Goal: Check status: Check status

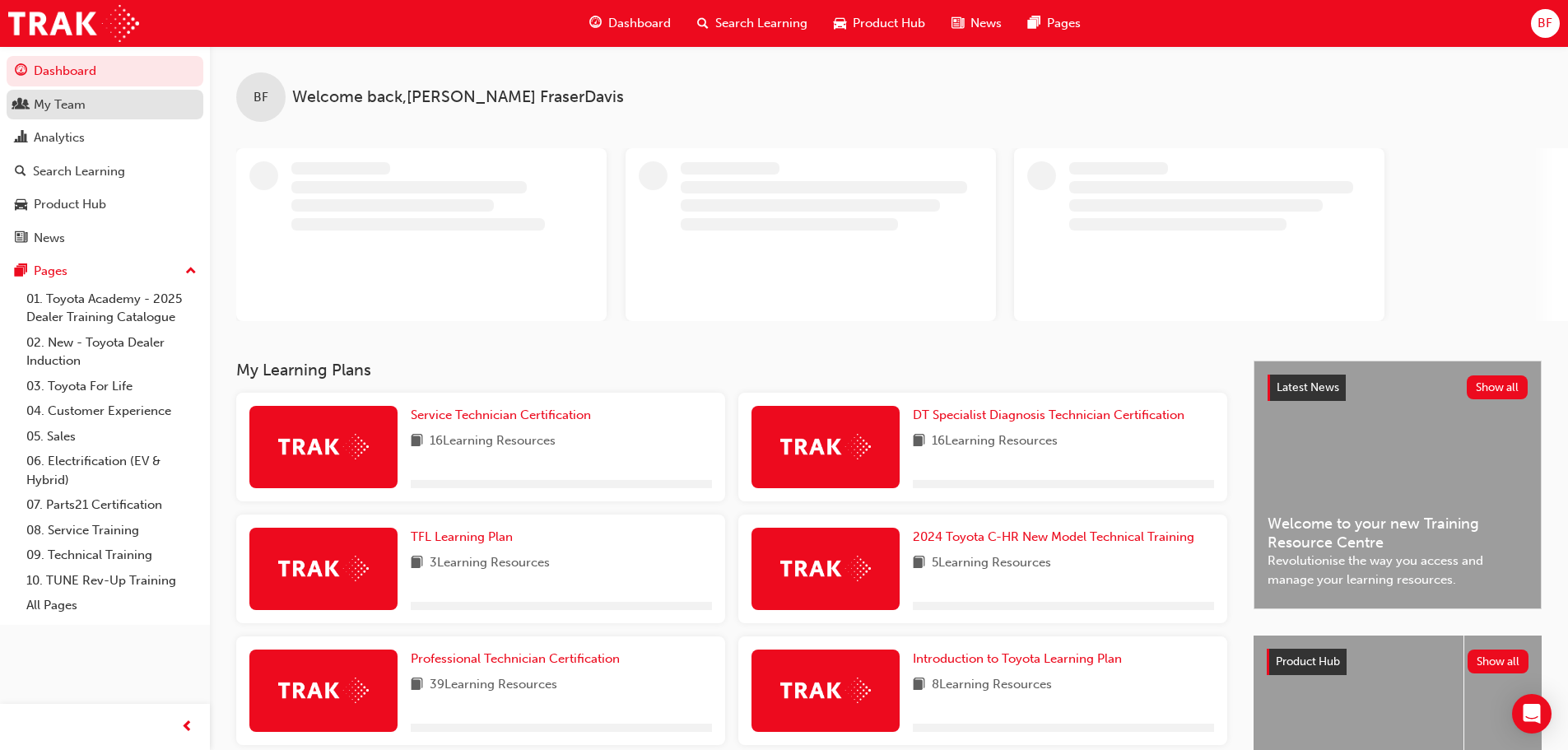
click at [93, 111] on div "My Team" at bounding box center [105, 105] width 180 height 21
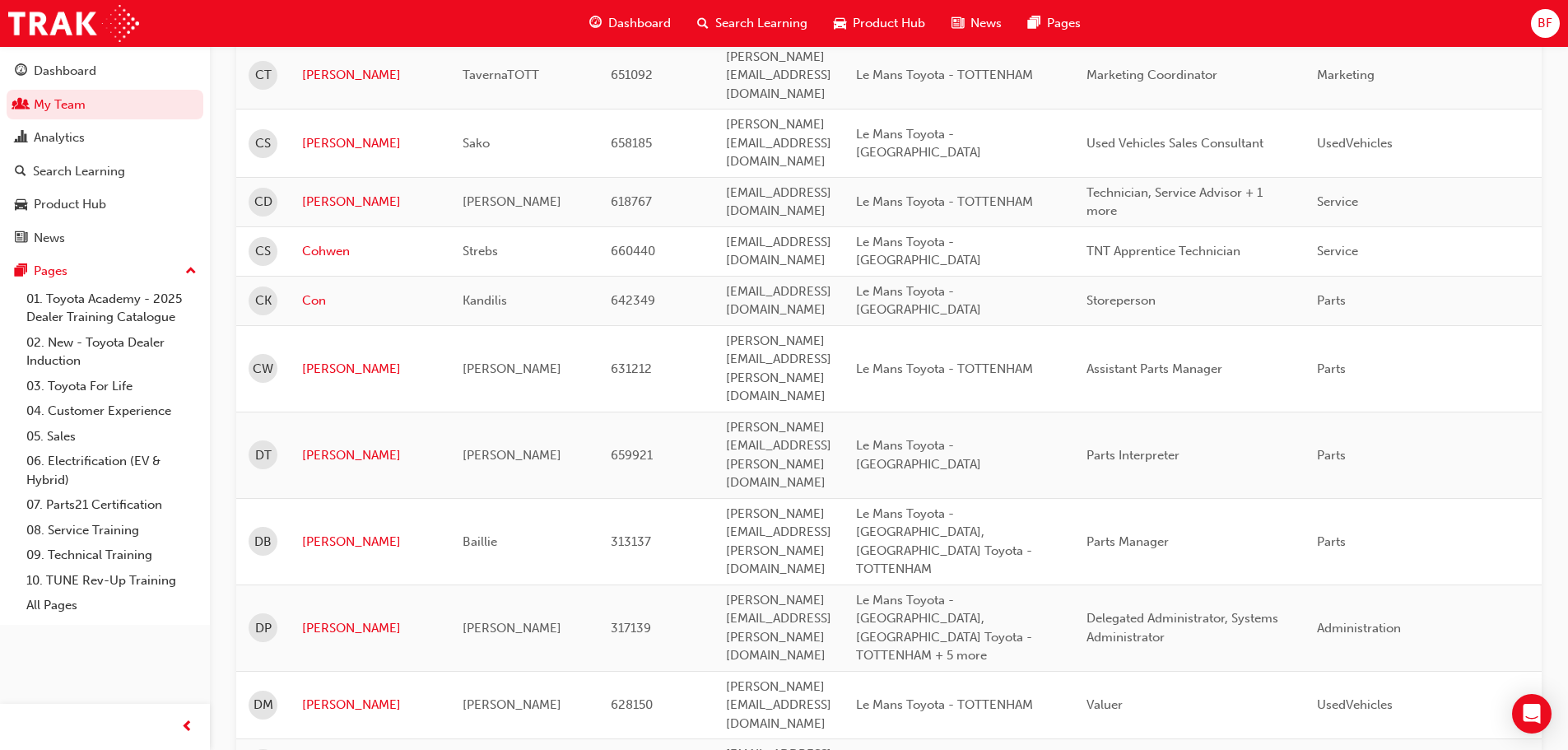
scroll to position [1893, 0]
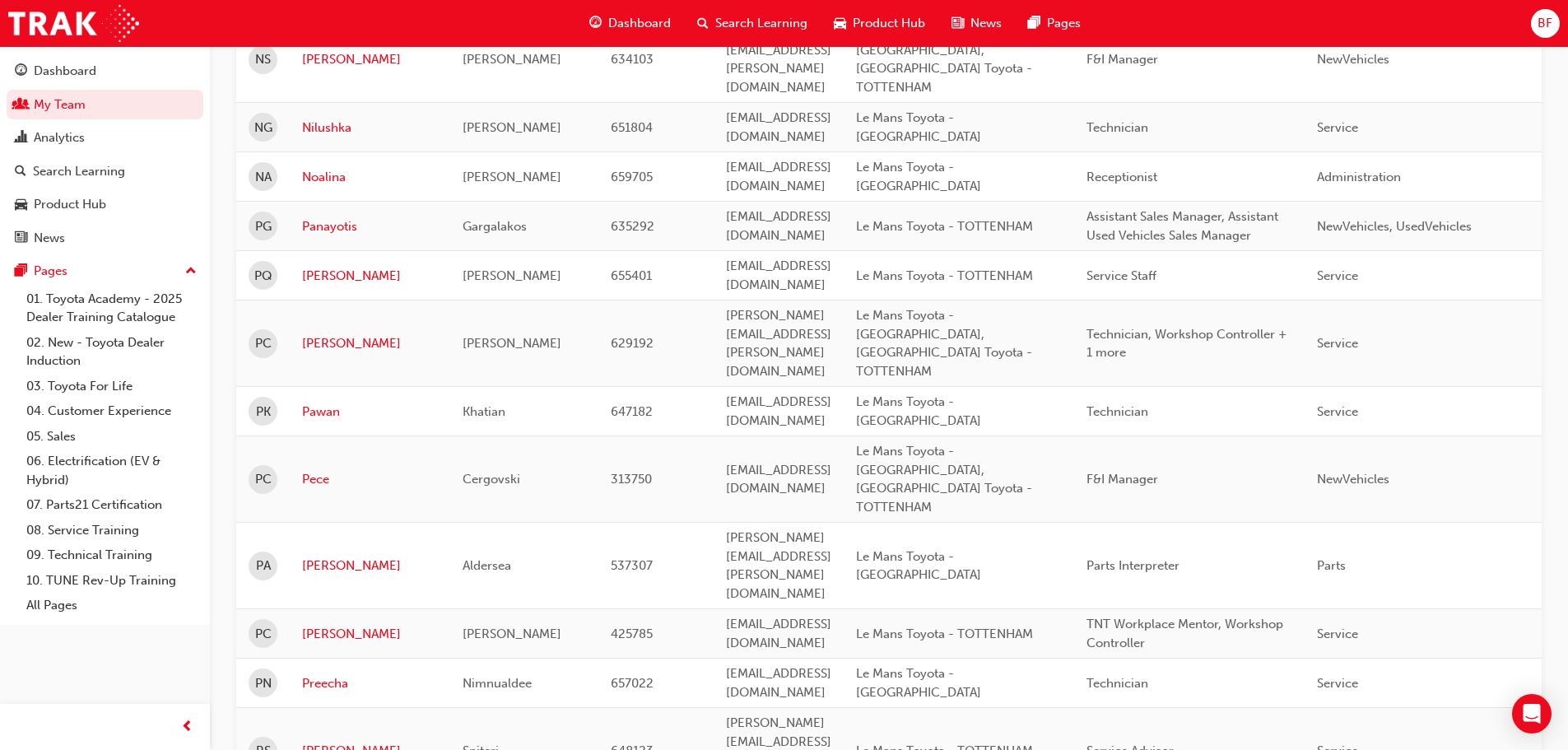
scroll to position [1070, 0]
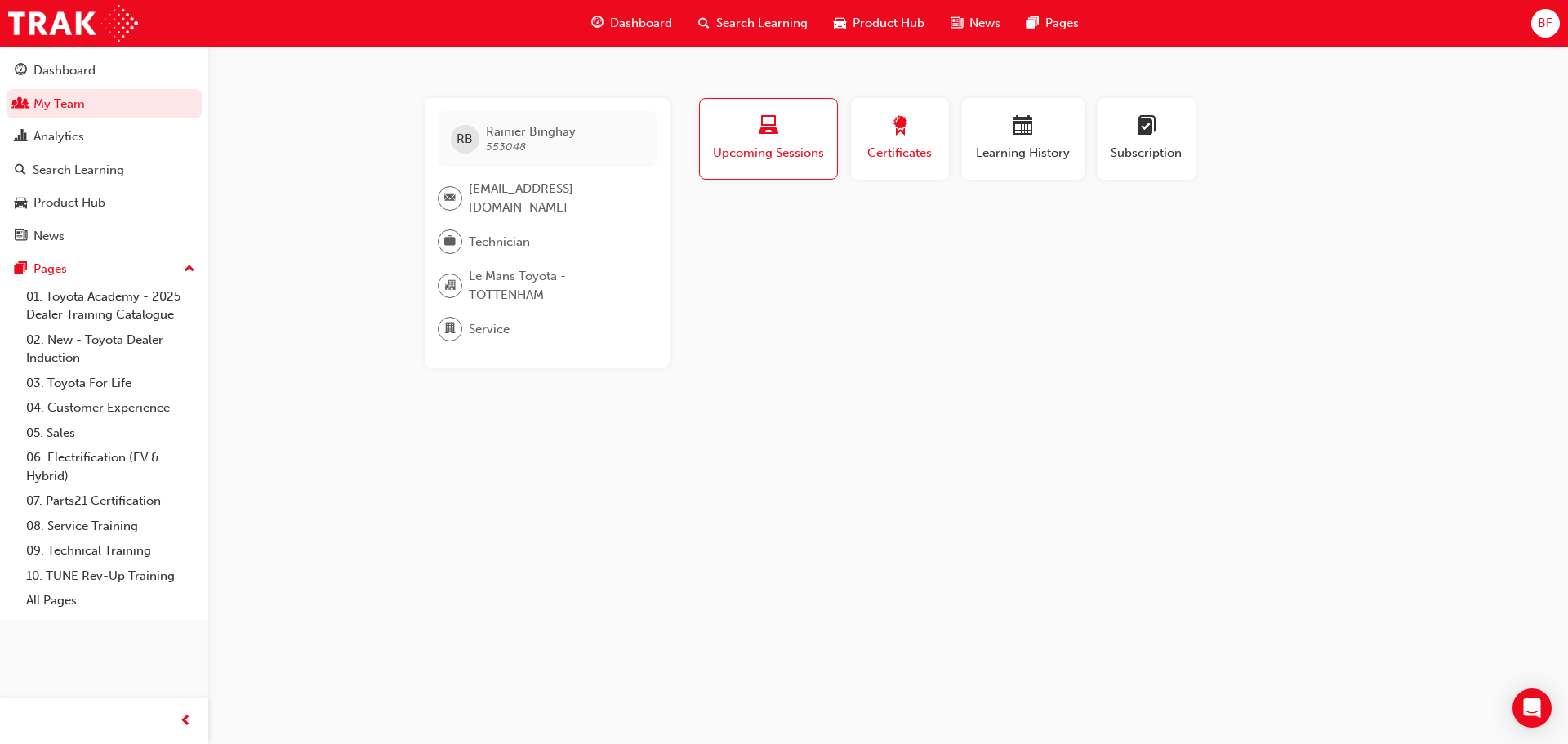
click at [872, 153] on span "Certificates" at bounding box center [900, 153] width 74 height 19
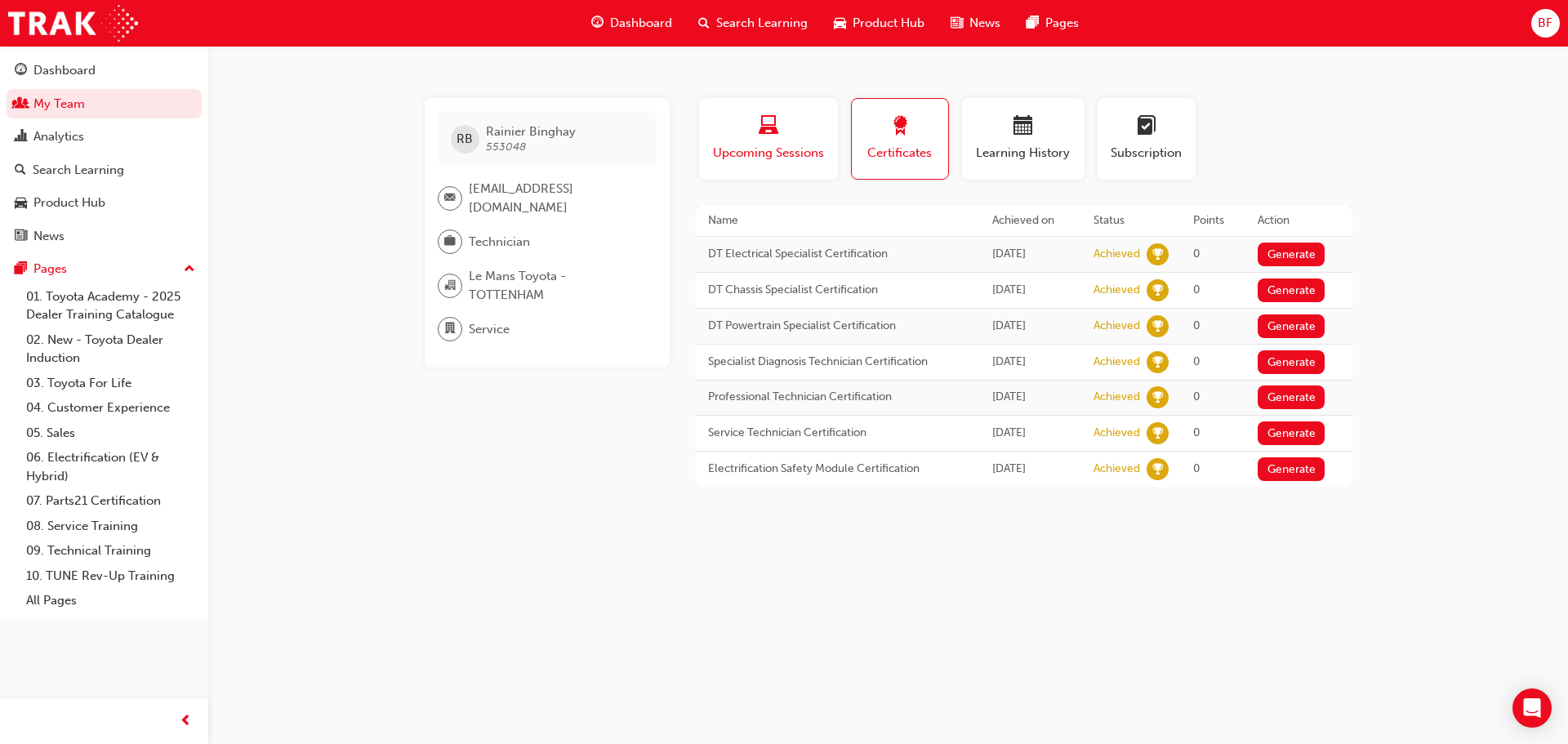
click at [797, 117] on div "button" at bounding box center [769, 128] width 114 height 25
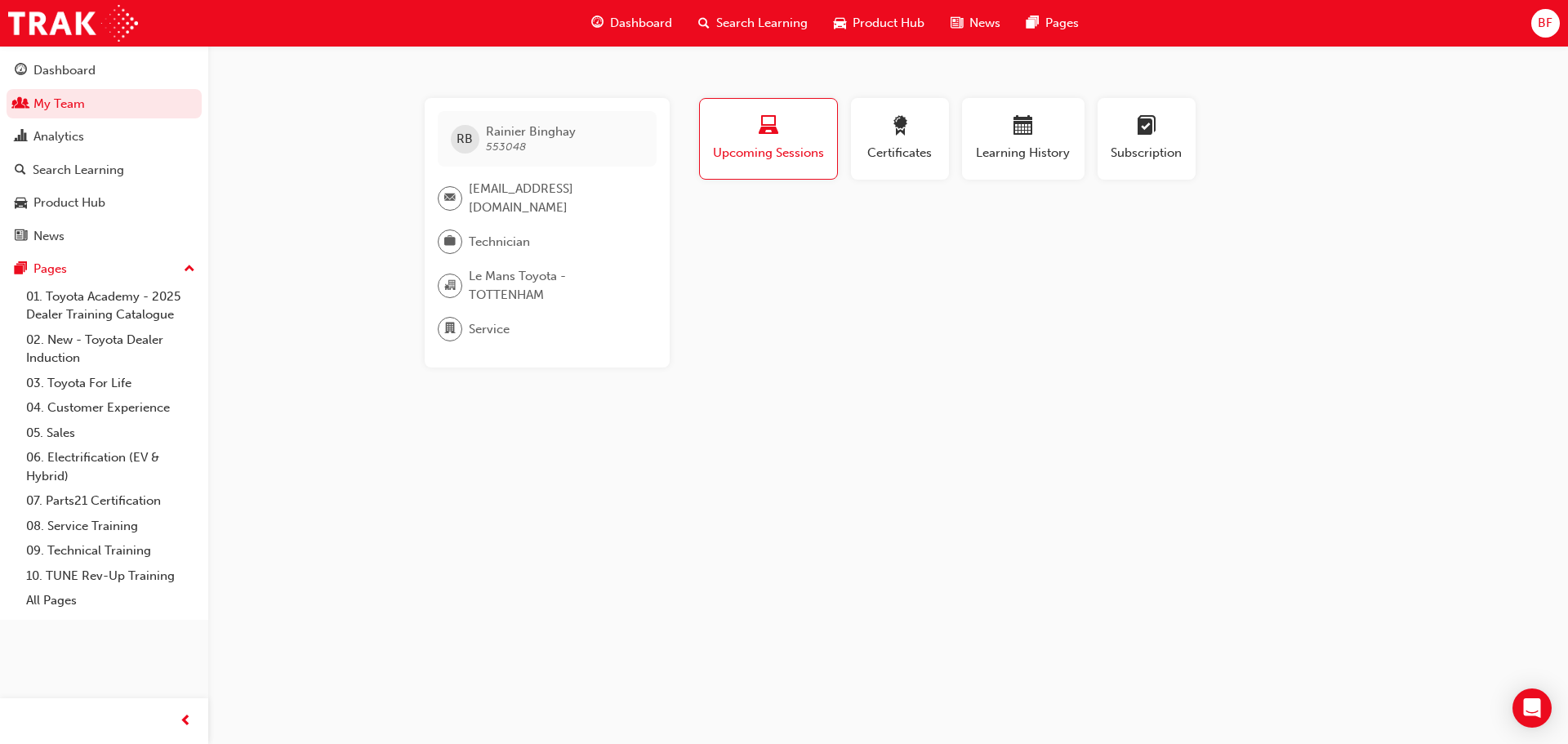
click at [765, 138] on span "laptop-icon" at bounding box center [768, 127] width 20 height 22
click at [991, 120] on div "button" at bounding box center [1023, 128] width 98 height 25
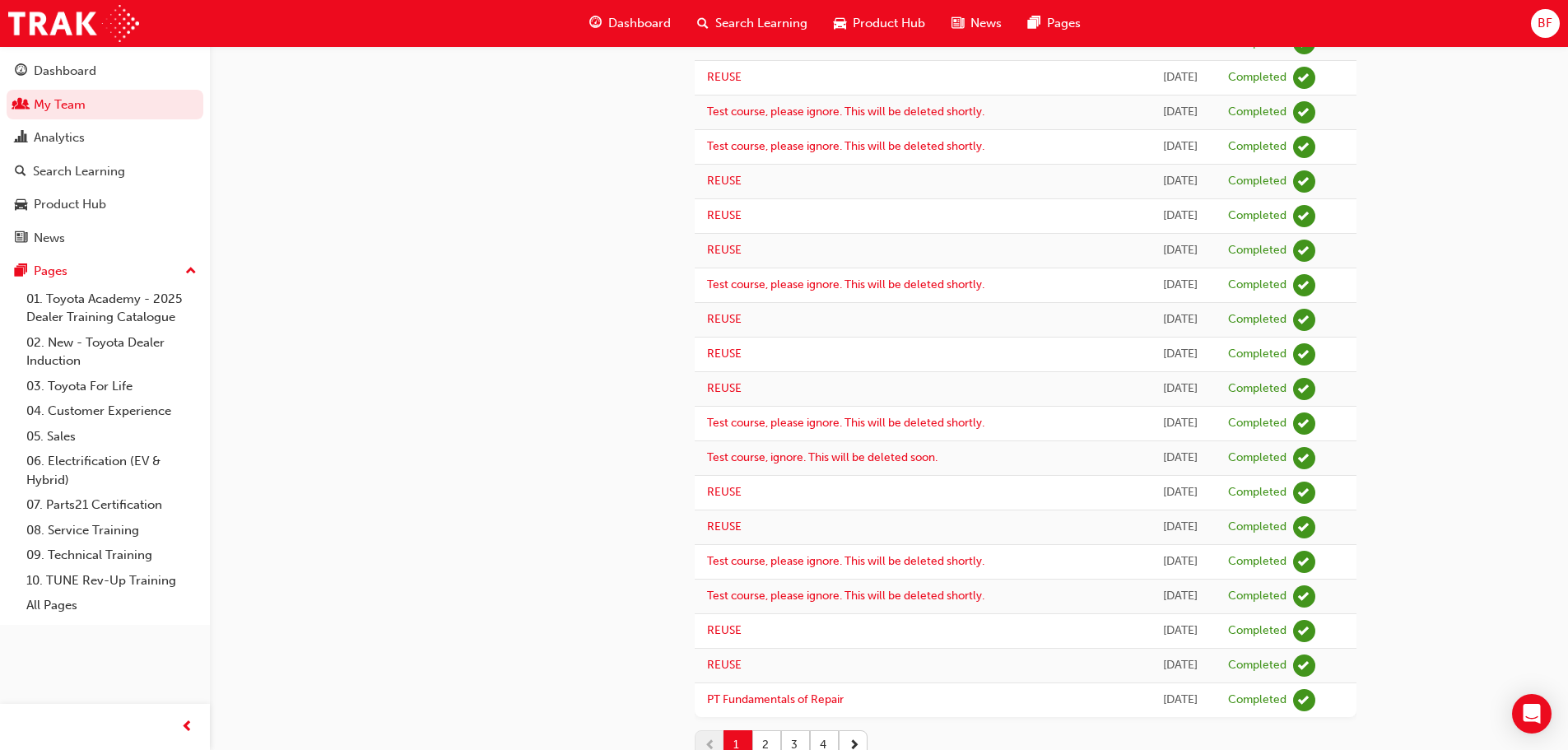
scroll to position [1281, 0]
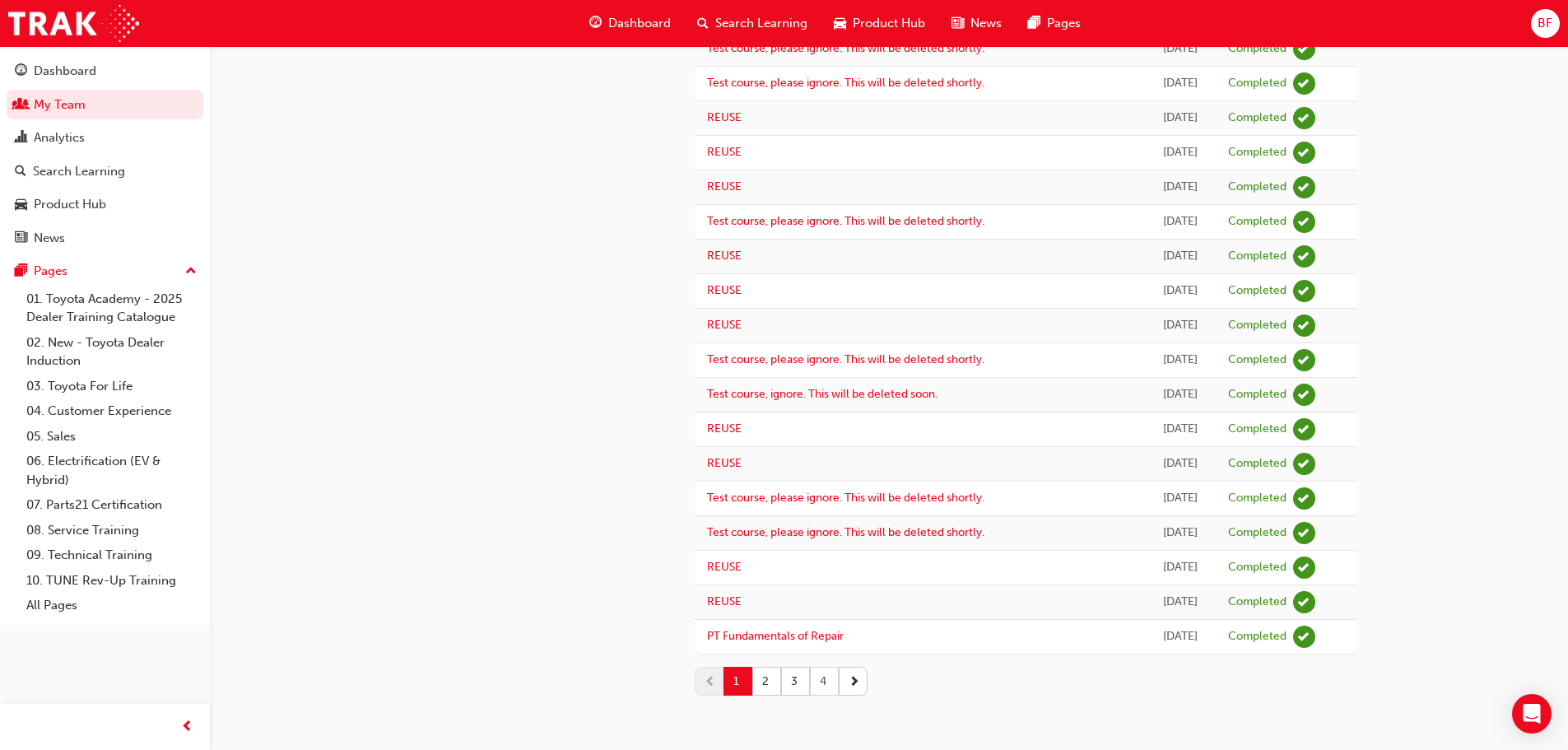
click at [831, 677] on button "4" at bounding box center [824, 681] width 29 height 29
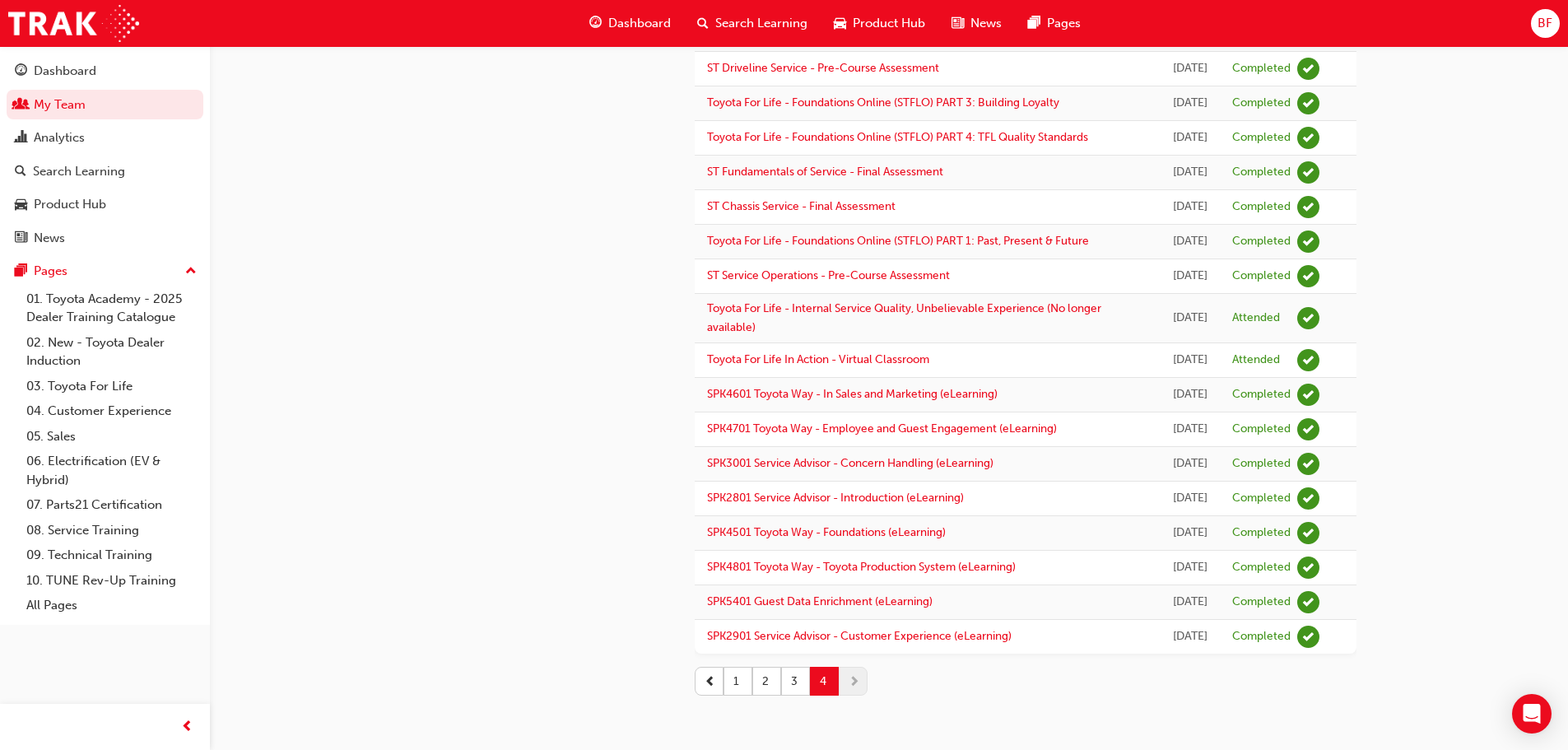
scroll to position [461, 0]
click at [797, 687] on button "3" at bounding box center [795, 681] width 29 height 29
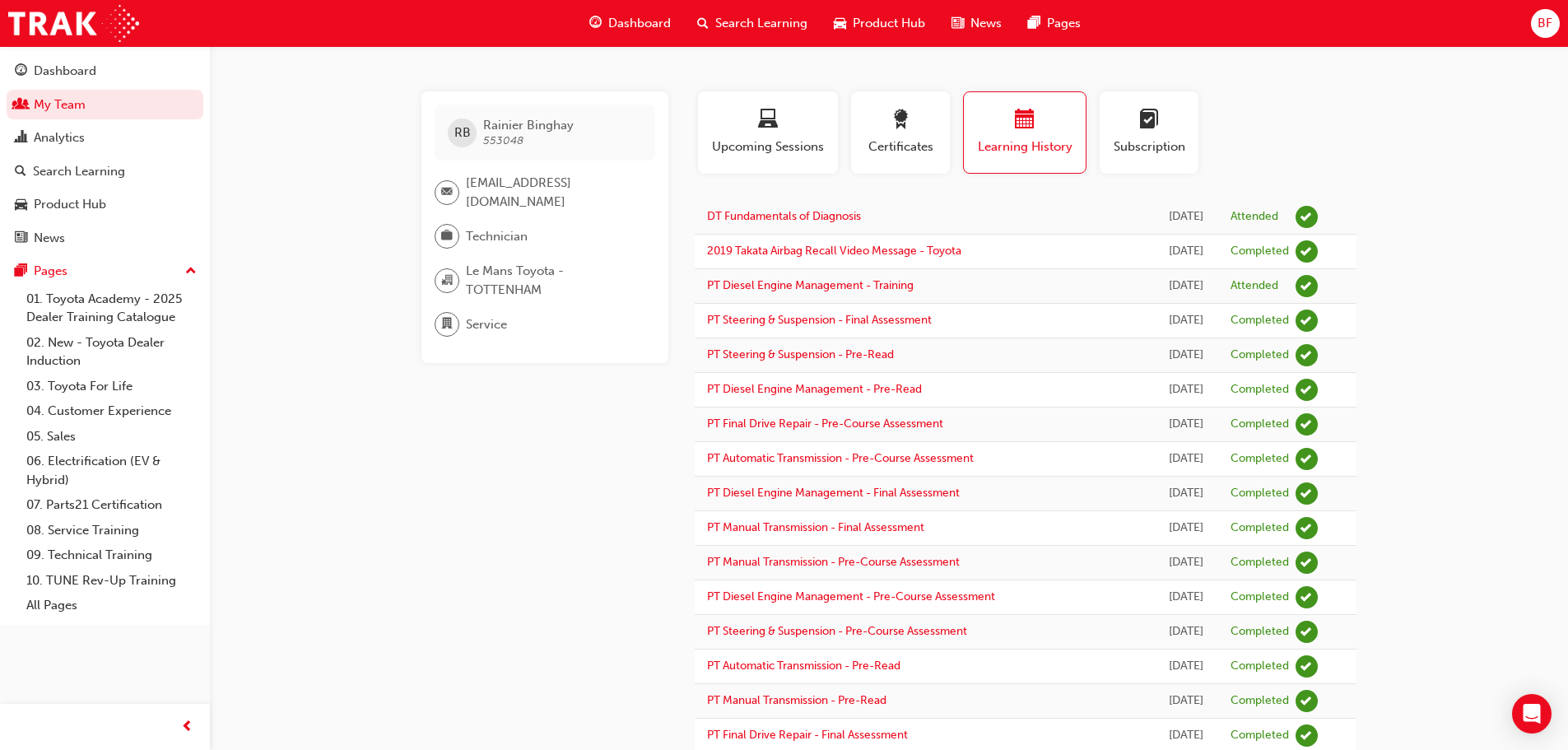
scroll to position [0, 0]
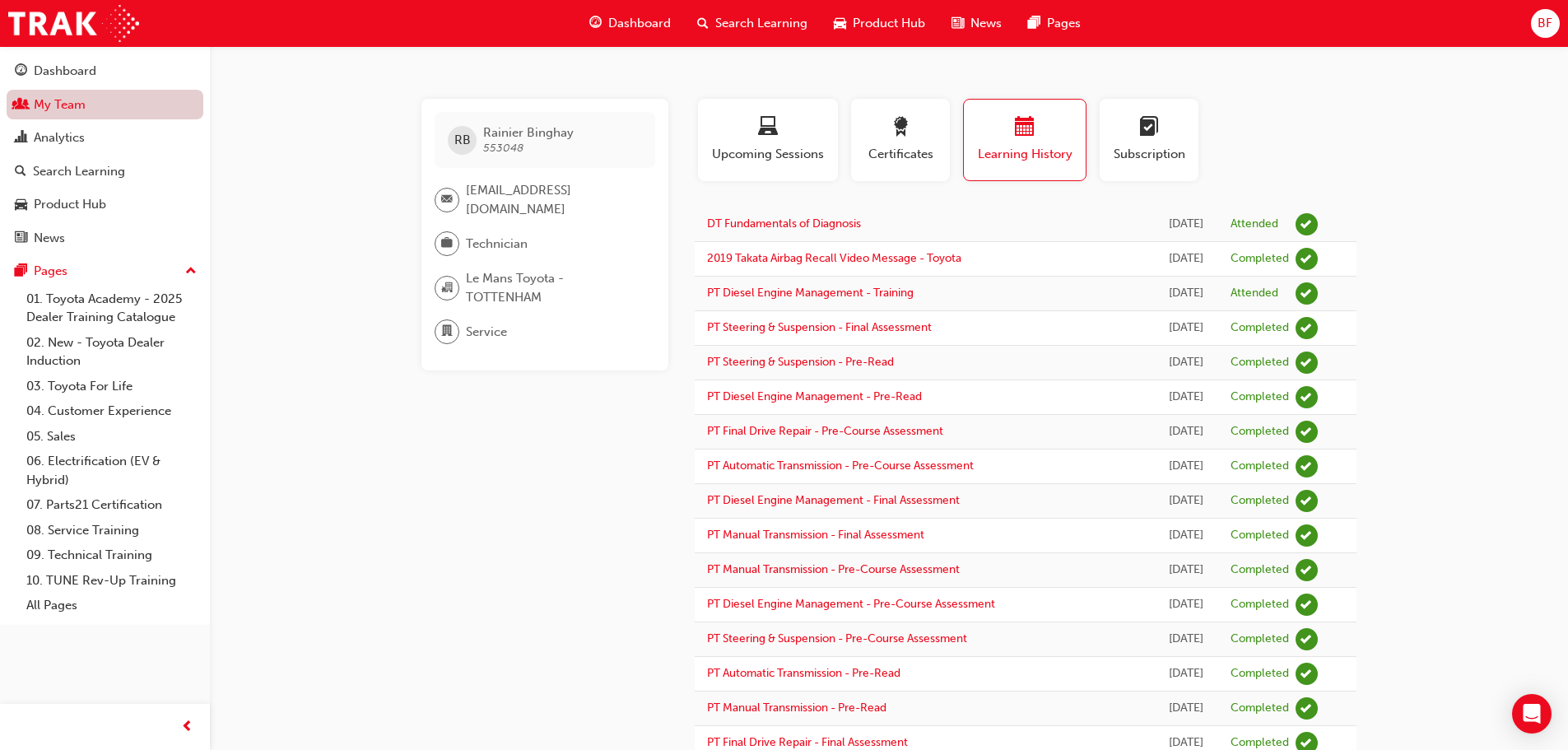
click at [80, 100] on link "My Team" at bounding box center [105, 105] width 197 height 30
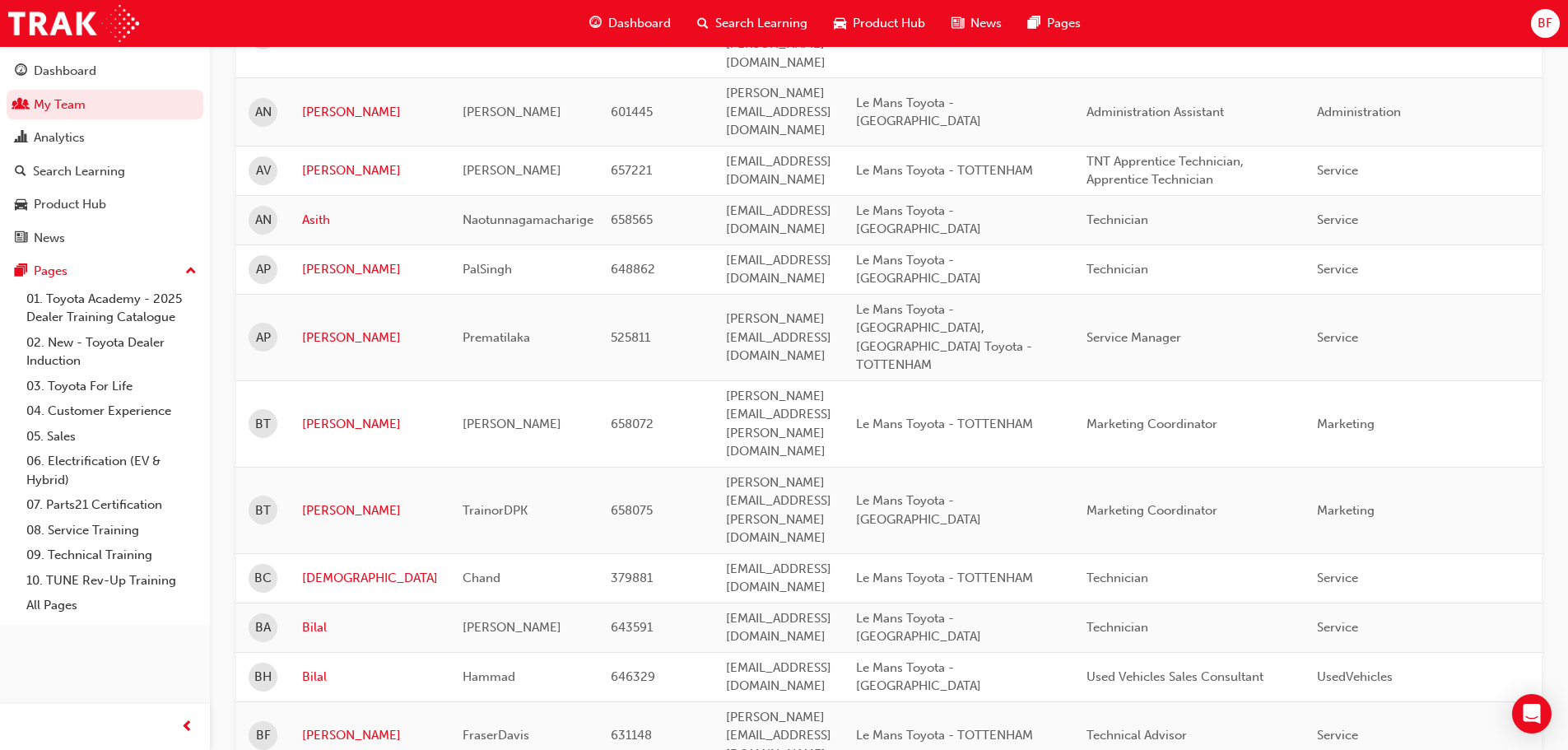
scroll to position [823, 0]
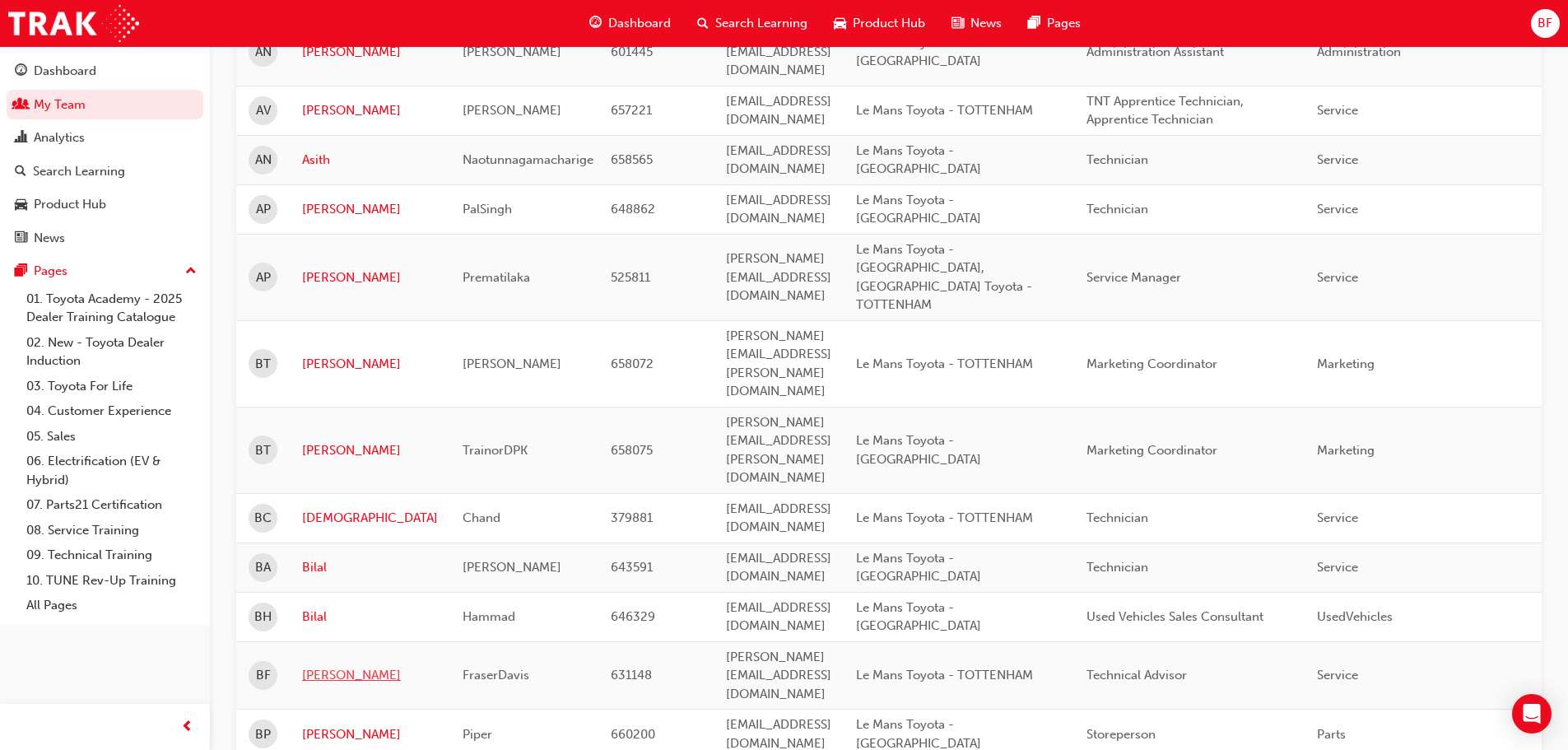
click at [312, 666] on link "[PERSON_NAME]" at bounding box center [370, 675] width 136 height 19
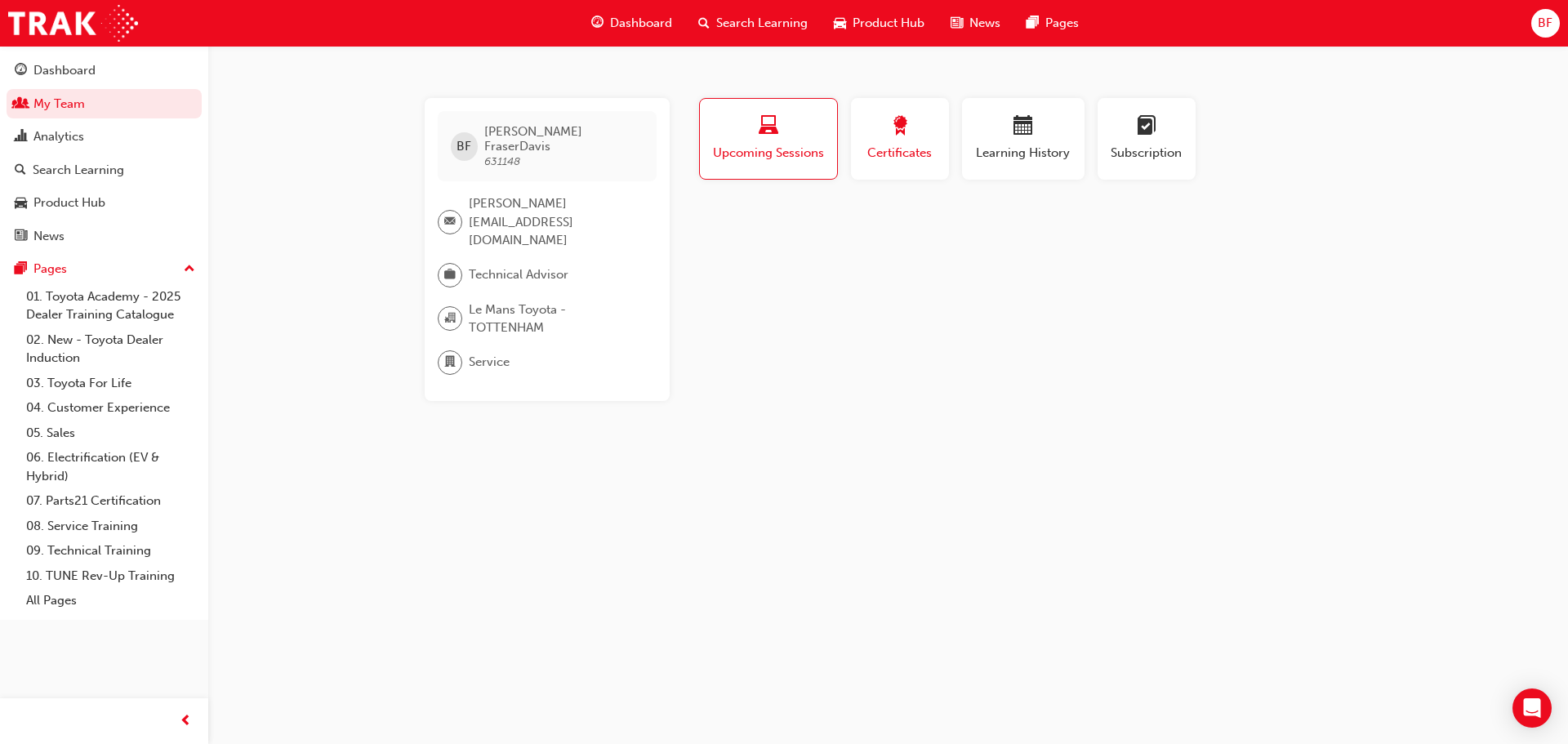
click at [895, 143] on div "Certificates" at bounding box center [900, 139] width 74 height 47
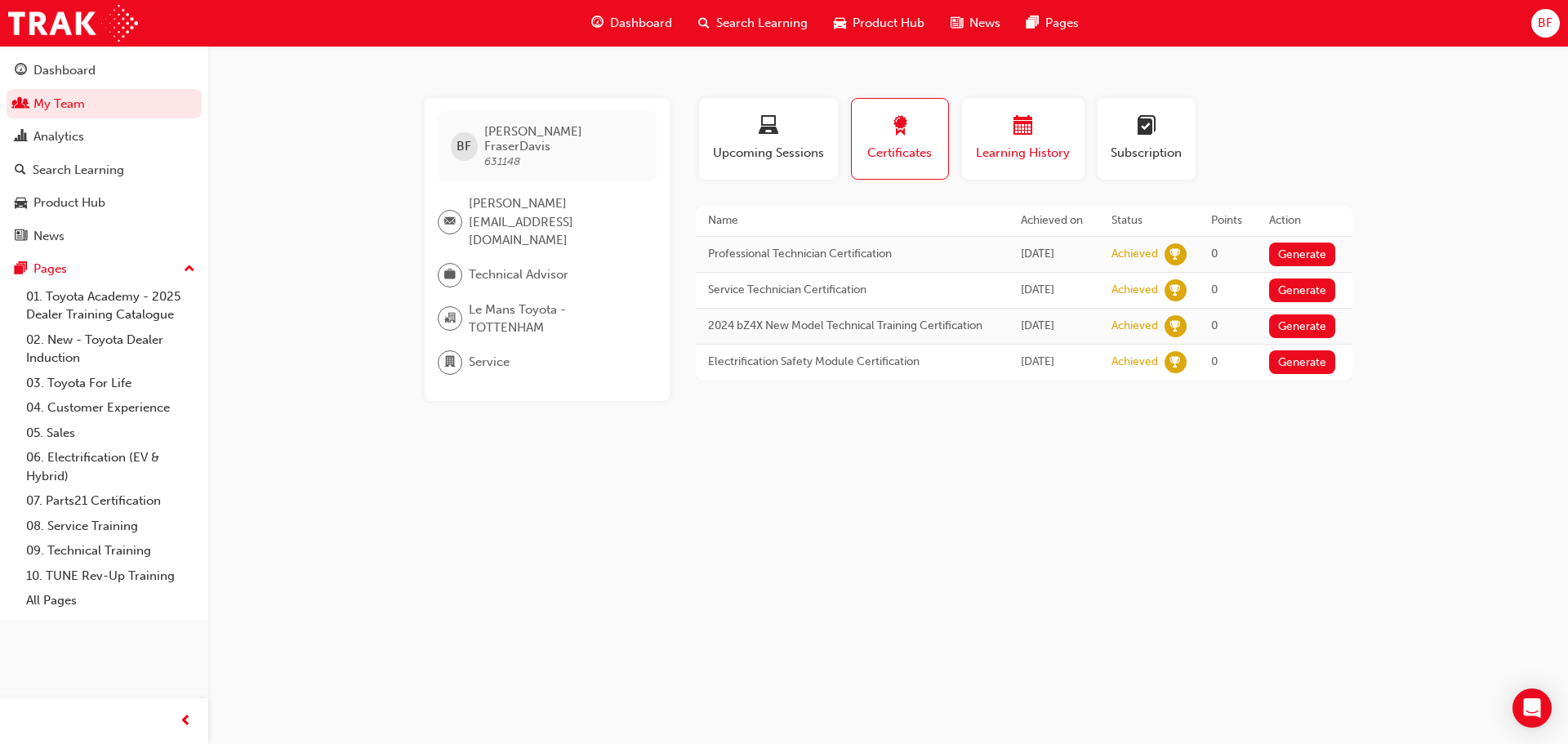
click at [994, 108] on button "Learning History" at bounding box center [1023, 139] width 123 height 81
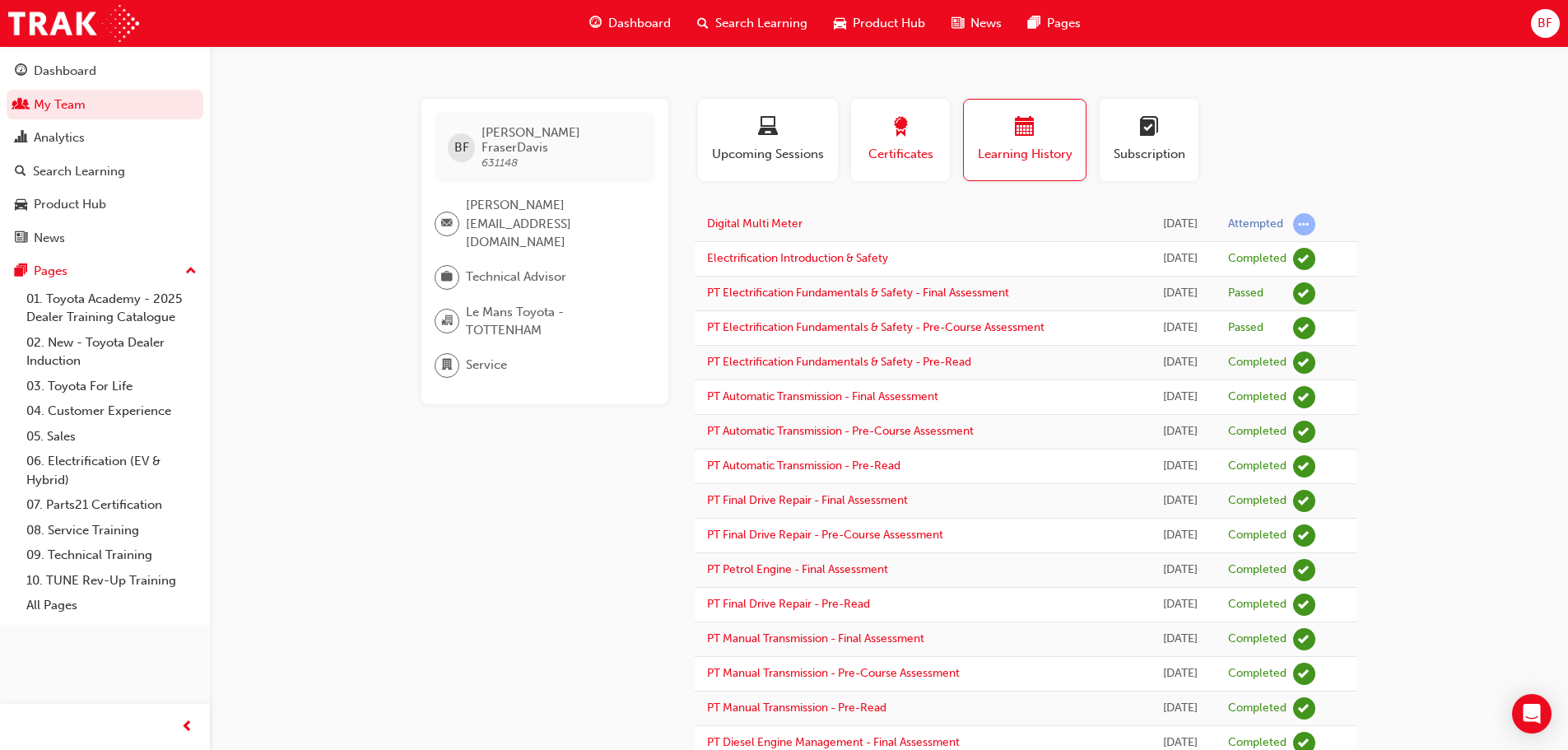
click at [894, 137] on span "award-icon" at bounding box center [900, 128] width 20 height 23
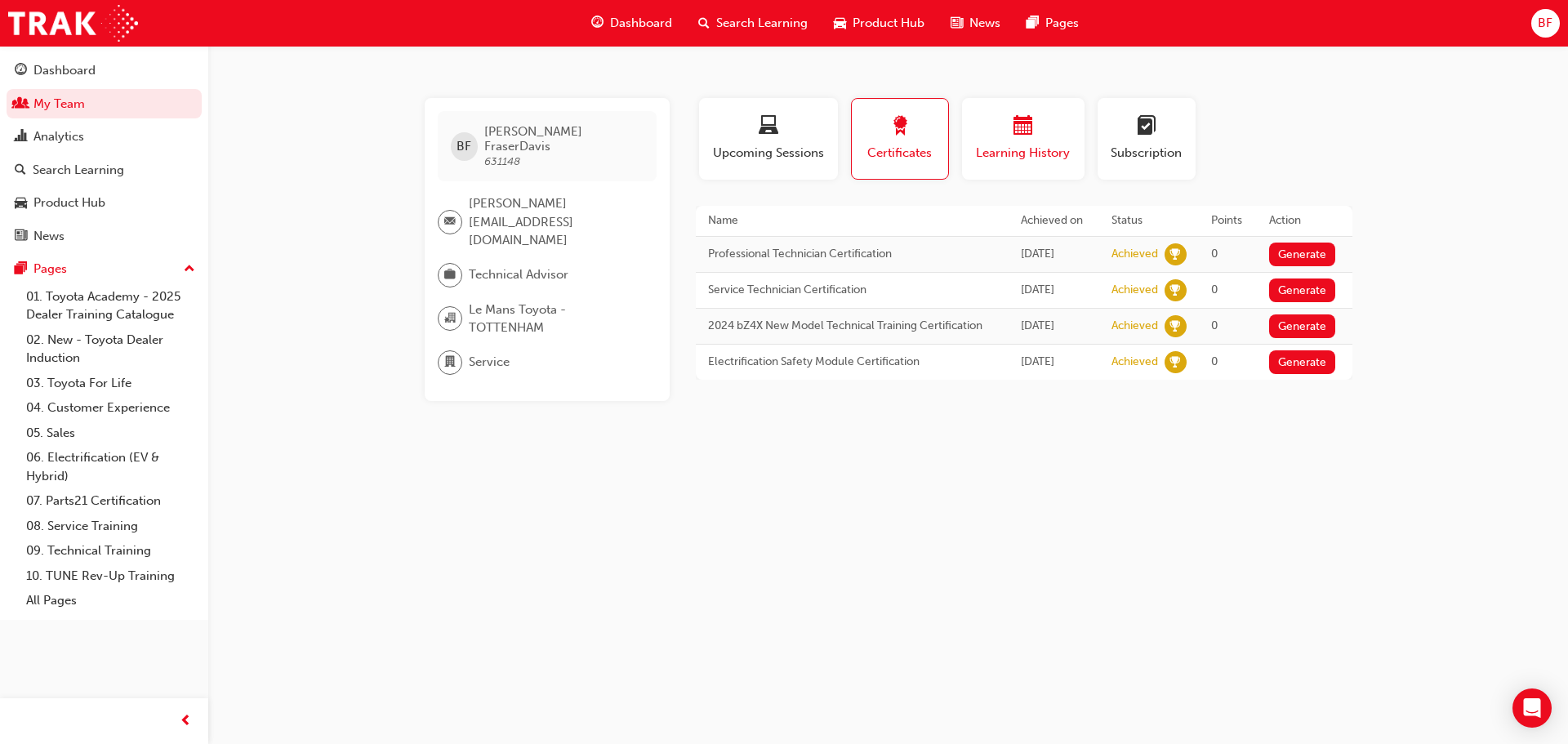
click at [1010, 138] on div "button" at bounding box center [1023, 128] width 98 height 25
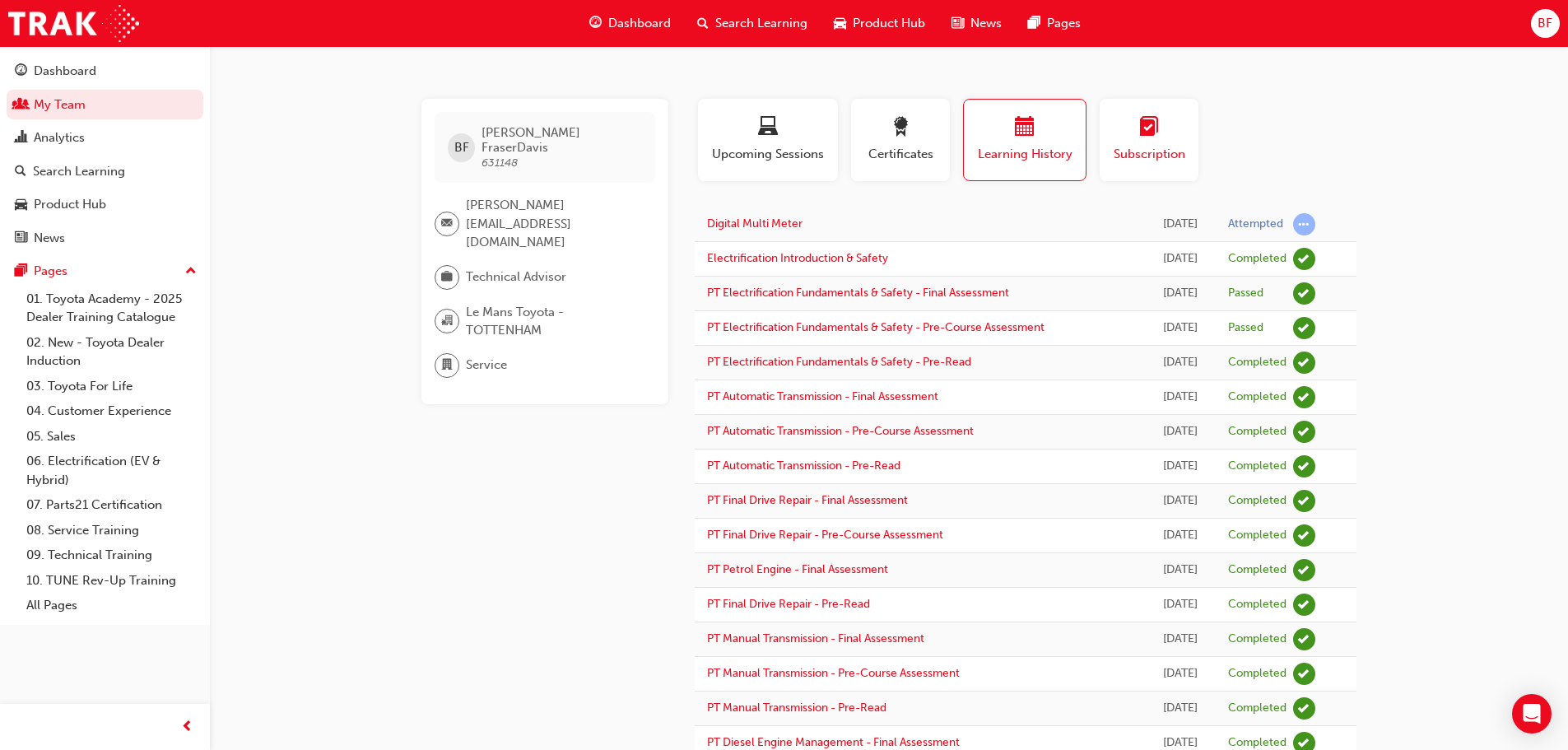
click at [1123, 127] on div "button" at bounding box center [1149, 129] width 75 height 25
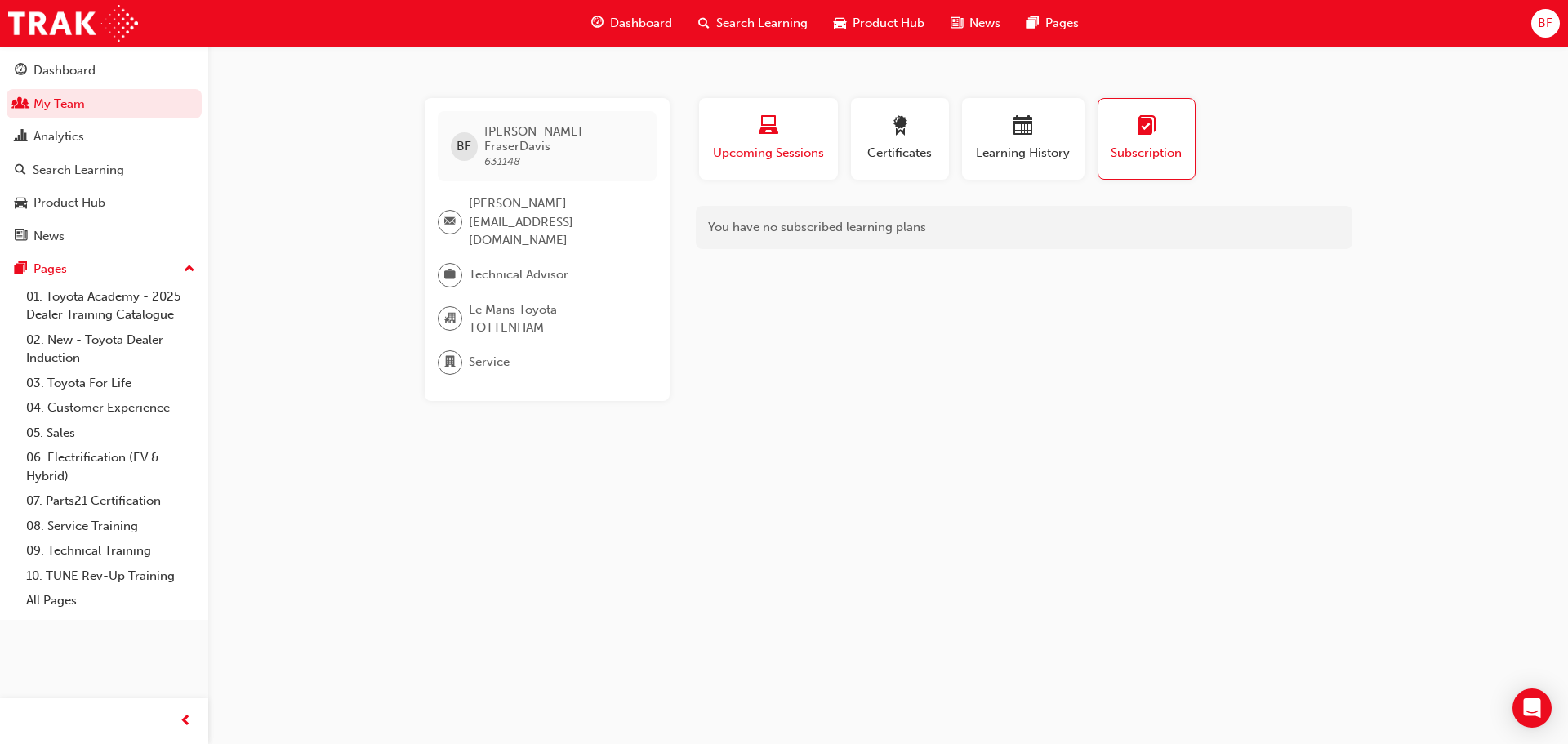
click at [778, 139] on div "button" at bounding box center [769, 128] width 114 height 25
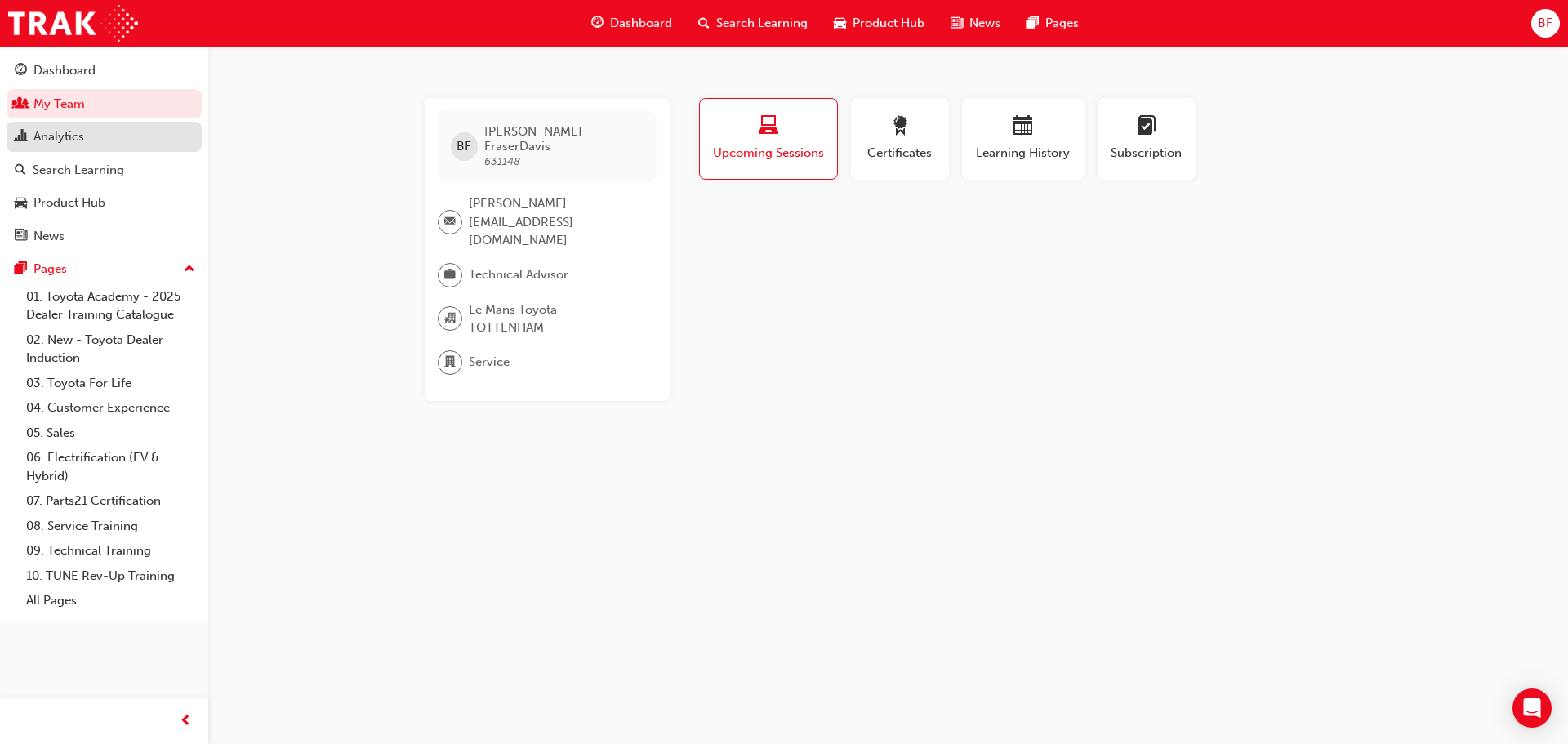
click at [93, 136] on div "Analytics" at bounding box center [104, 137] width 179 height 21
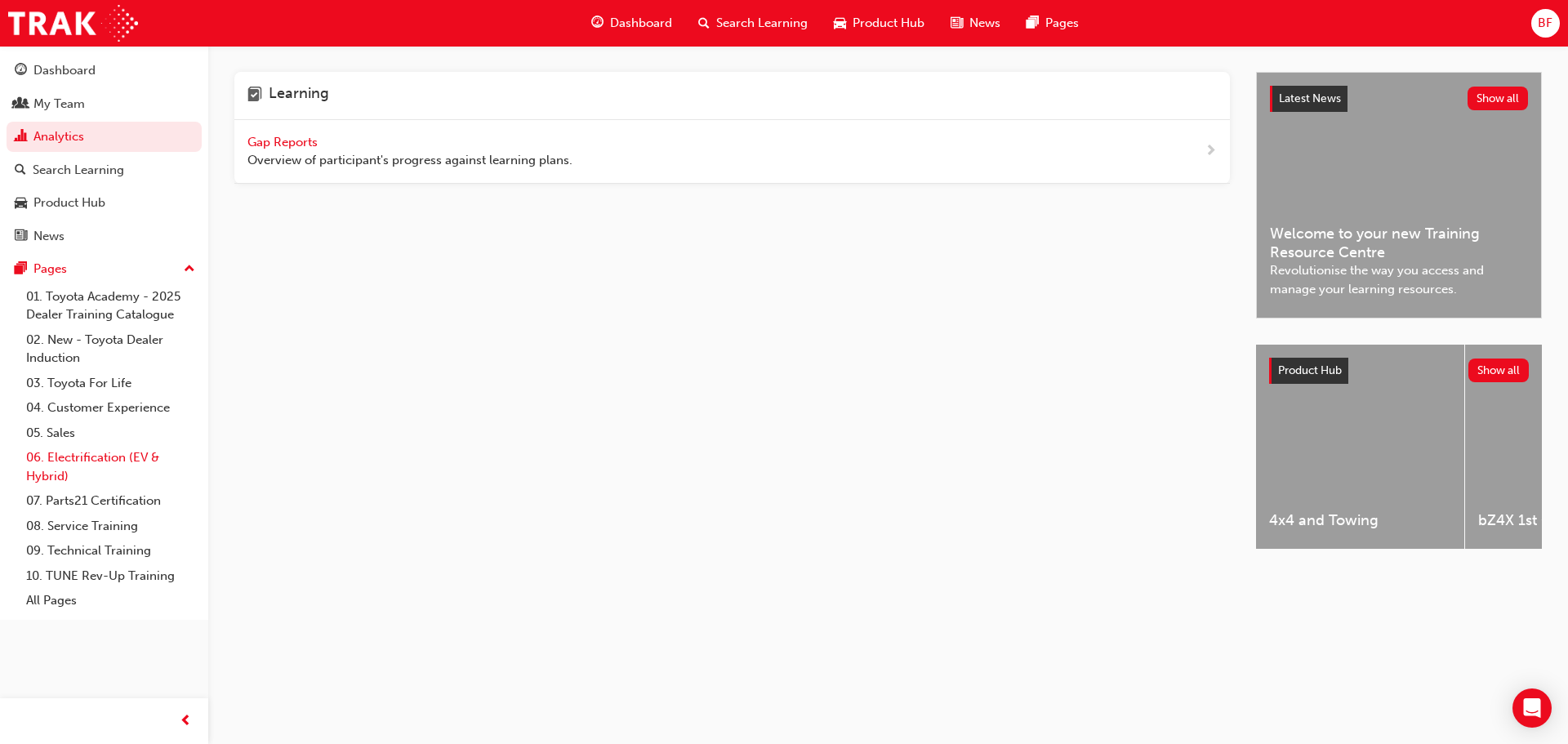
click at [135, 452] on link "06. Electrification (EV & Hybrid)" at bounding box center [110, 466] width 183 height 43
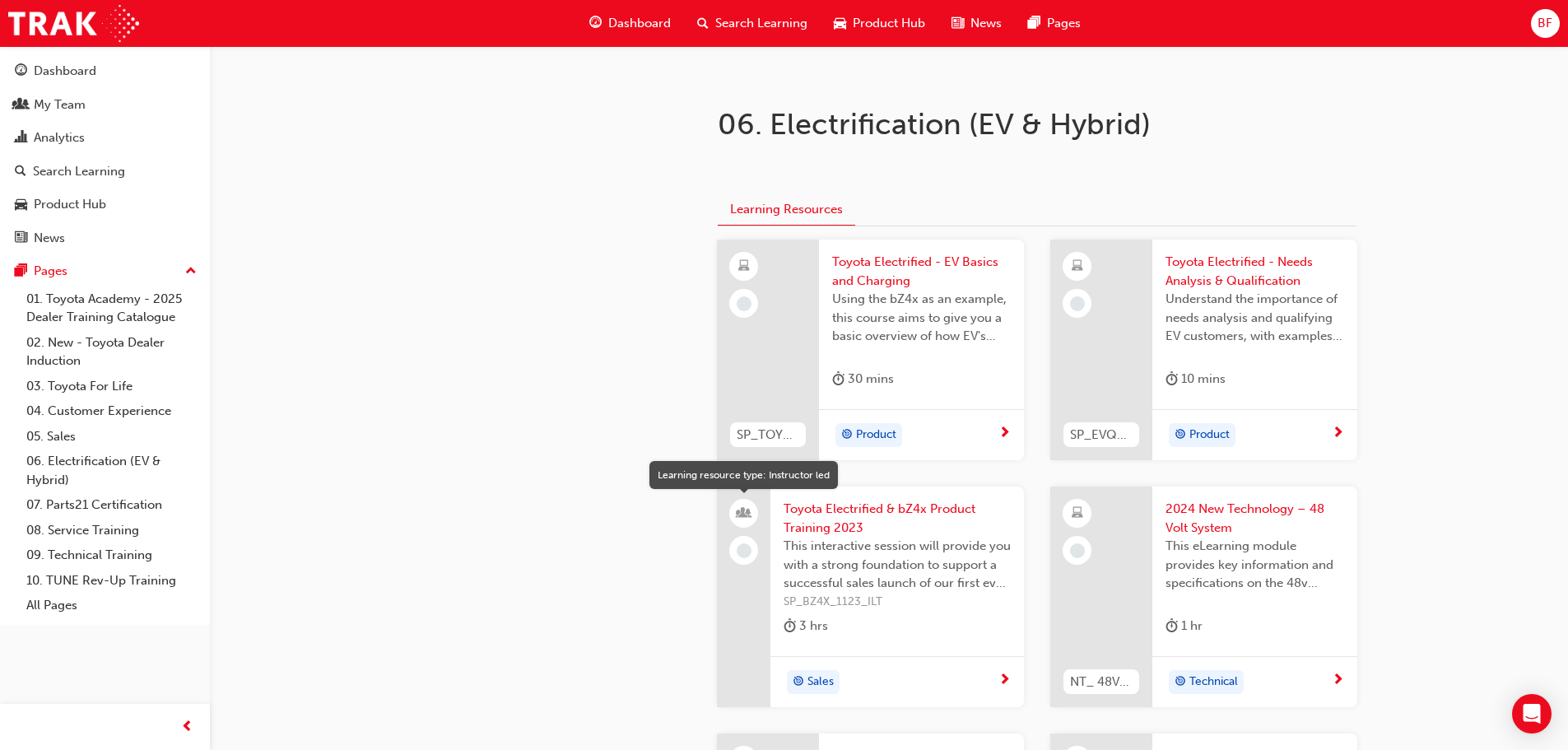
scroll to position [247, 0]
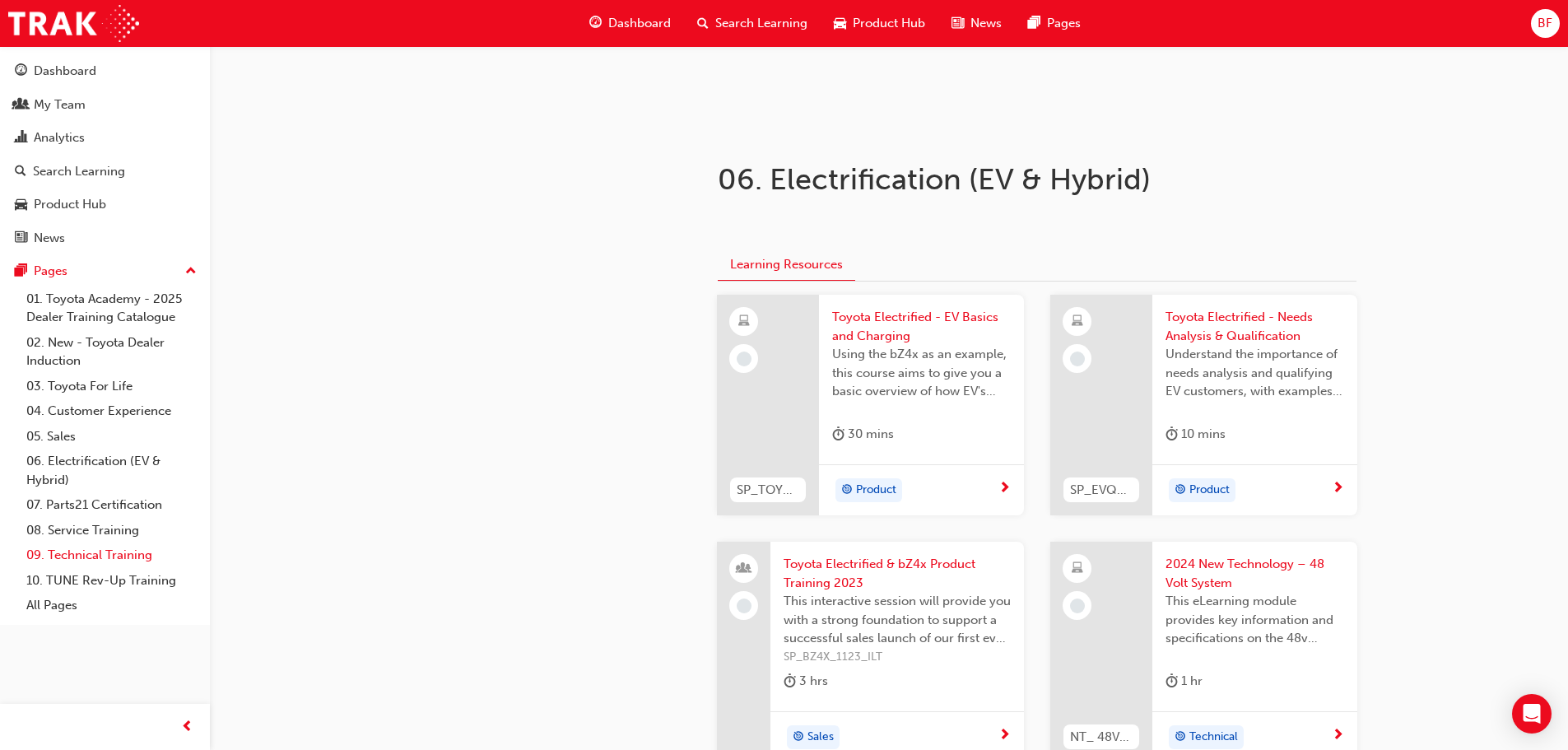
click at [139, 563] on link "09. Technical Training" at bounding box center [111, 555] width 184 height 25
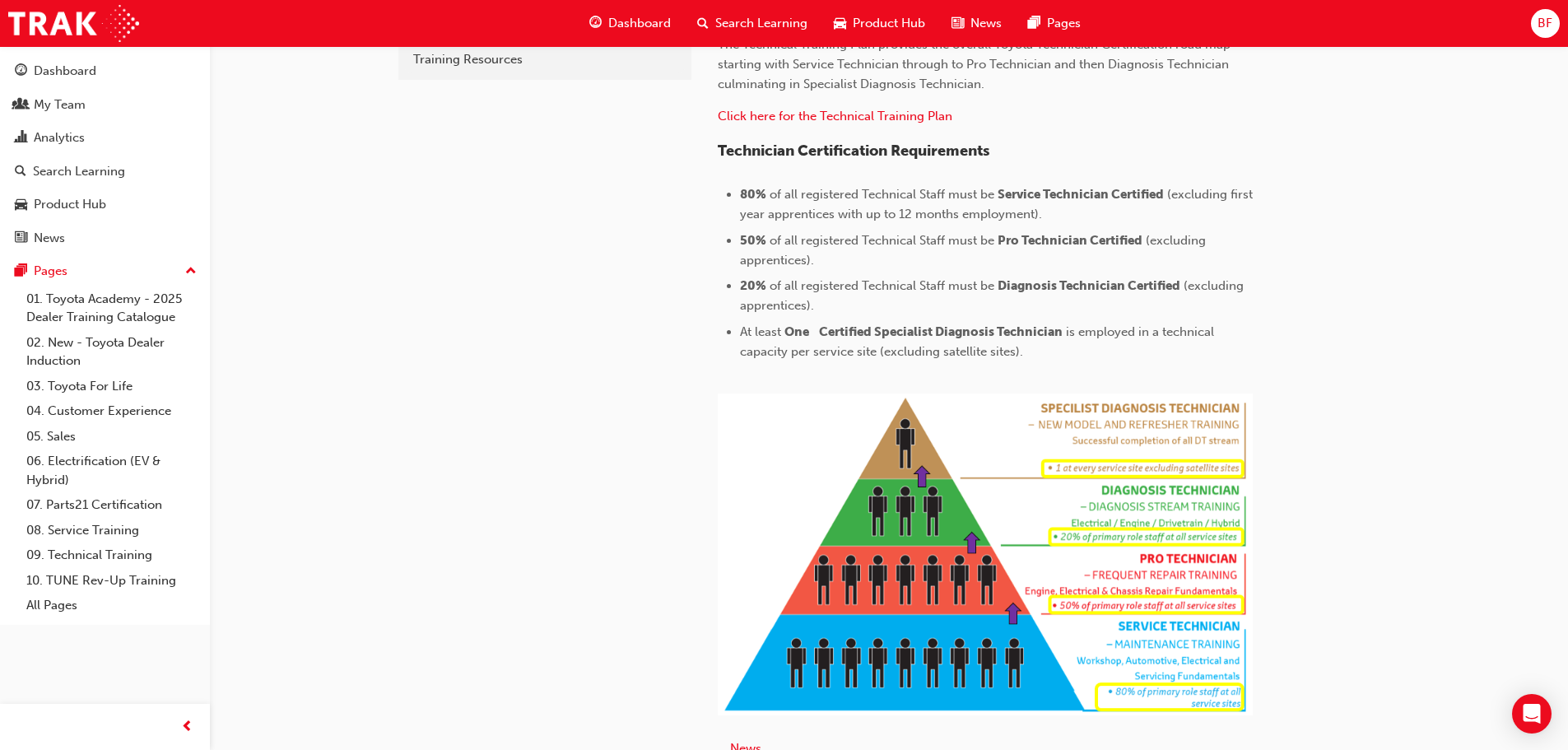
scroll to position [822, 0]
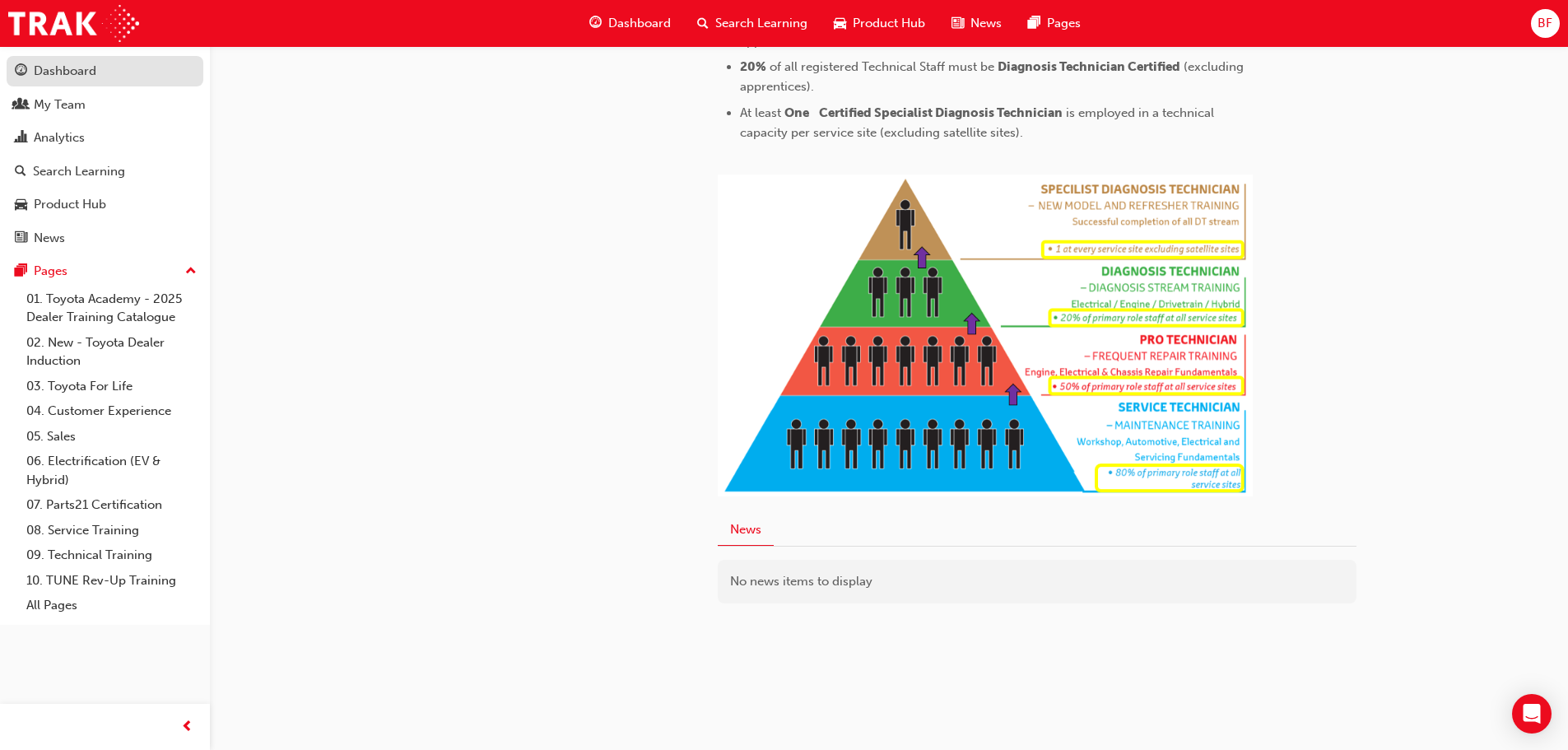
click at [113, 76] on div "Dashboard" at bounding box center [105, 72] width 180 height 21
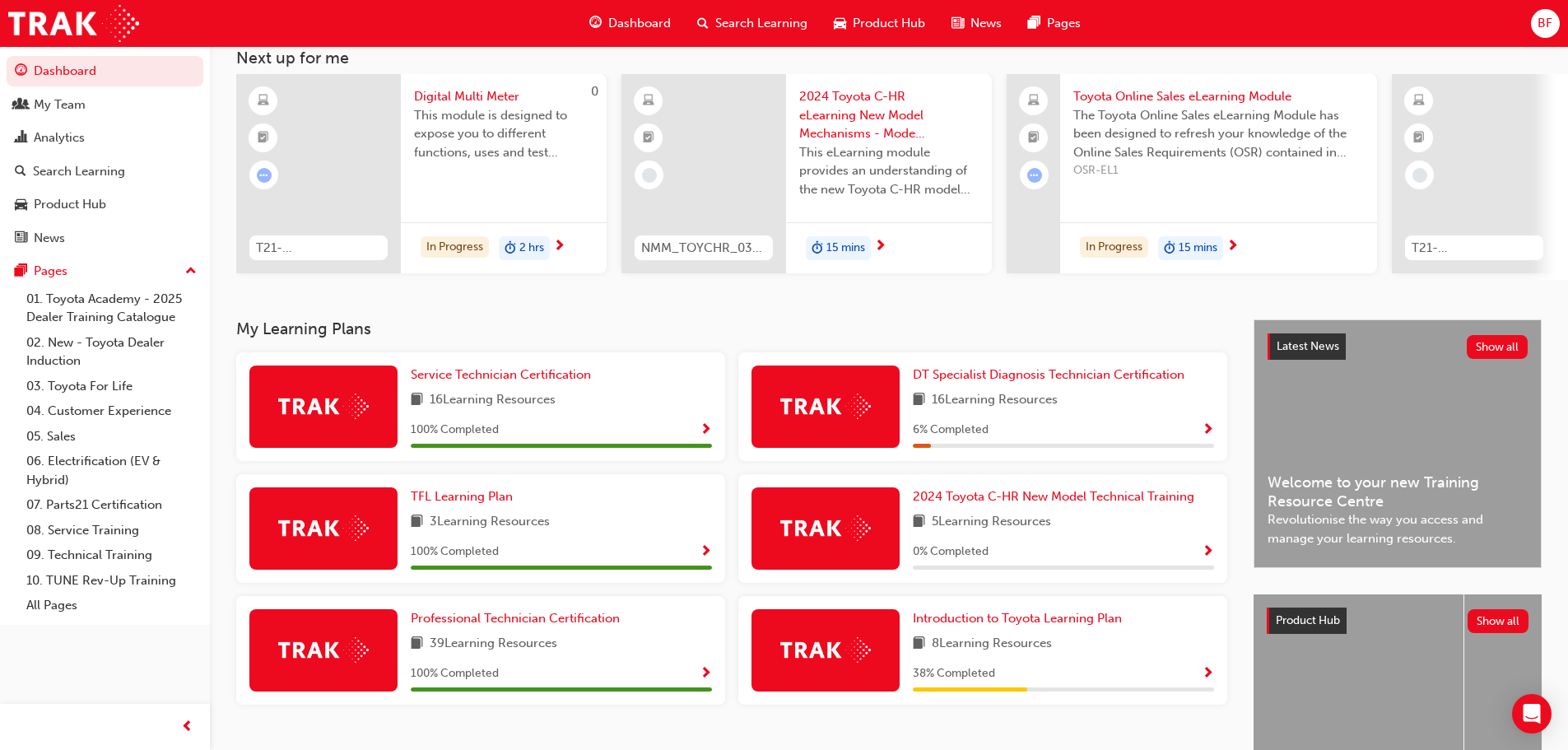
scroll to position [164, 0]
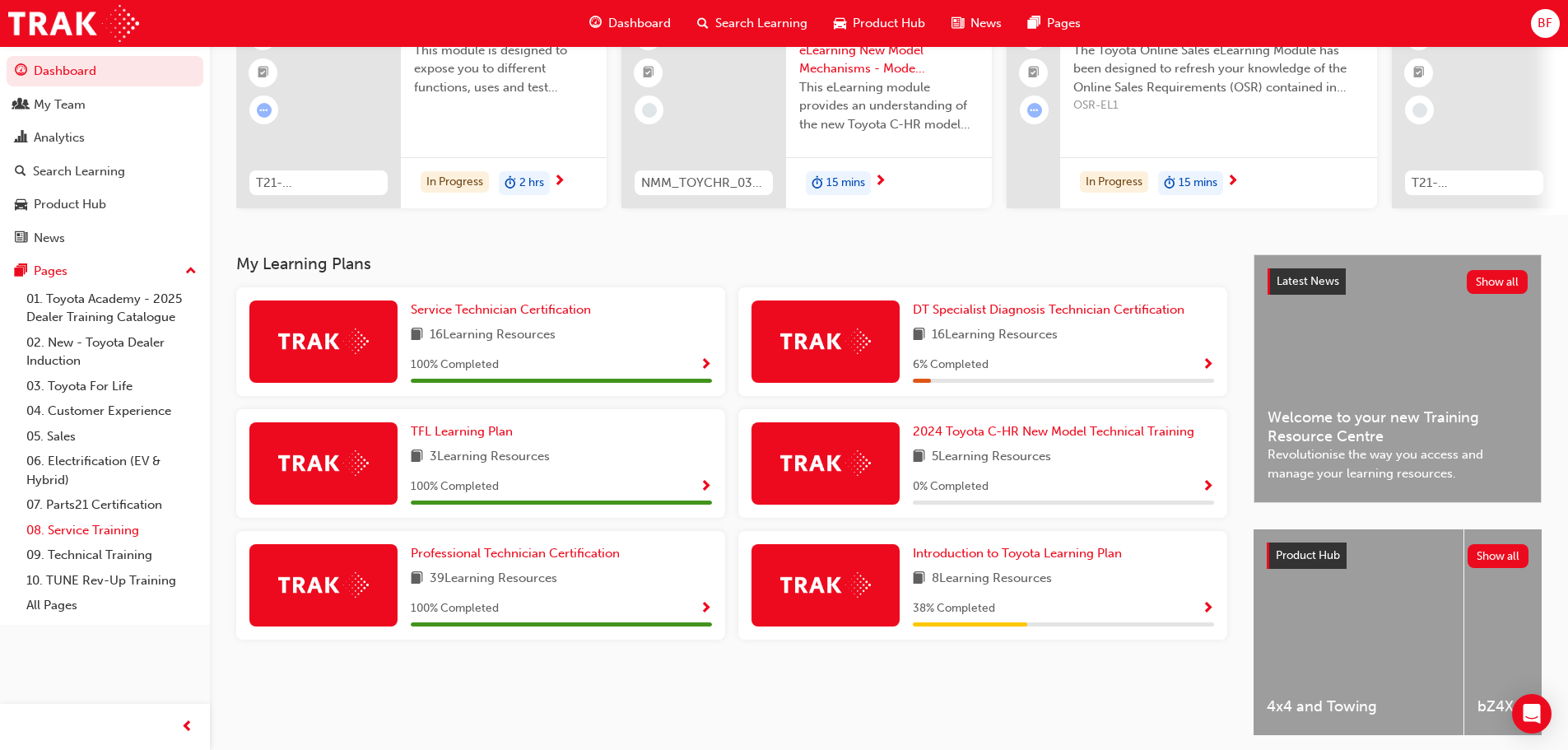
click at [118, 532] on link "08. Service Training" at bounding box center [111, 530] width 184 height 25
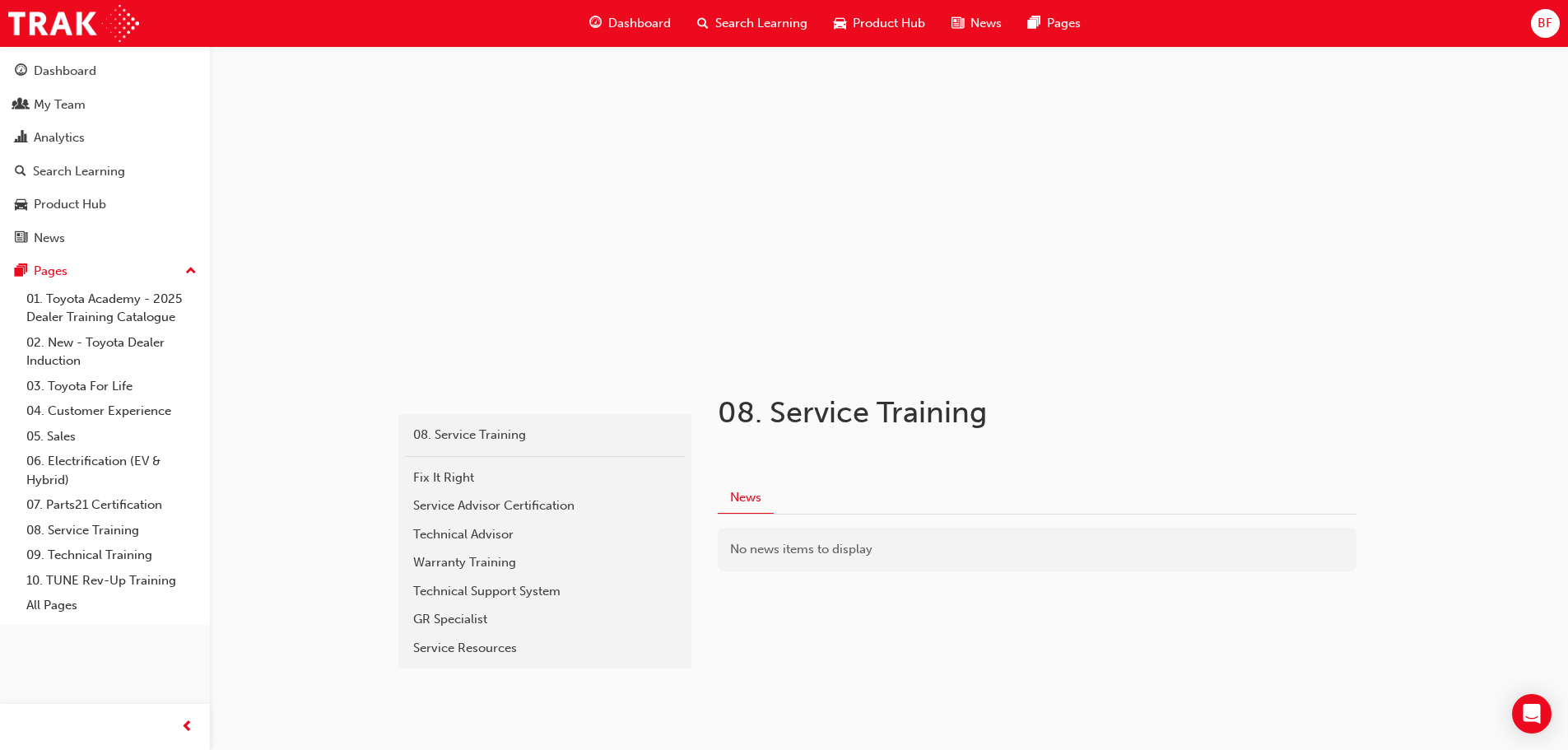
scroll to position [40, 0]
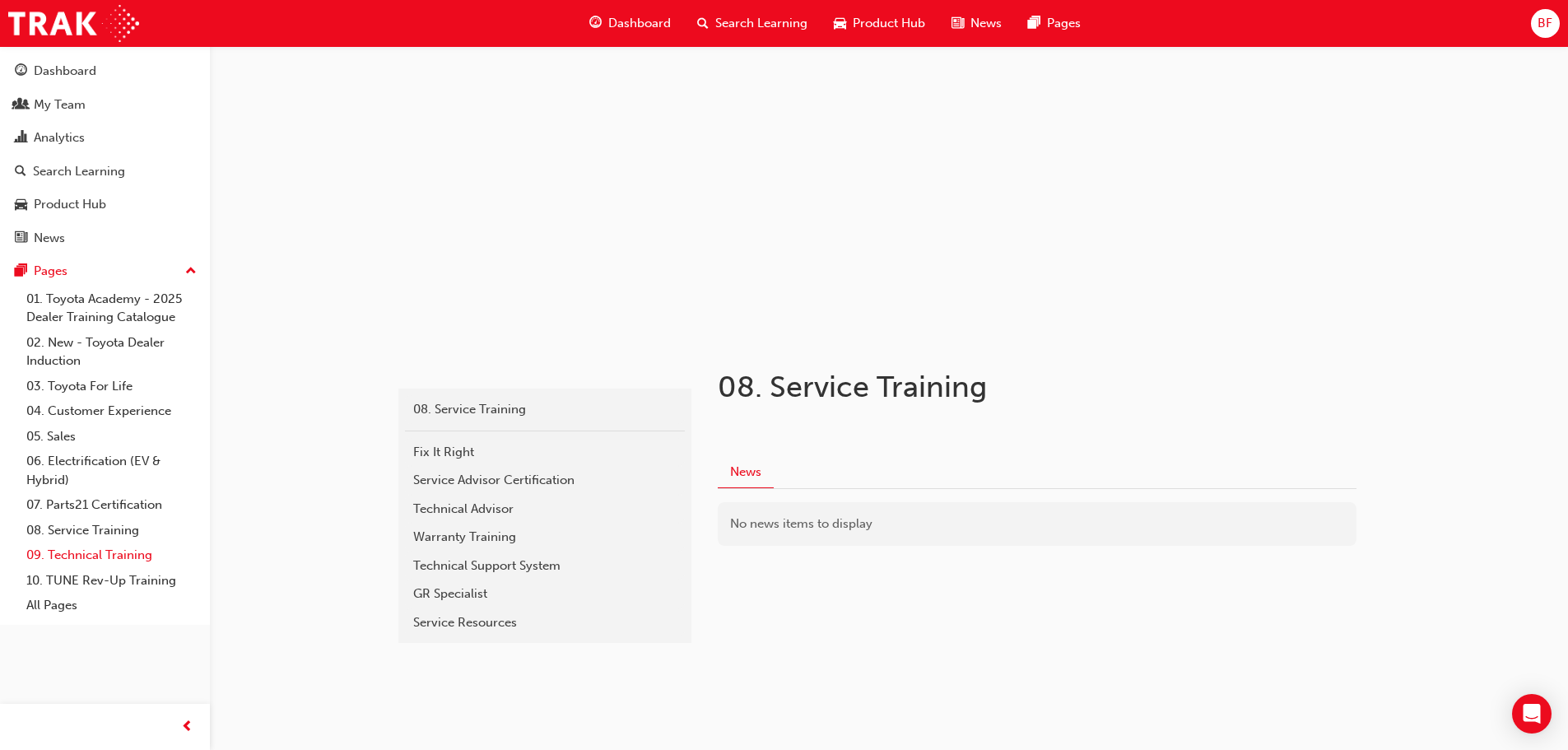
click at [121, 554] on link "09. Technical Training" at bounding box center [111, 555] width 184 height 25
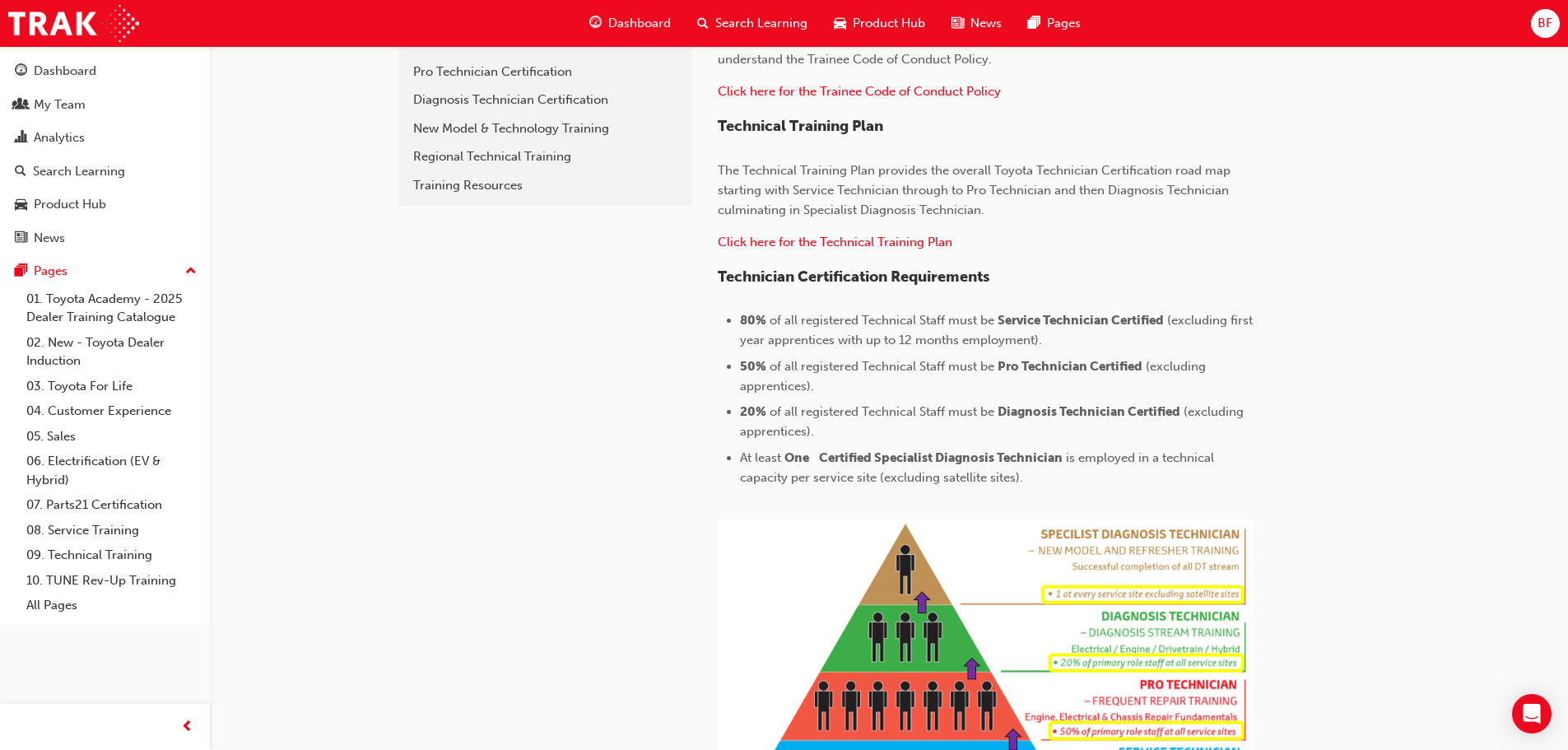
scroll to position [616, 0]
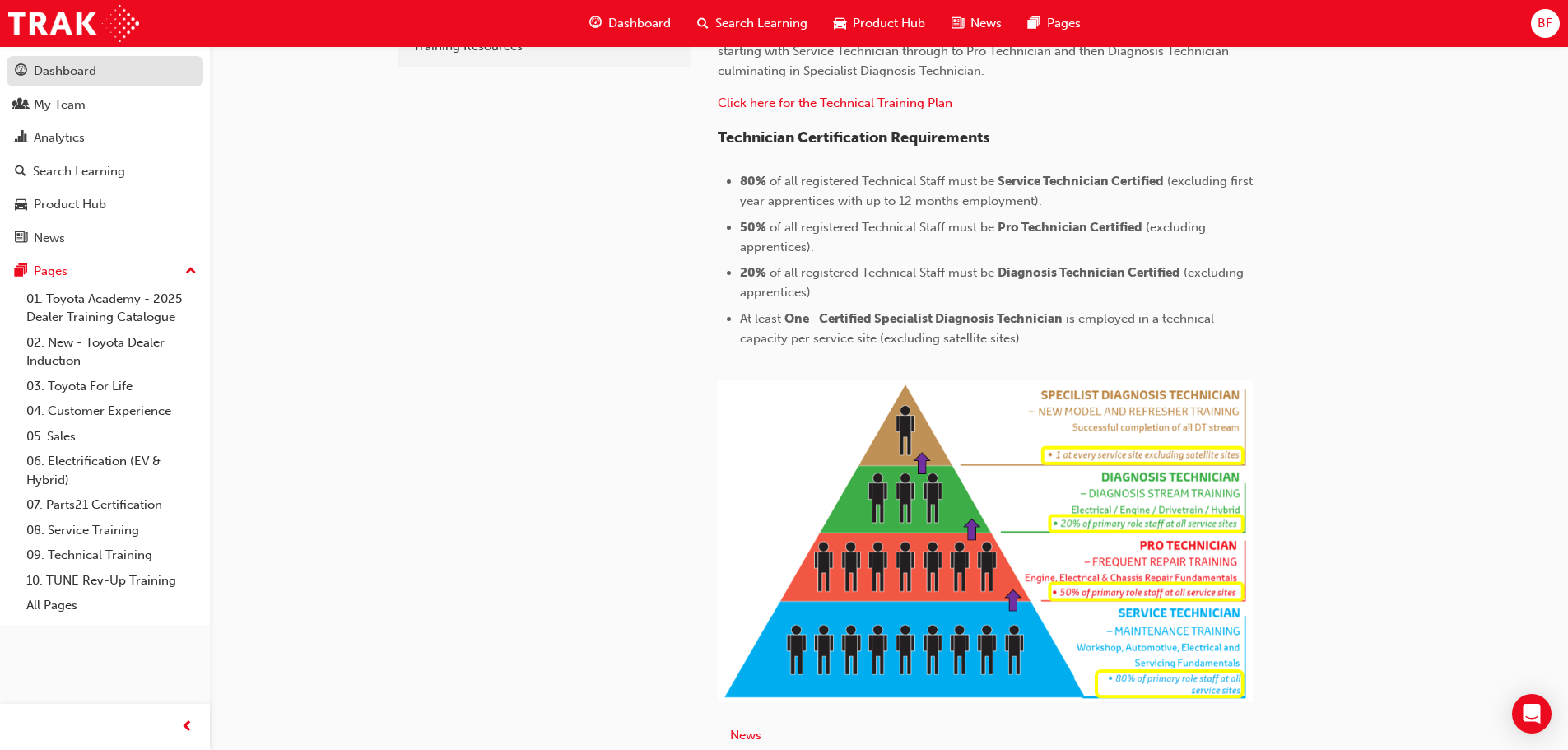
click at [145, 70] on div "Dashboard" at bounding box center [105, 72] width 180 height 21
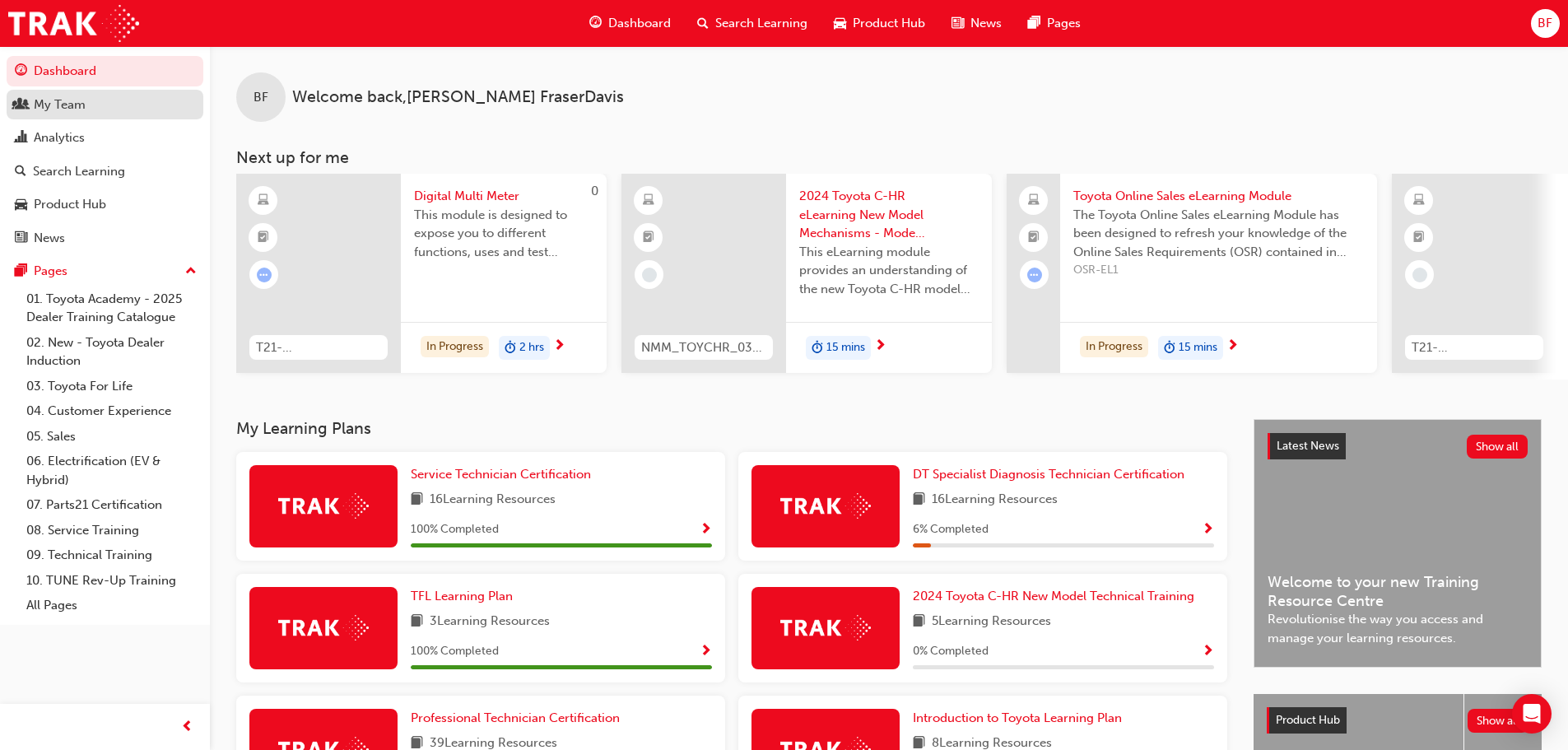
click at [85, 103] on div "My Team" at bounding box center [59, 105] width 52 height 19
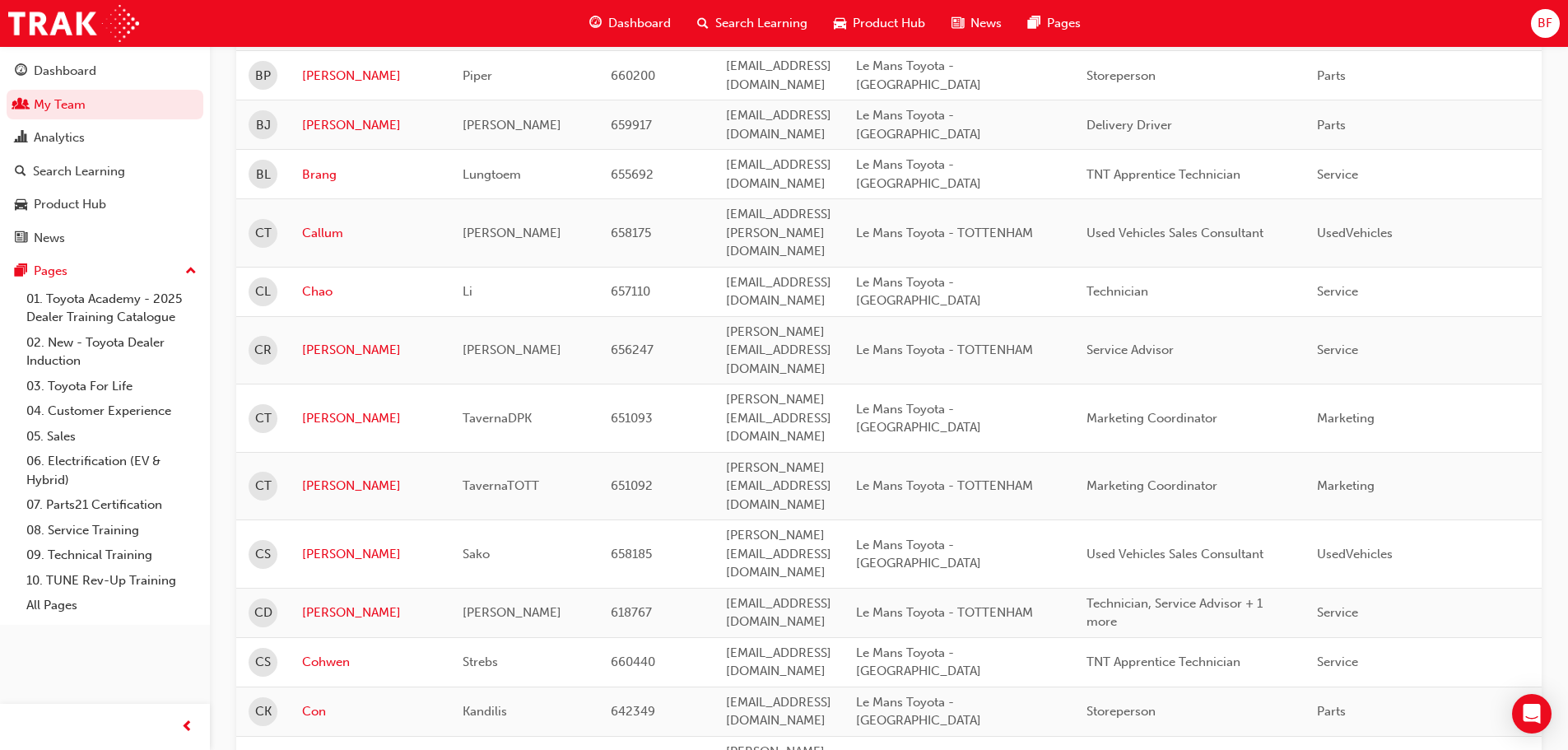
scroll to position [1893, 0]
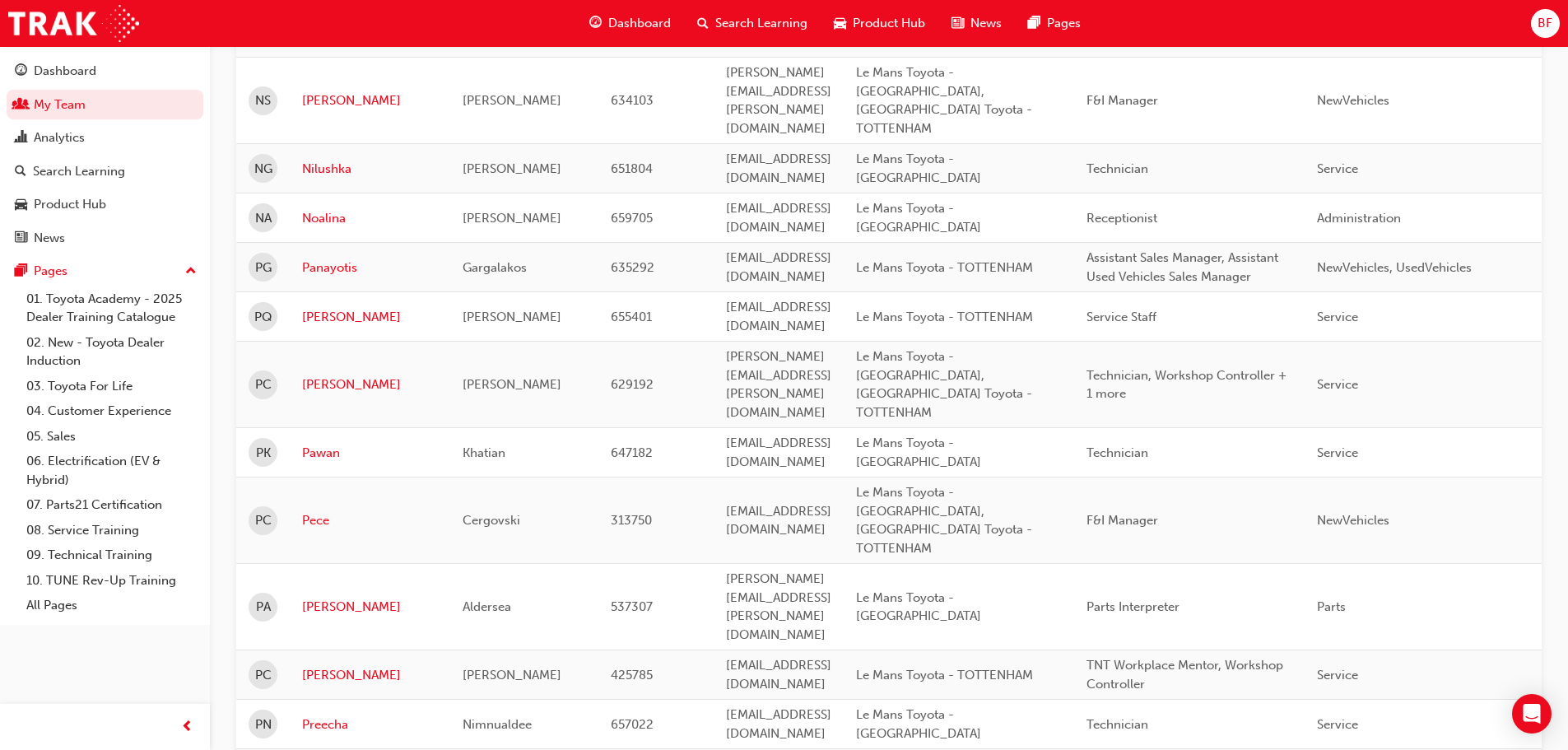
scroll to position [988, 0]
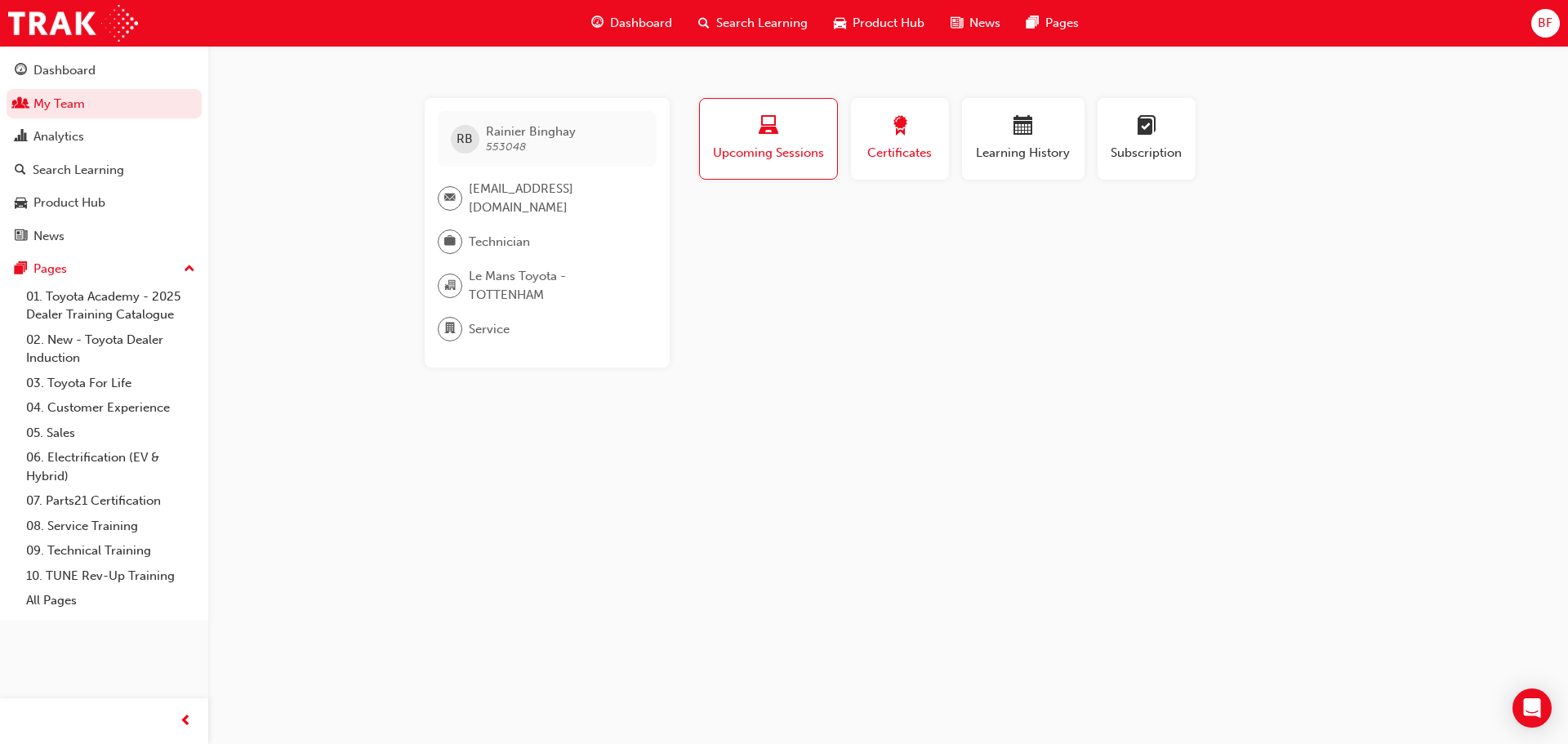
click at [891, 135] on span "award-icon" at bounding box center [900, 127] width 20 height 22
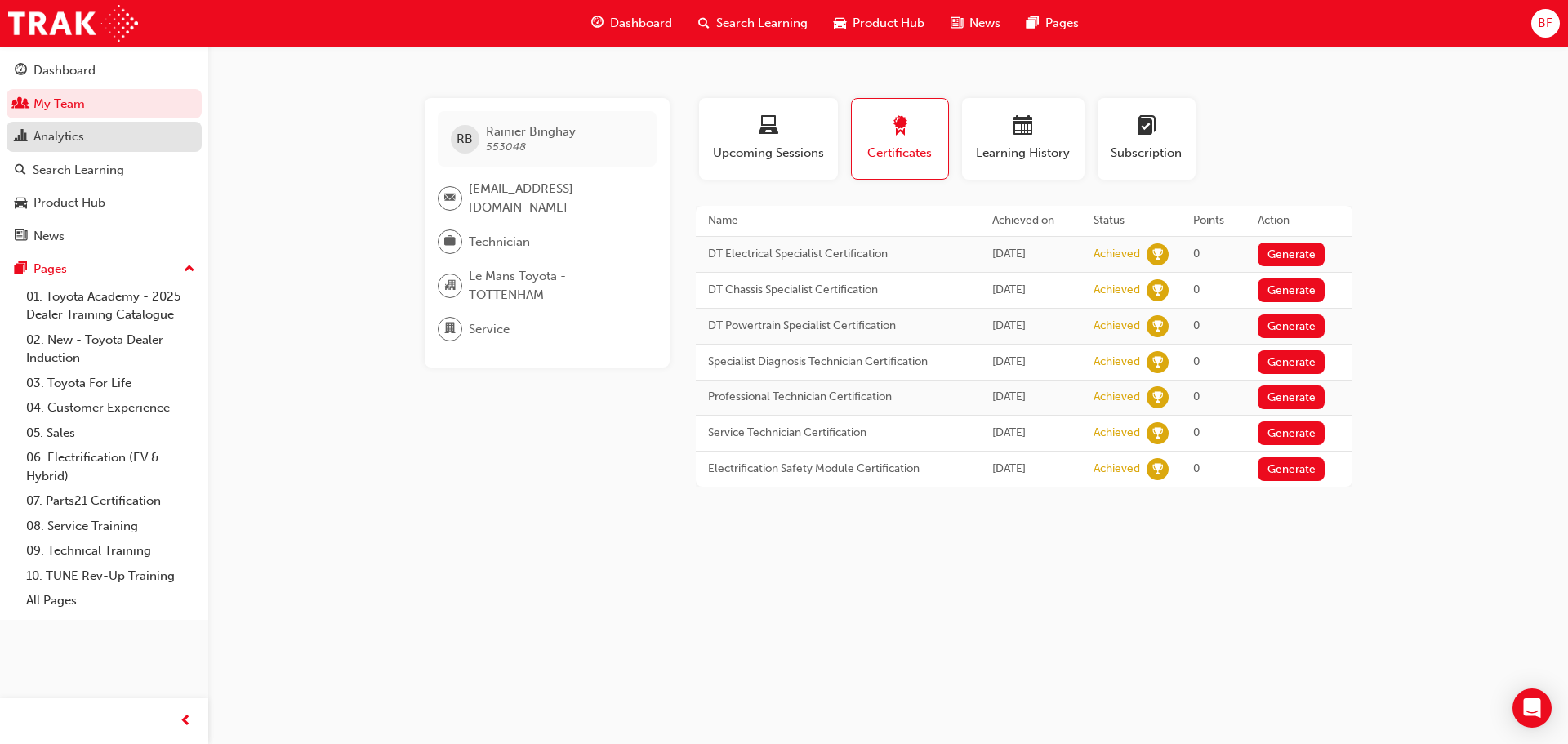
click at [100, 147] on link "Analytics" at bounding box center [104, 137] width 196 height 30
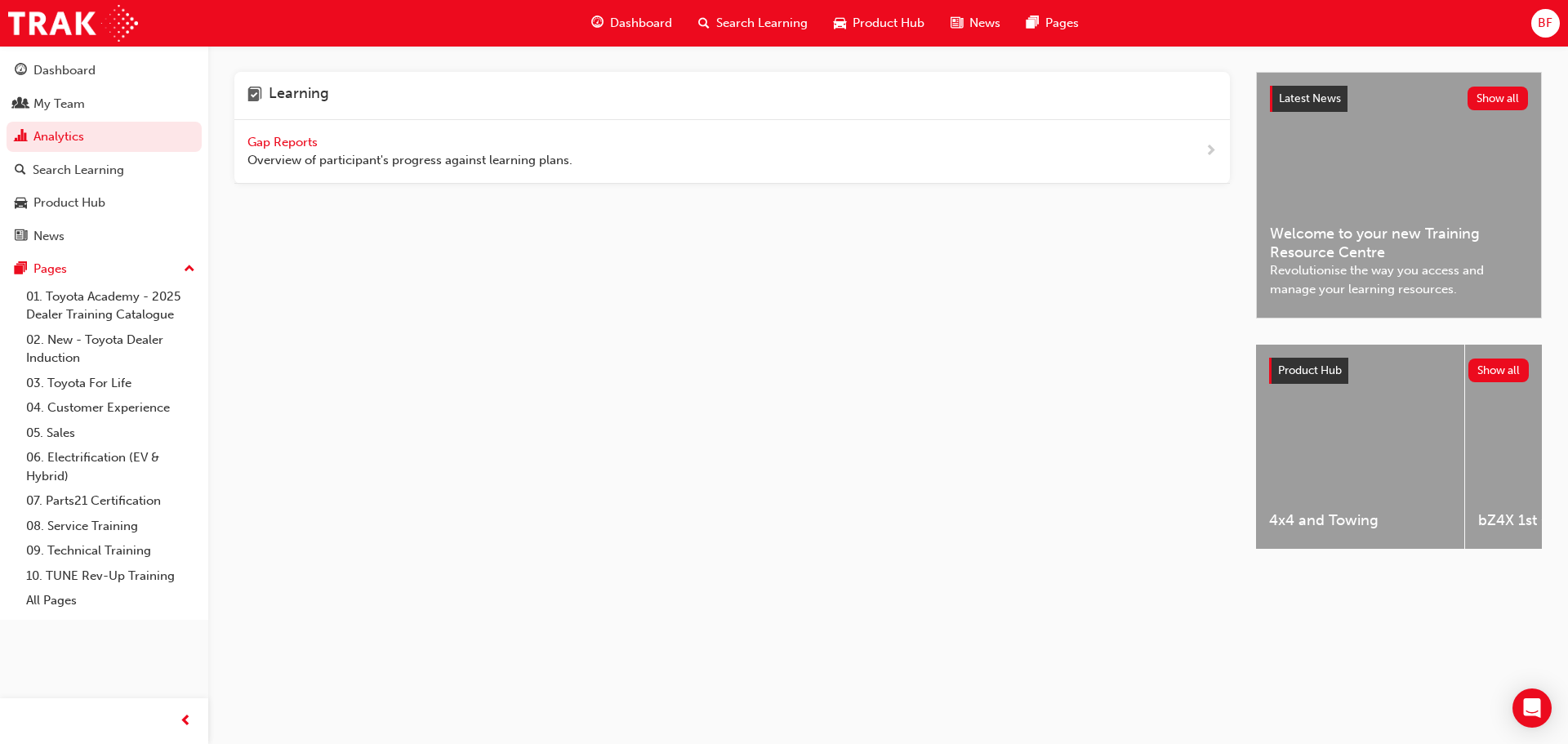
click at [318, 140] on span "Gap Reports" at bounding box center [284, 142] width 74 height 15
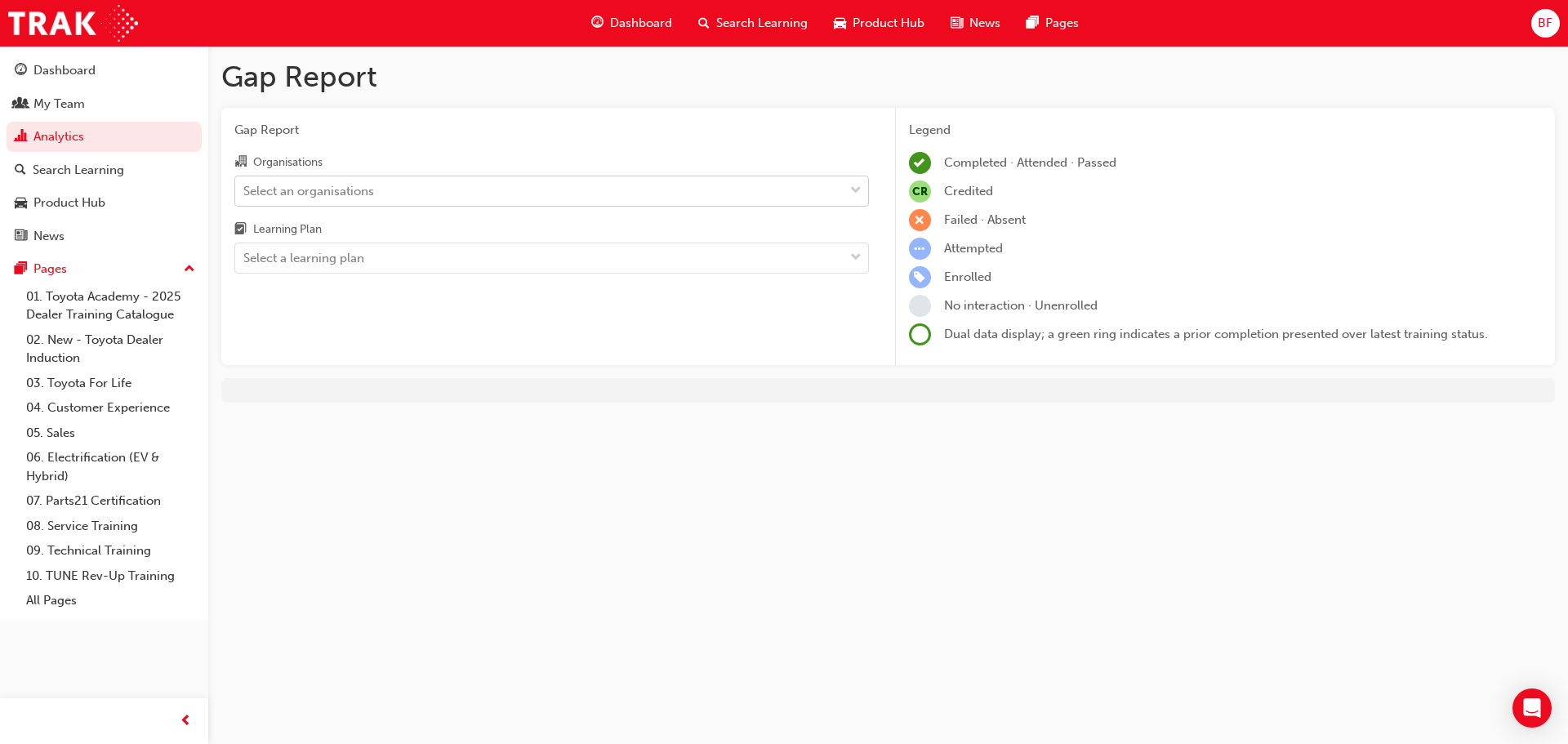
click at [339, 197] on div "Select an organisations" at bounding box center [309, 191] width 131 height 19
click at [245, 197] on input "Organisations Select an organisations" at bounding box center [244, 189] width 2 height 14
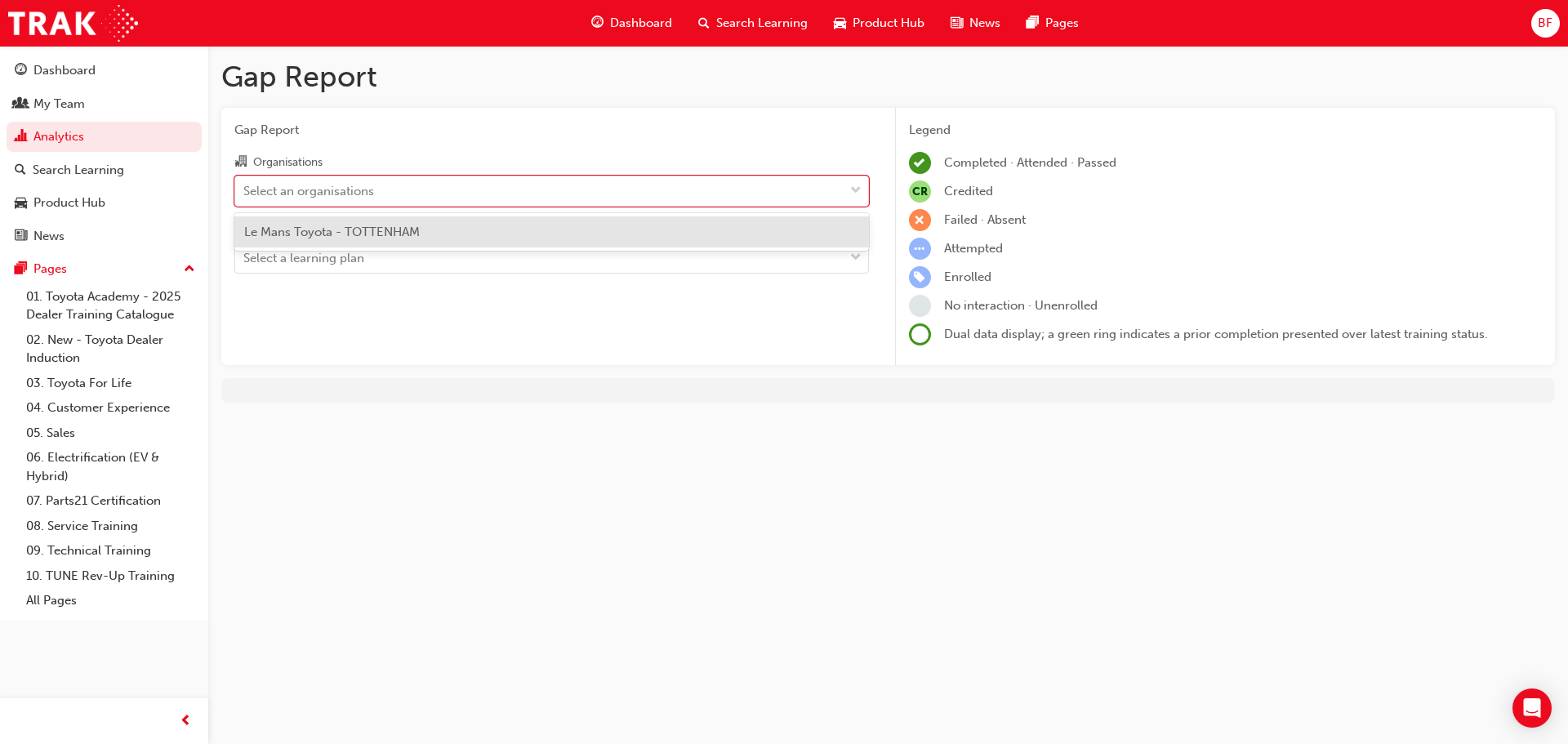
click at [352, 227] on span "Le Mans Toyota - TOTTENHAM" at bounding box center [332, 232] width 176 height 15
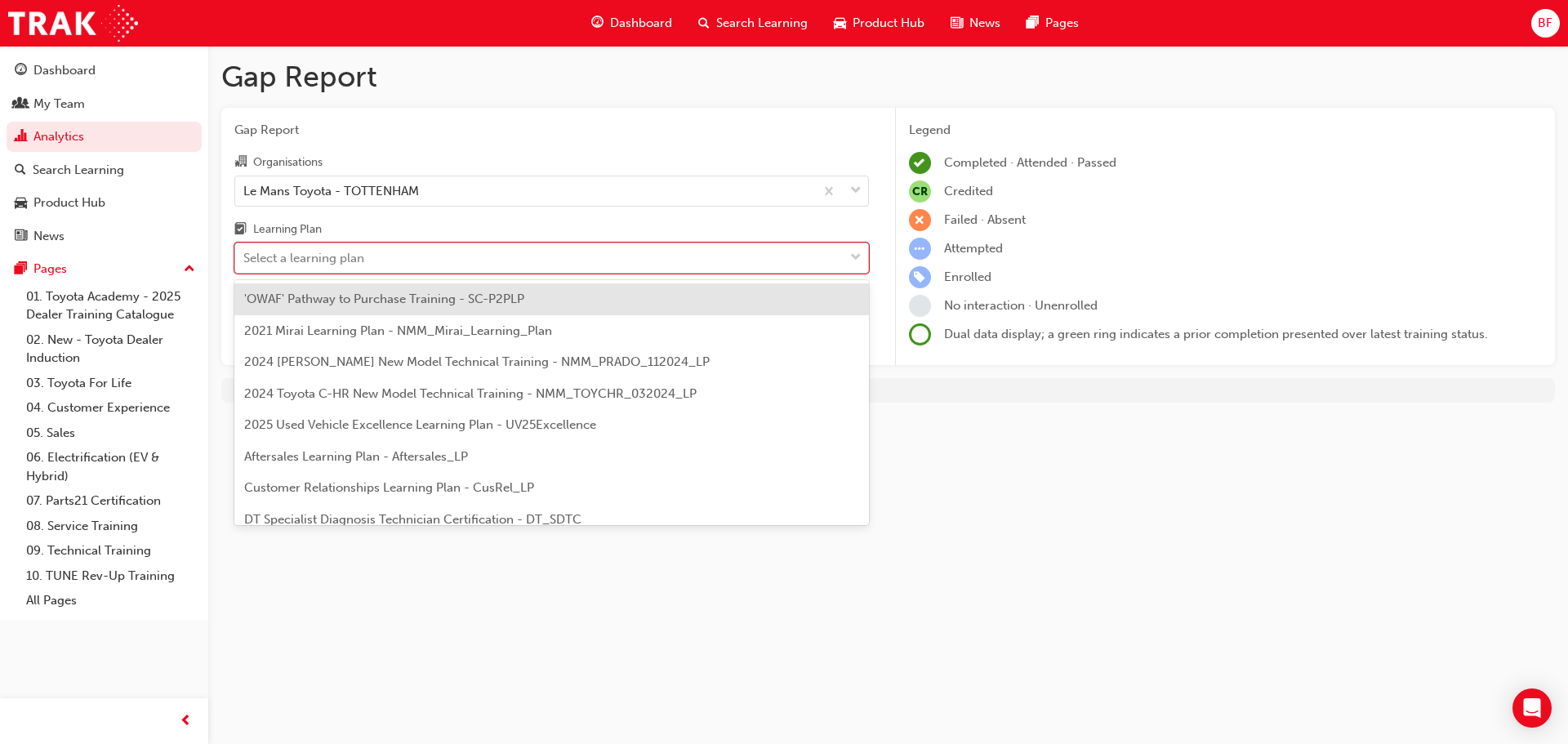
click at [345, 257] on div "Select a learning plan" at bounding box center [303, 258] width 121 height 19
click at [245, 257] on input "Learning Plan option 'OWAF' Pathway to Purchase Training - SC-P2PLP focused, 1 …" at bounding box center [244, 257] width 2 height 14
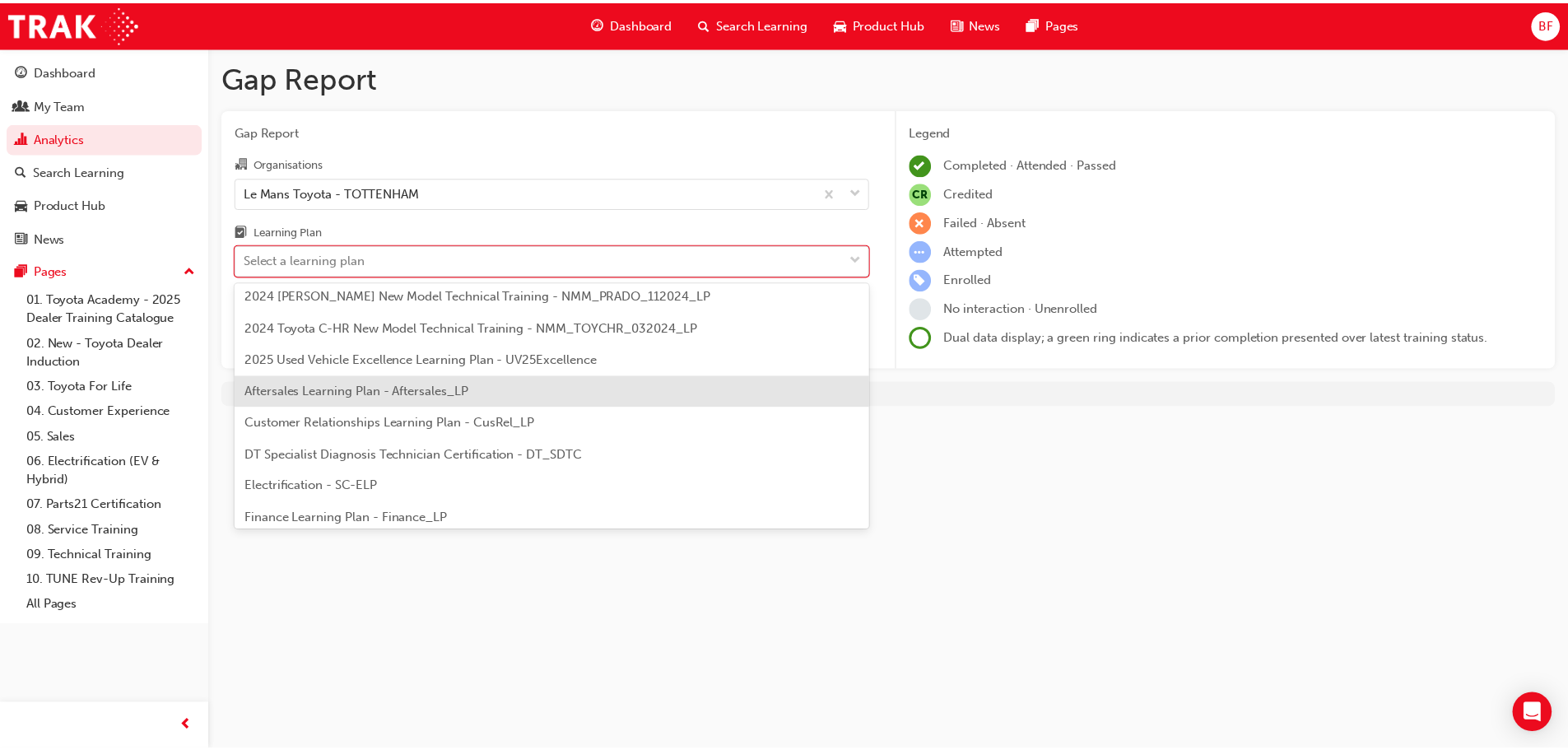
scroll to position [82, 0]
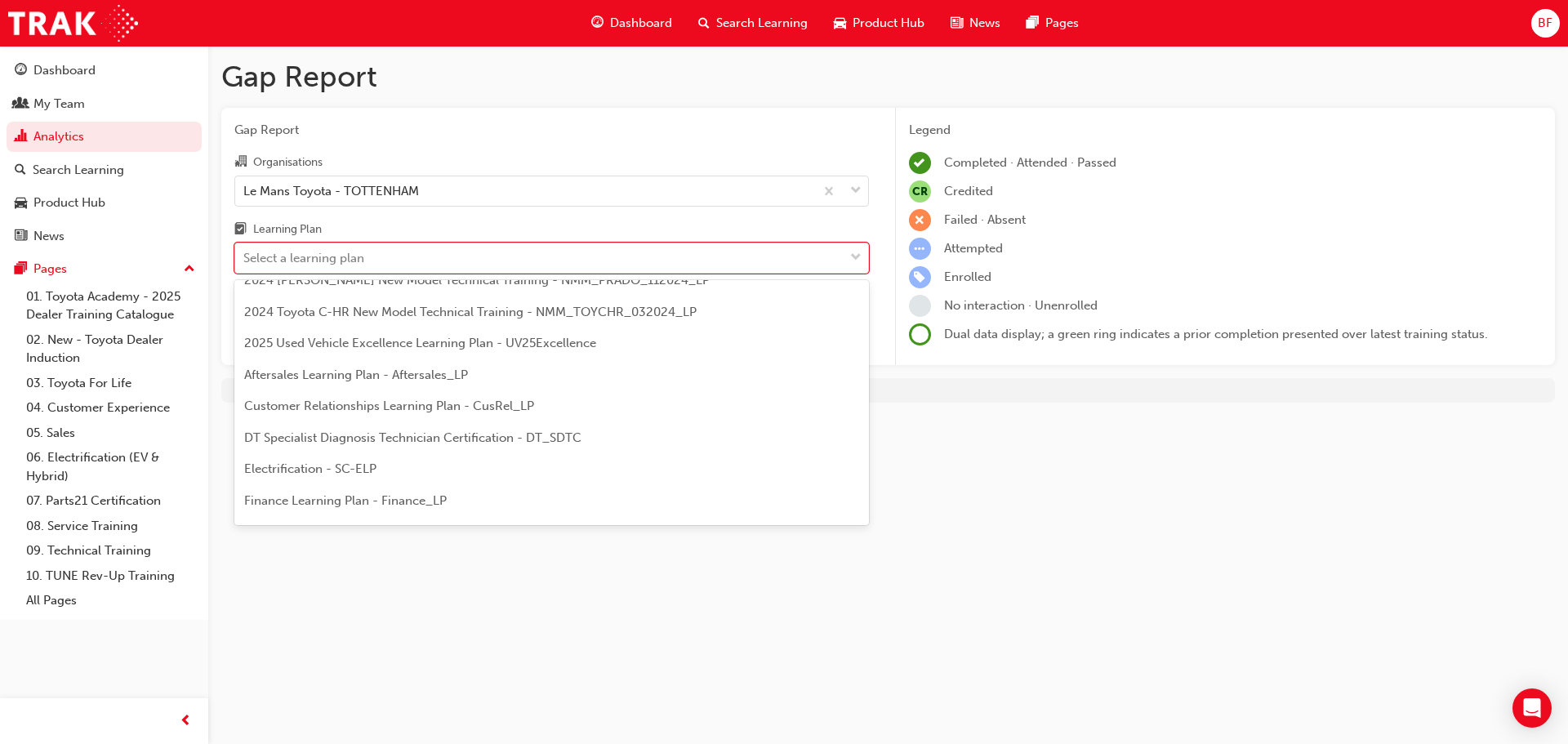
click at [464, 431] on span "DT Specialist Diagnosis Technician Certification - DT_SDTC" at bounding box center [413, 438] width 337 height 15
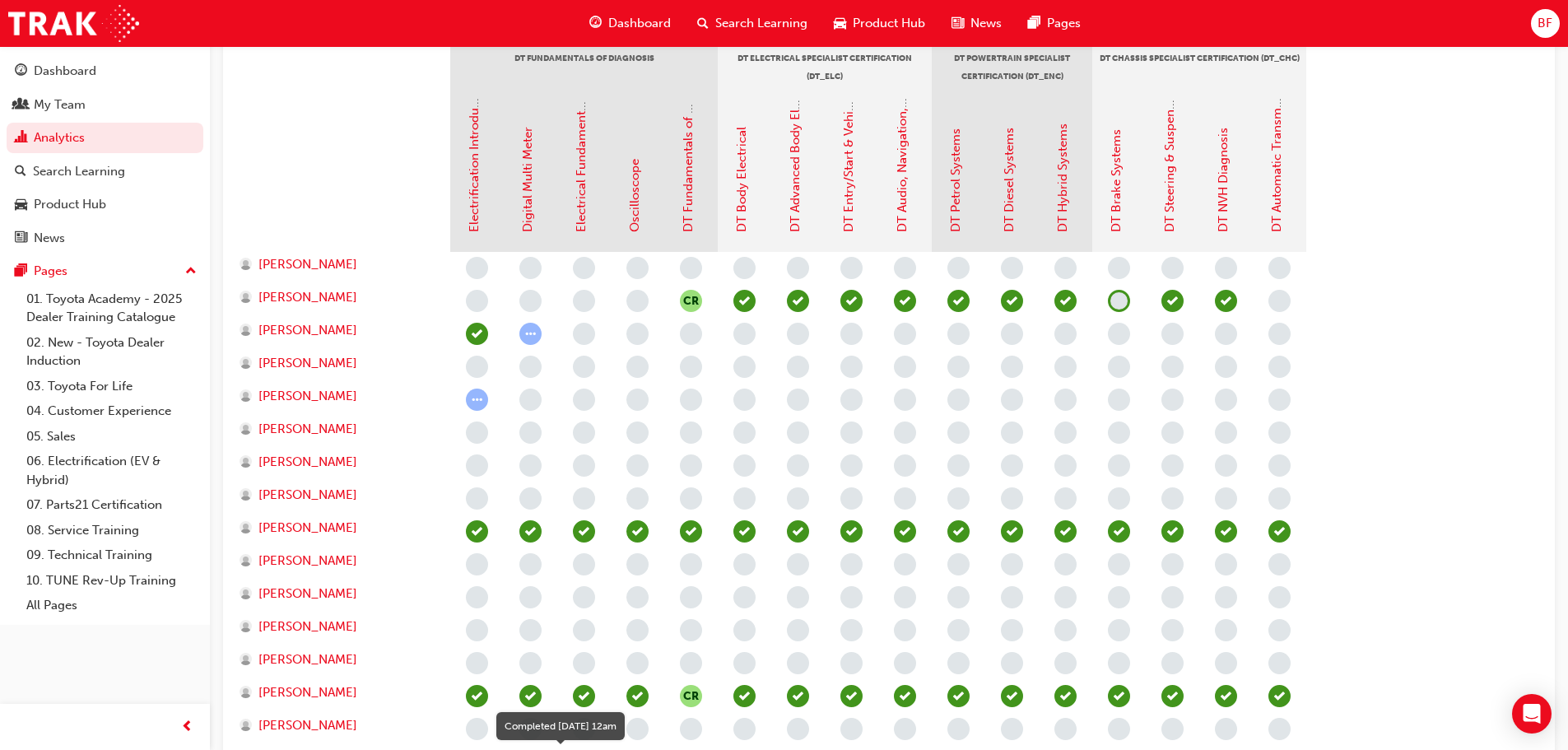
scroll to position [329, 0]
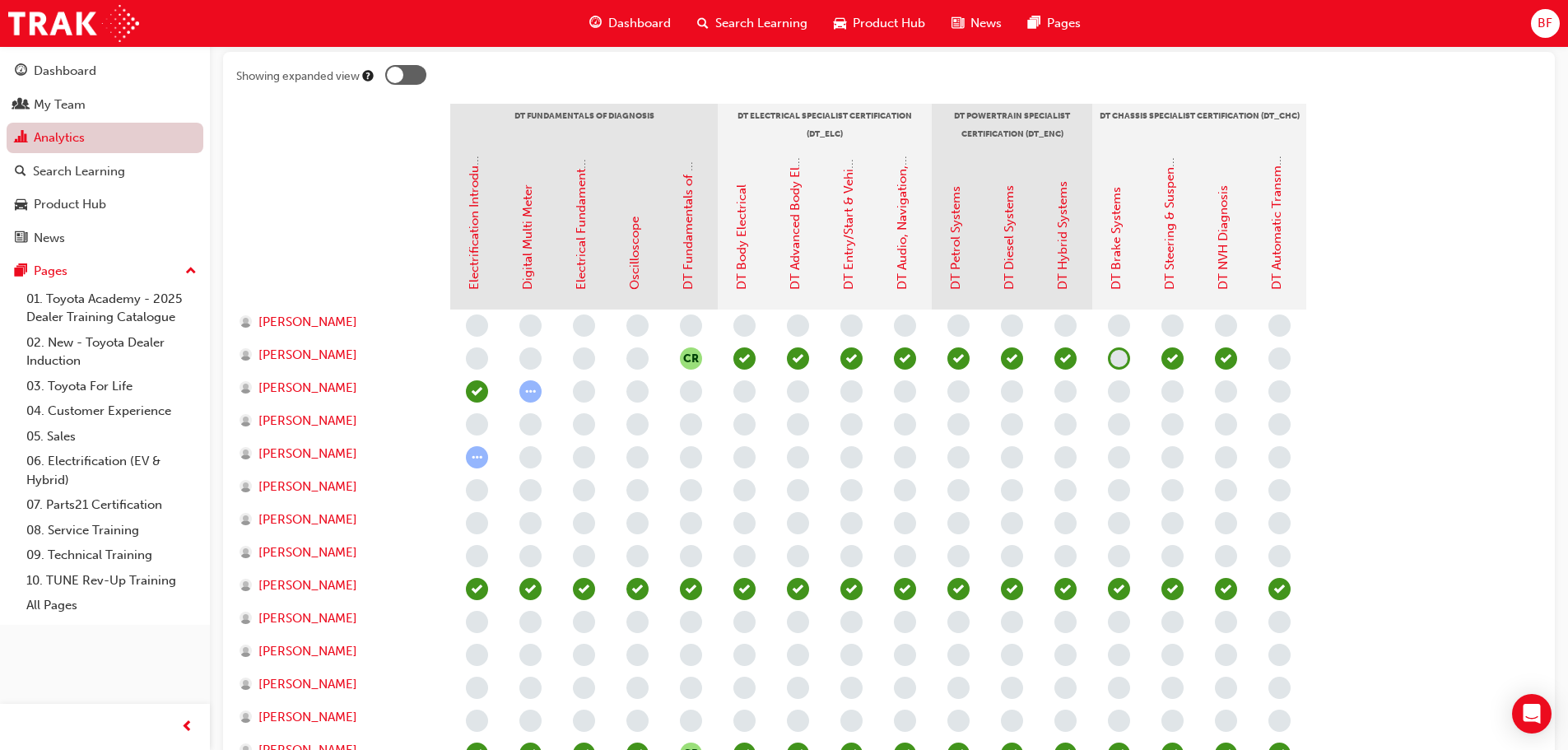
click at [115, 138] on link "Analytics" at bounding box center [105, 138] width 197 height 30
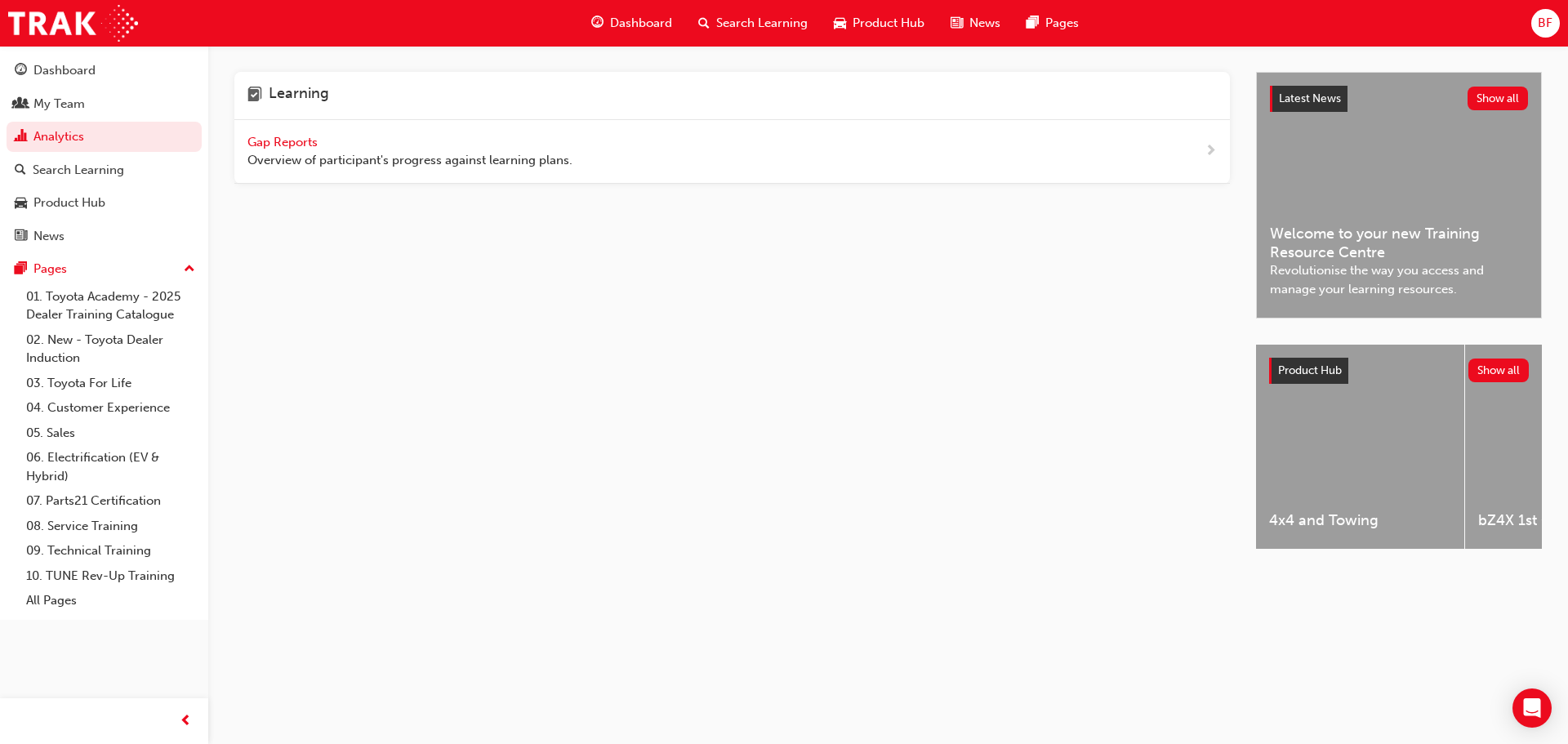
click at [266, 144] on span "Gap Reports" at bounding box center [284, 142] width 74 height 15
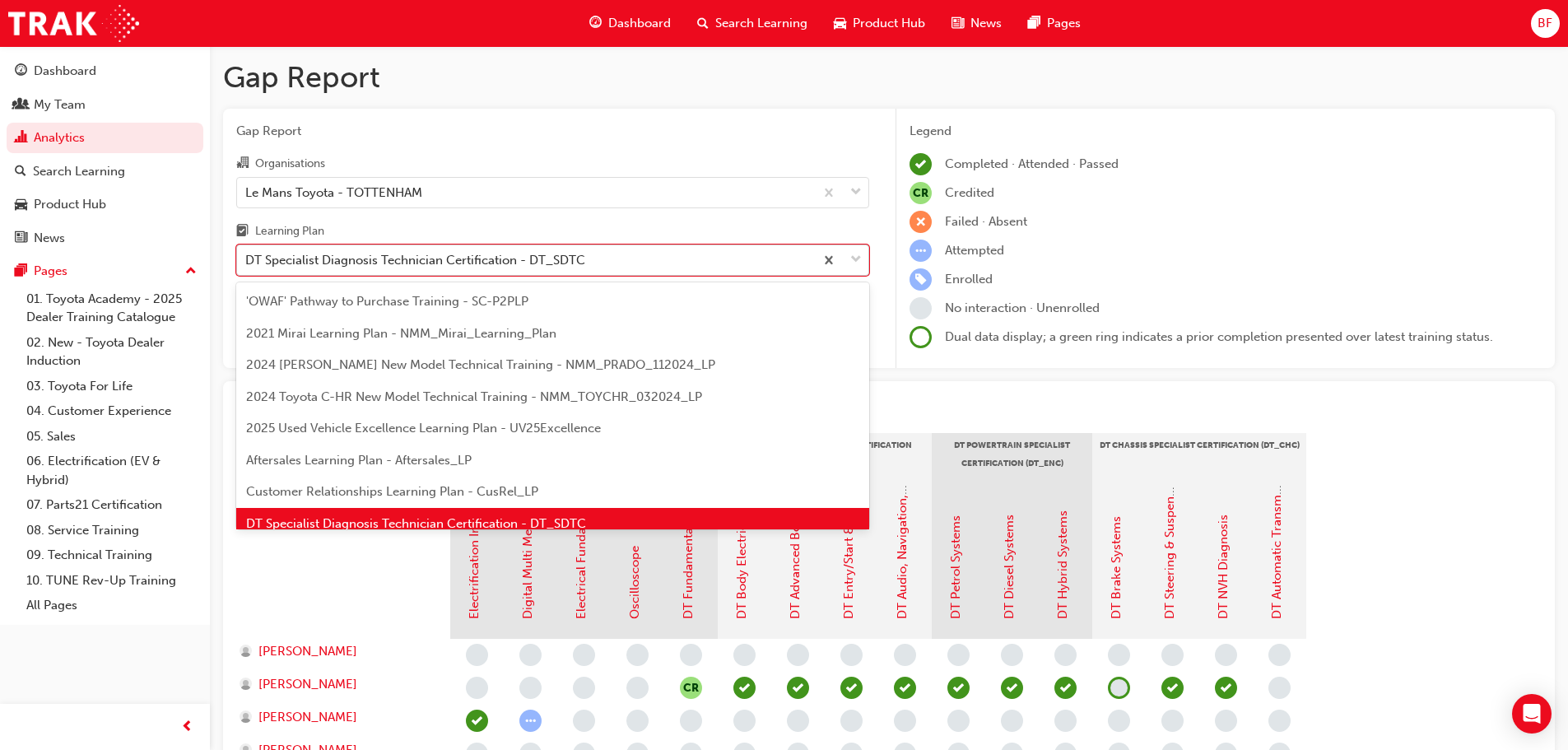
click at [422, 251] on div "DT Specialist Diagnosis Technician Certification - DT_SDTC" at bounding box center [415, 260] width 340 height 19
click at [247, 253] on input "Learning Plan option DT Specialist Diagnosis Technician Certification - DT_SDTC…" at bounding box center [246, 259] width 2 height 14
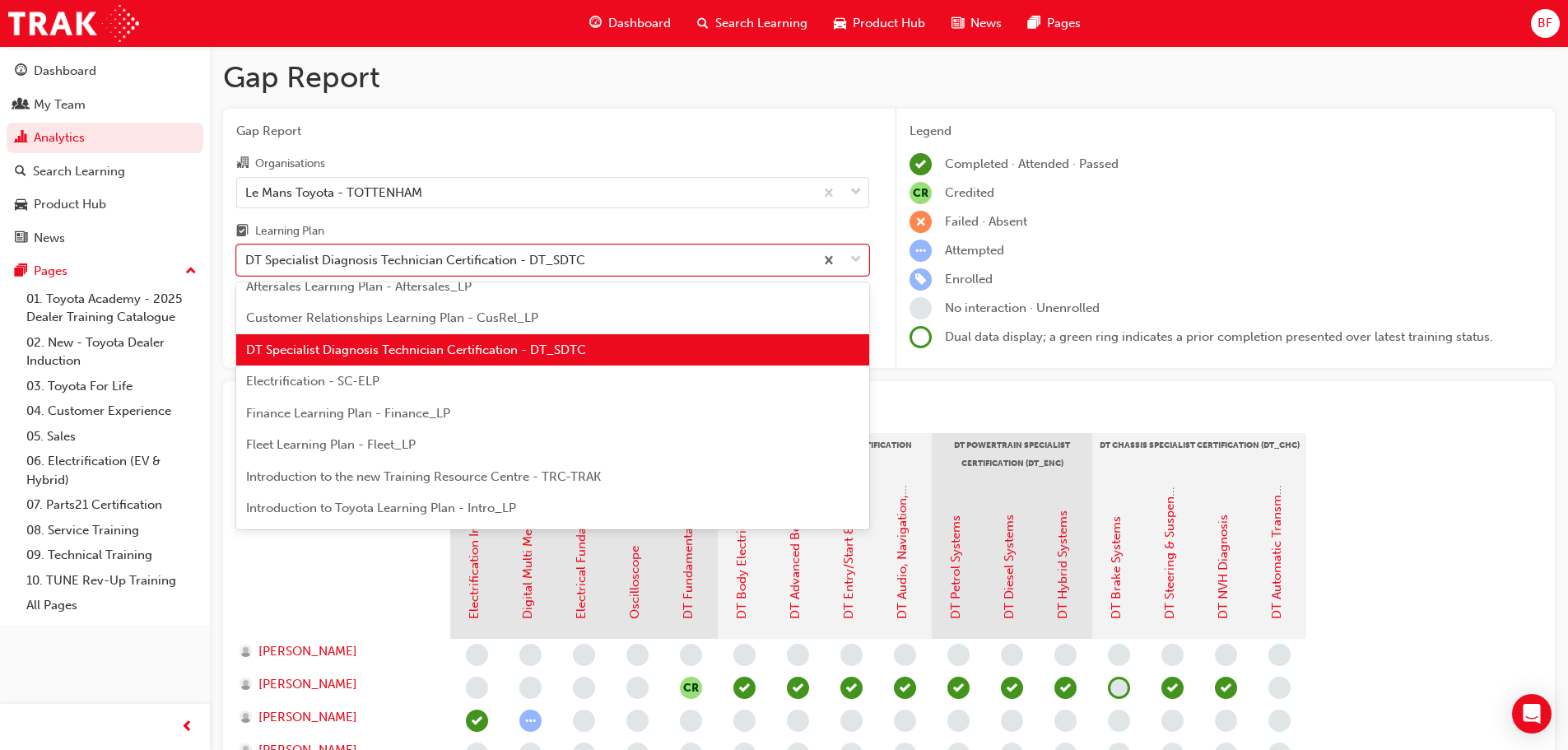
scroll to position [186, 0]
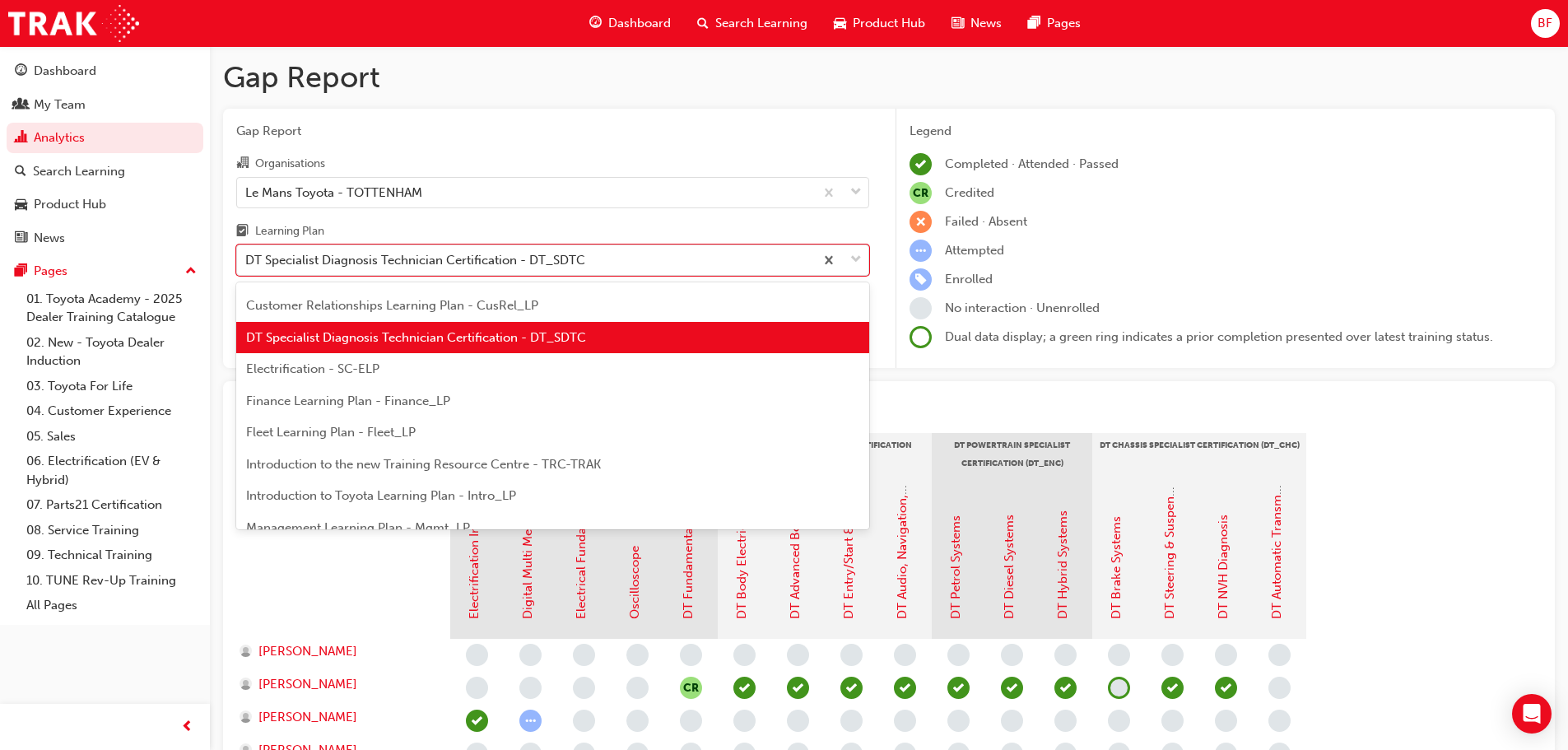
click at [409, 371] on div "Electrification - SC-ELP" at bounding box center [552, 369] width 633 height 32
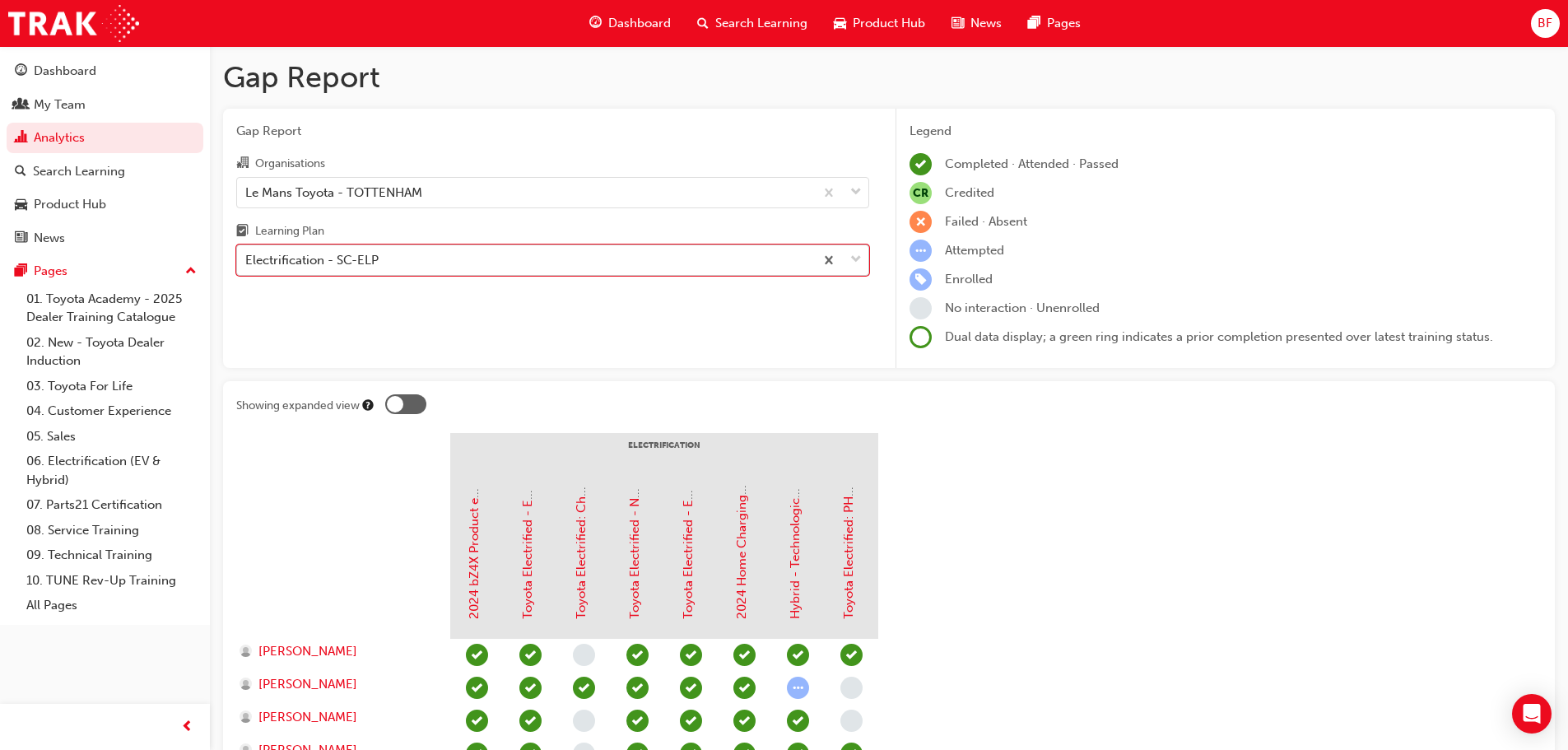
click at [382, 261] on div "Electrification - SC-ELP" at bounding box center [525, 260] width 577 height 29
click at [247, 261] on input "Learning Plan option Electrification - SC-ELP, selected. 0 results available. S…" at bounding box center [246, 259] width 2 height 14
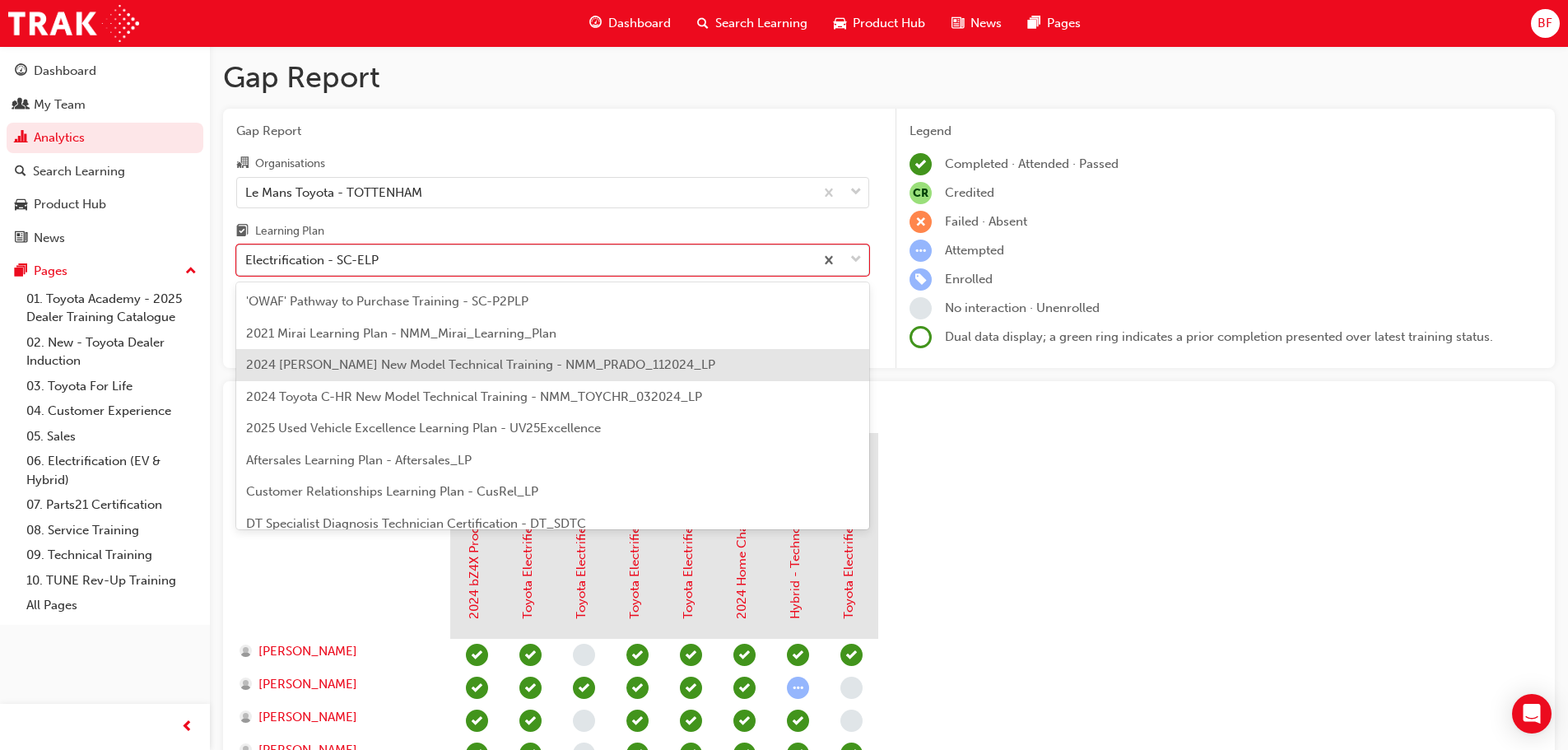
click at [364, 364] on span "2024 [PERSON_NAME] New Model Technical Training - NMM_PRADO_112024_LP" at bounding box center [480, 365] width 469 height 15
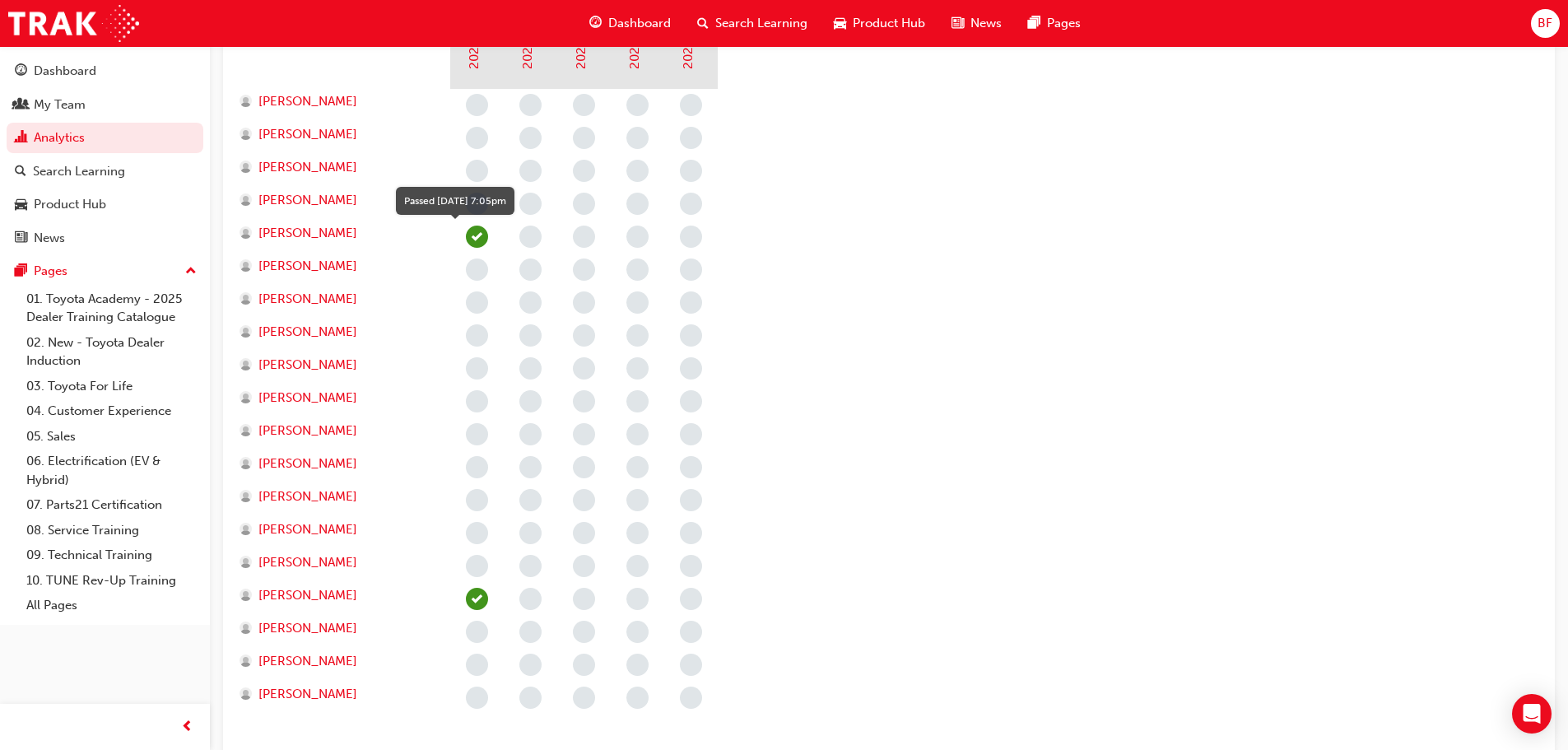
scroll to position [576, 0]
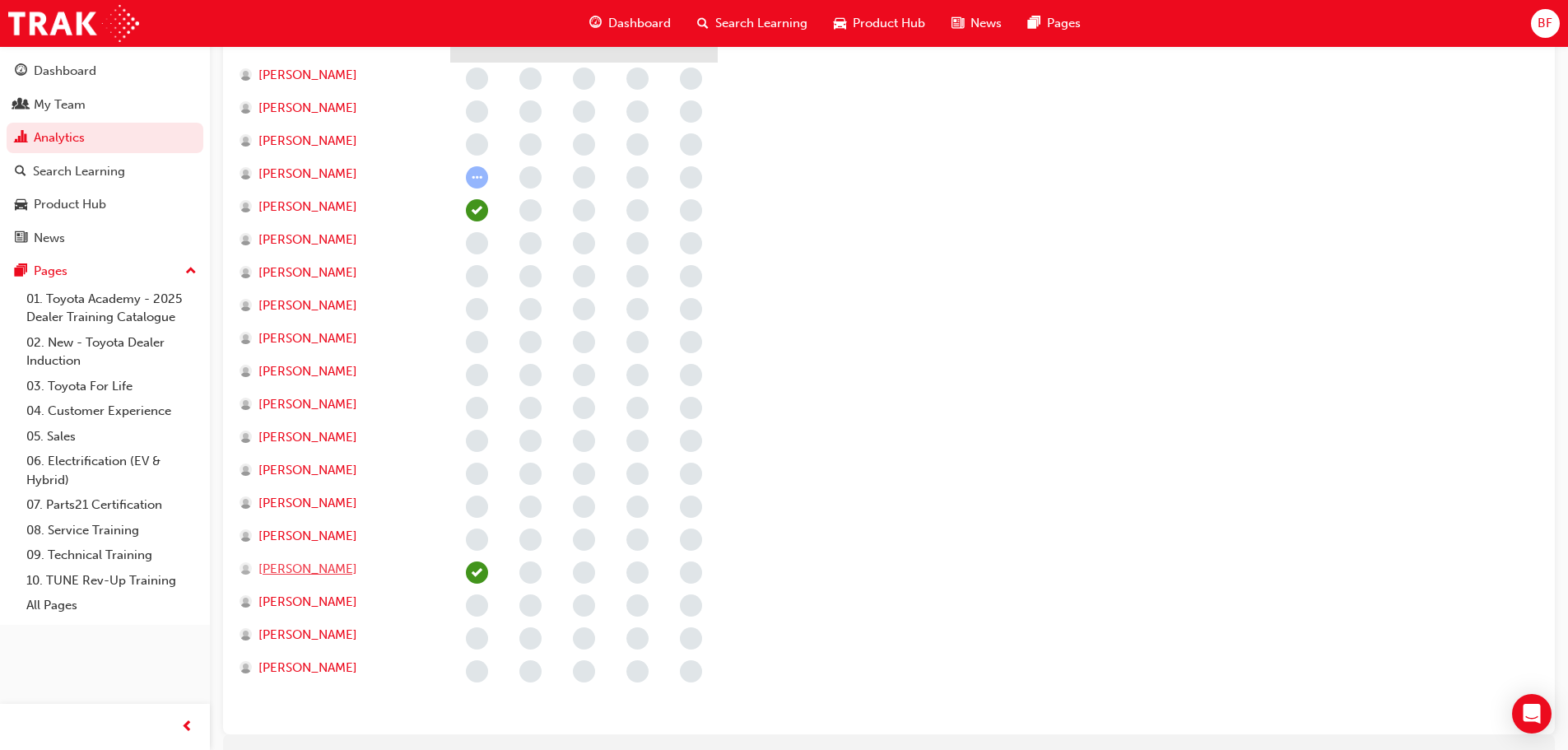
click at [307, 573] on span "[PERSON_NAME]" at bounding box center [308, 569] width 99 height 19
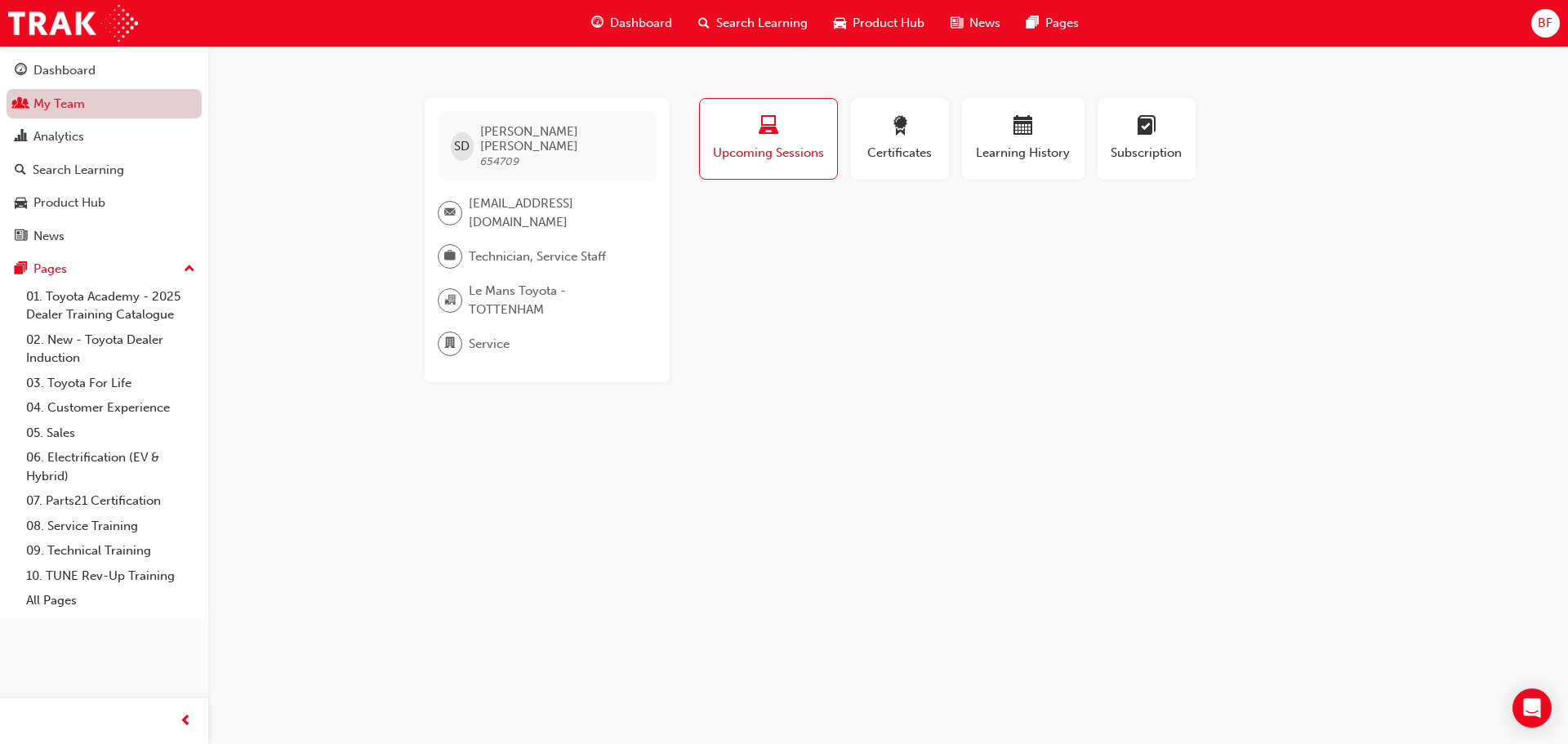
click at [125, 105] on link "My Team" at bounding box center [104, 104] width 196 height 30
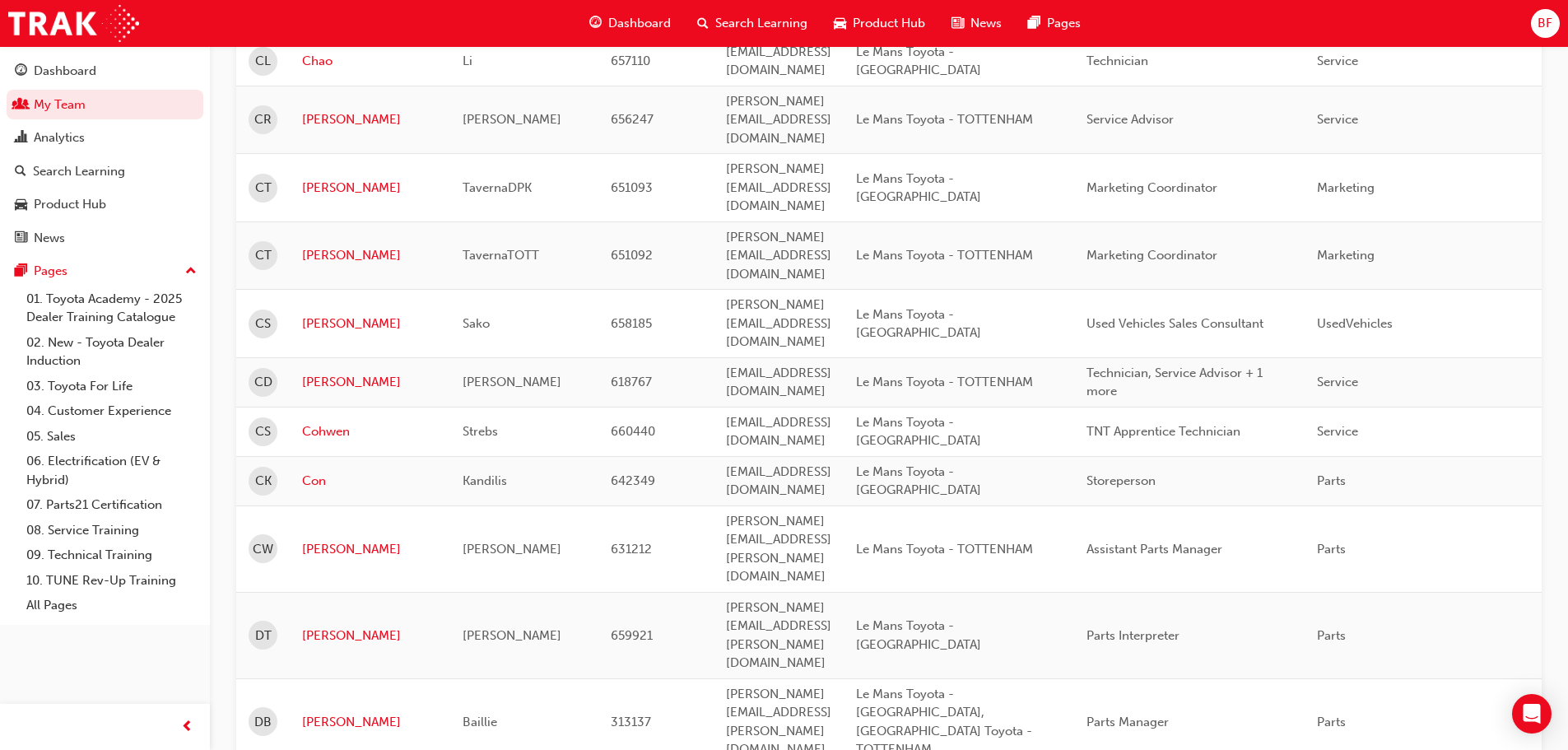
scroll to position [1810, 0]
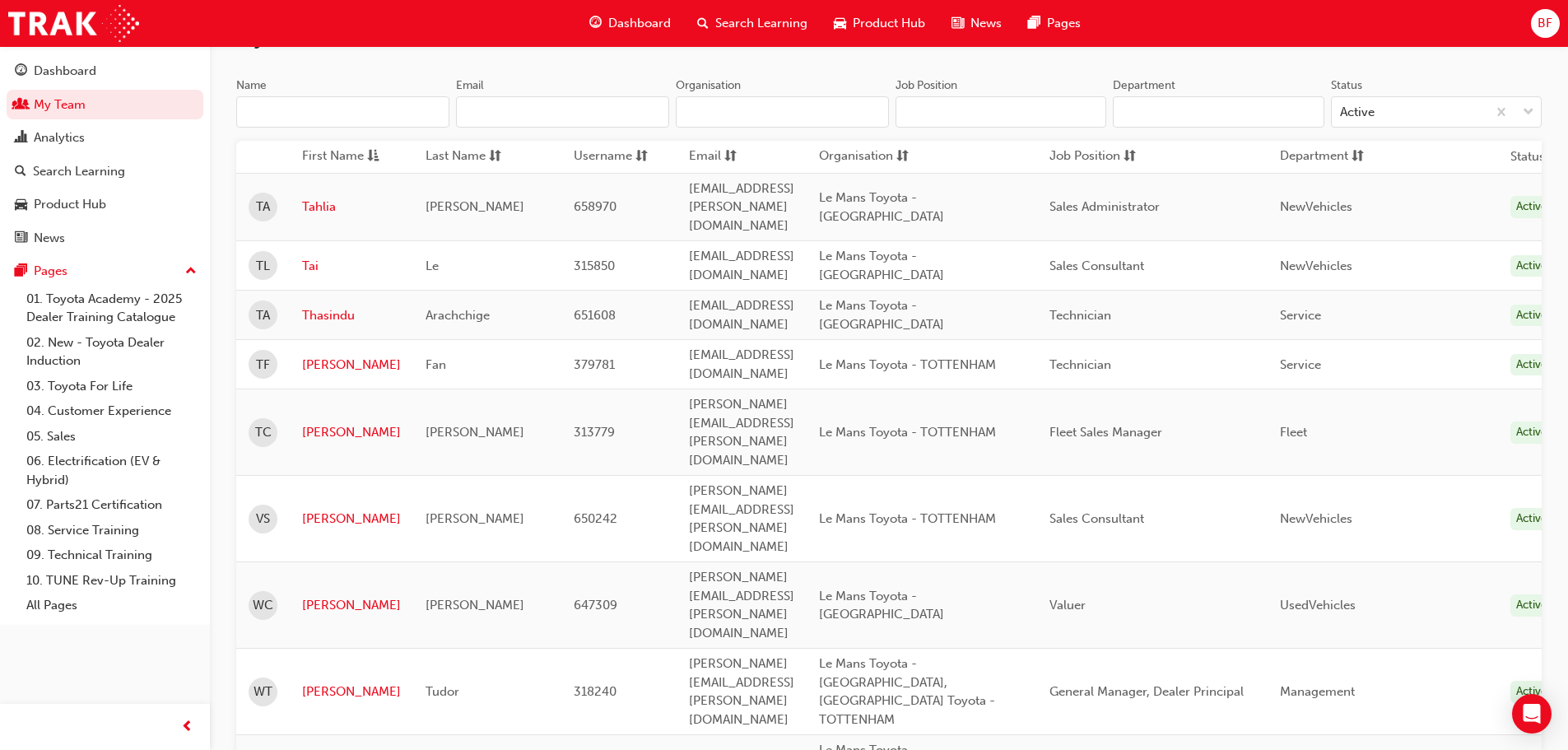
scroll to position [429, 0]
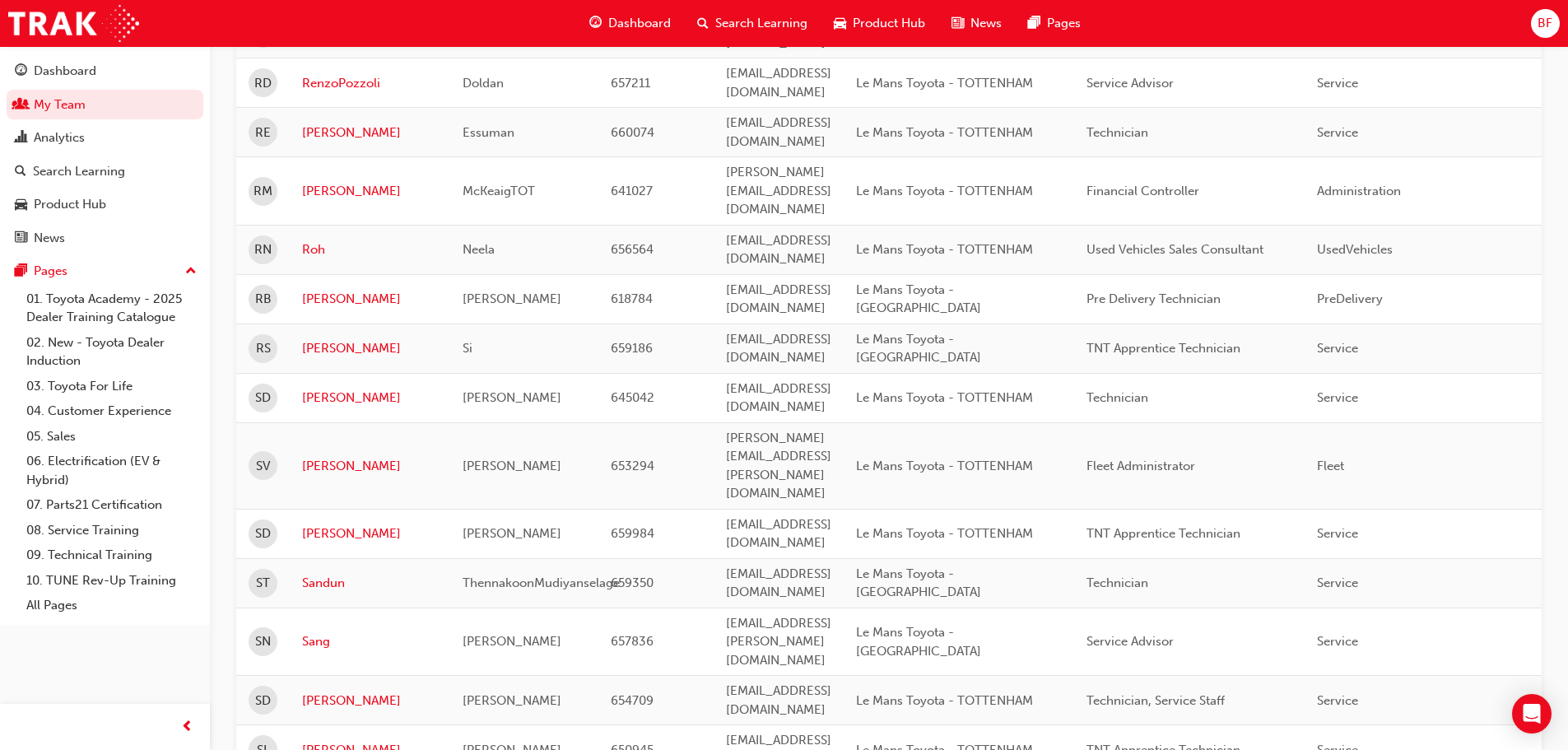
scroll to position [1927, 0]
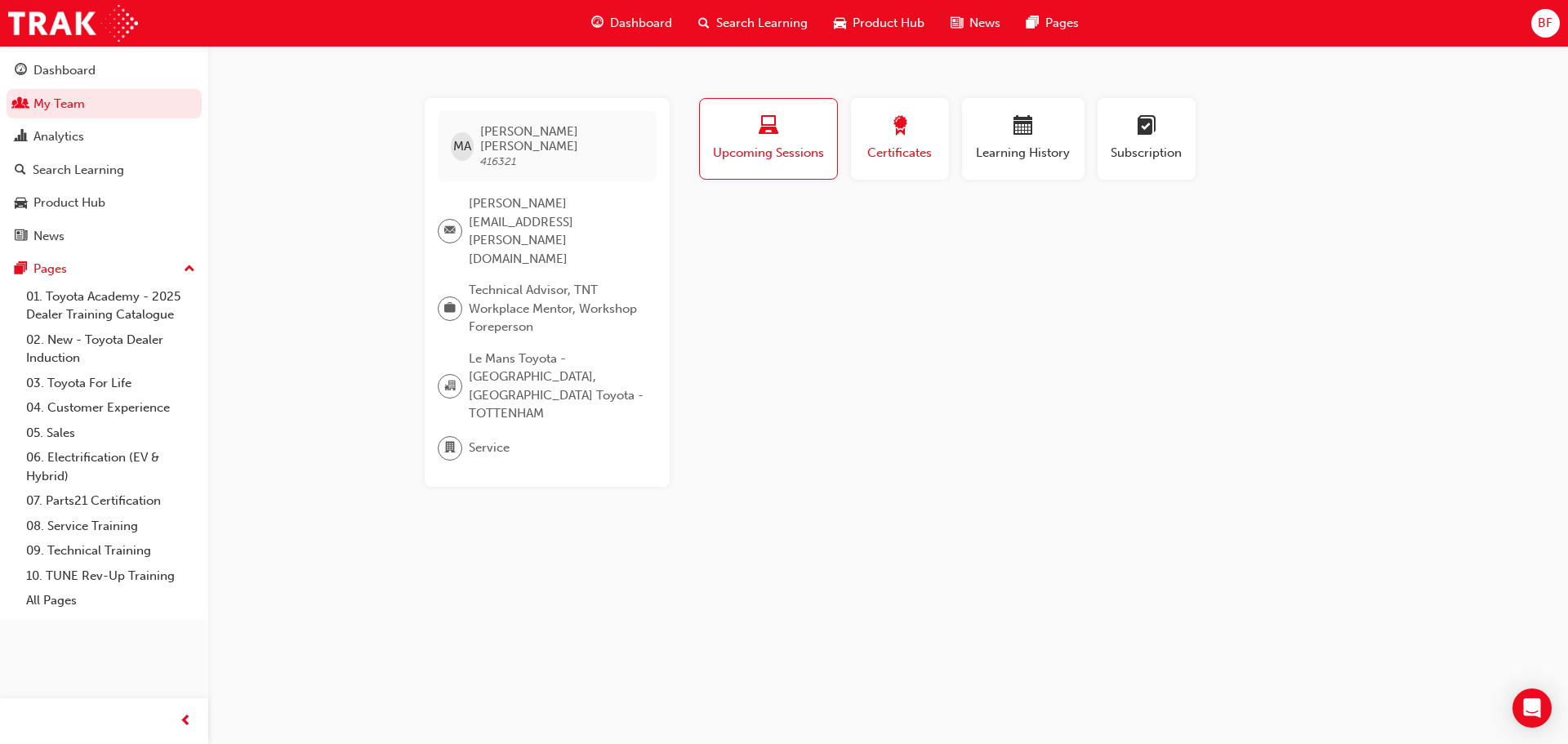
click at [926, 149] on span "Certificates" at bounding box center [900, 153] width 74 height 19
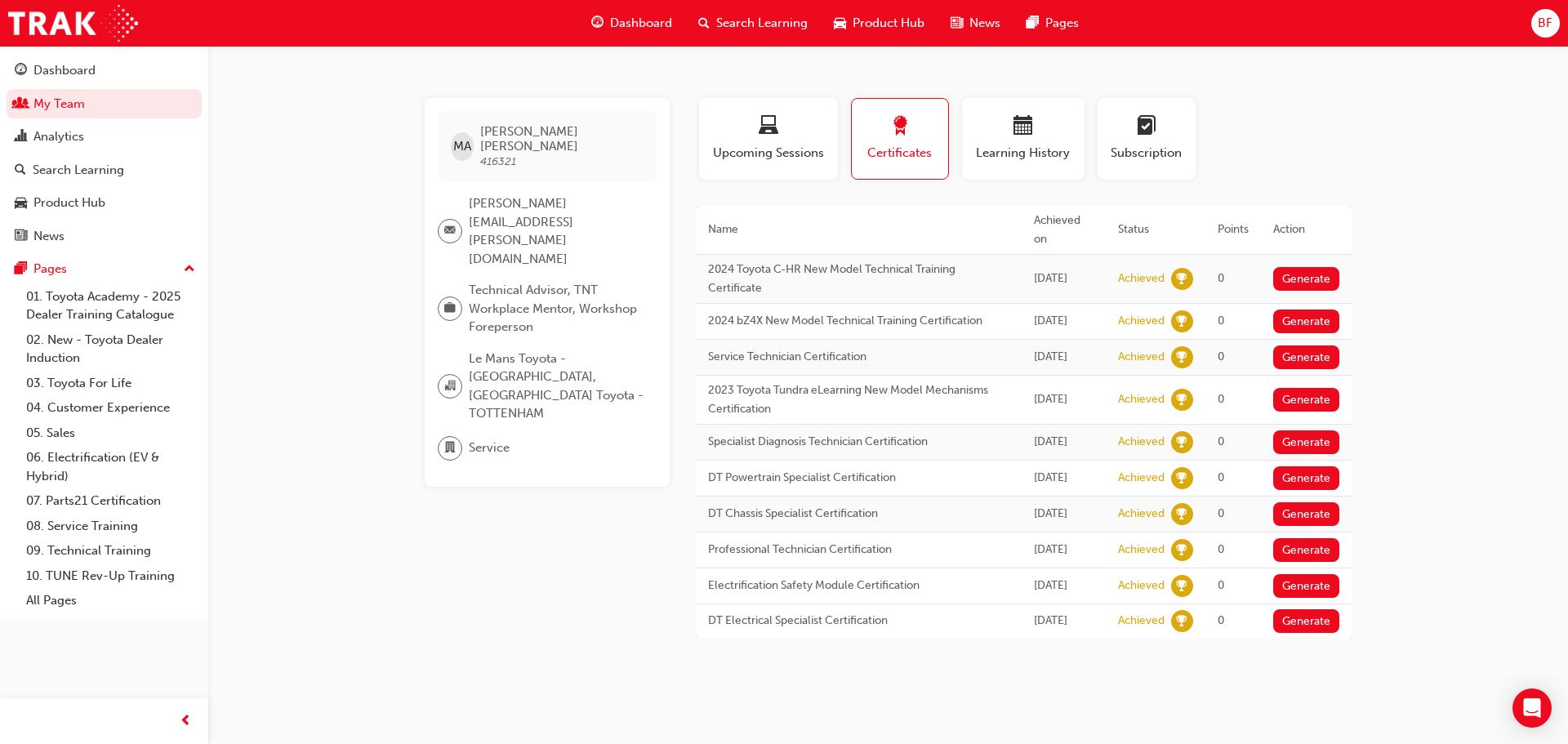
click at [868, 605] on td "Electrification Safety Module Certification" at bounding box center [858, 586] width 327 height 36
click at [1003, 121] on div "button" at bounding box center [1023, 128] width 98 height 25
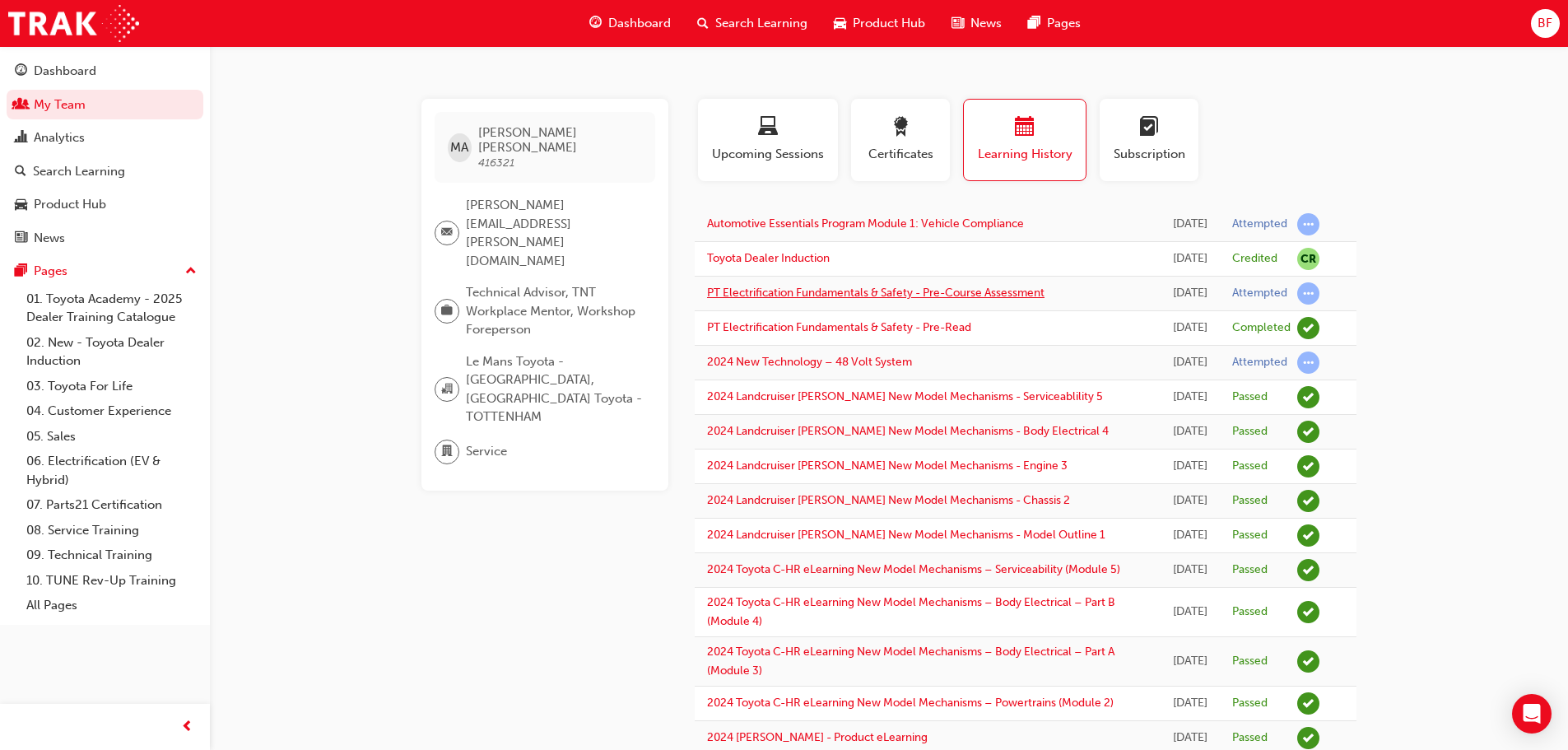
click at [847, 300] on link "PT Electrification Fundamentals & Safety - Pre-Course Assessment" at bounding box center [876, 292] width 338 height 14
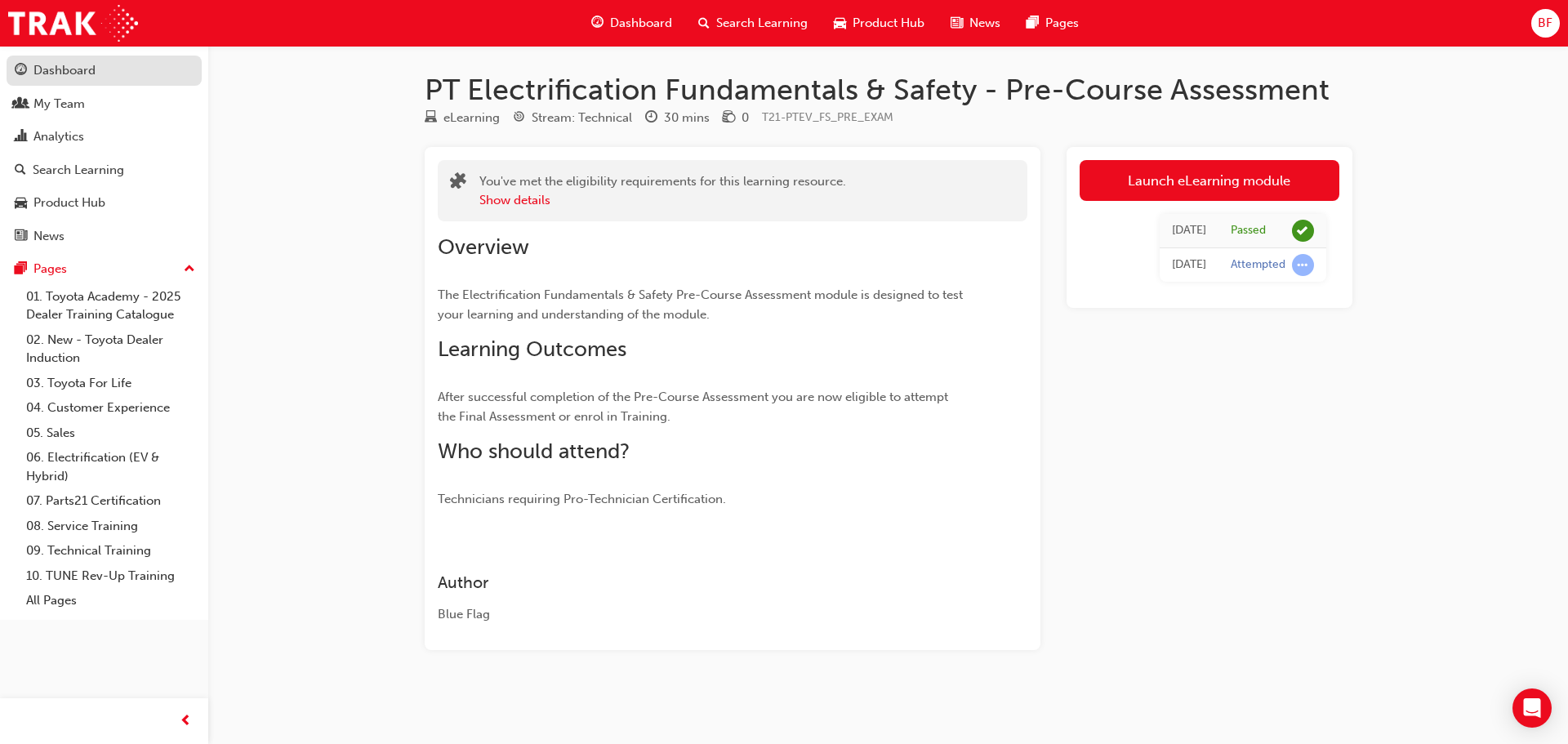
click at [122, 65] on div "Dashboard" at bounding box center [104, 71] width 179 height 21
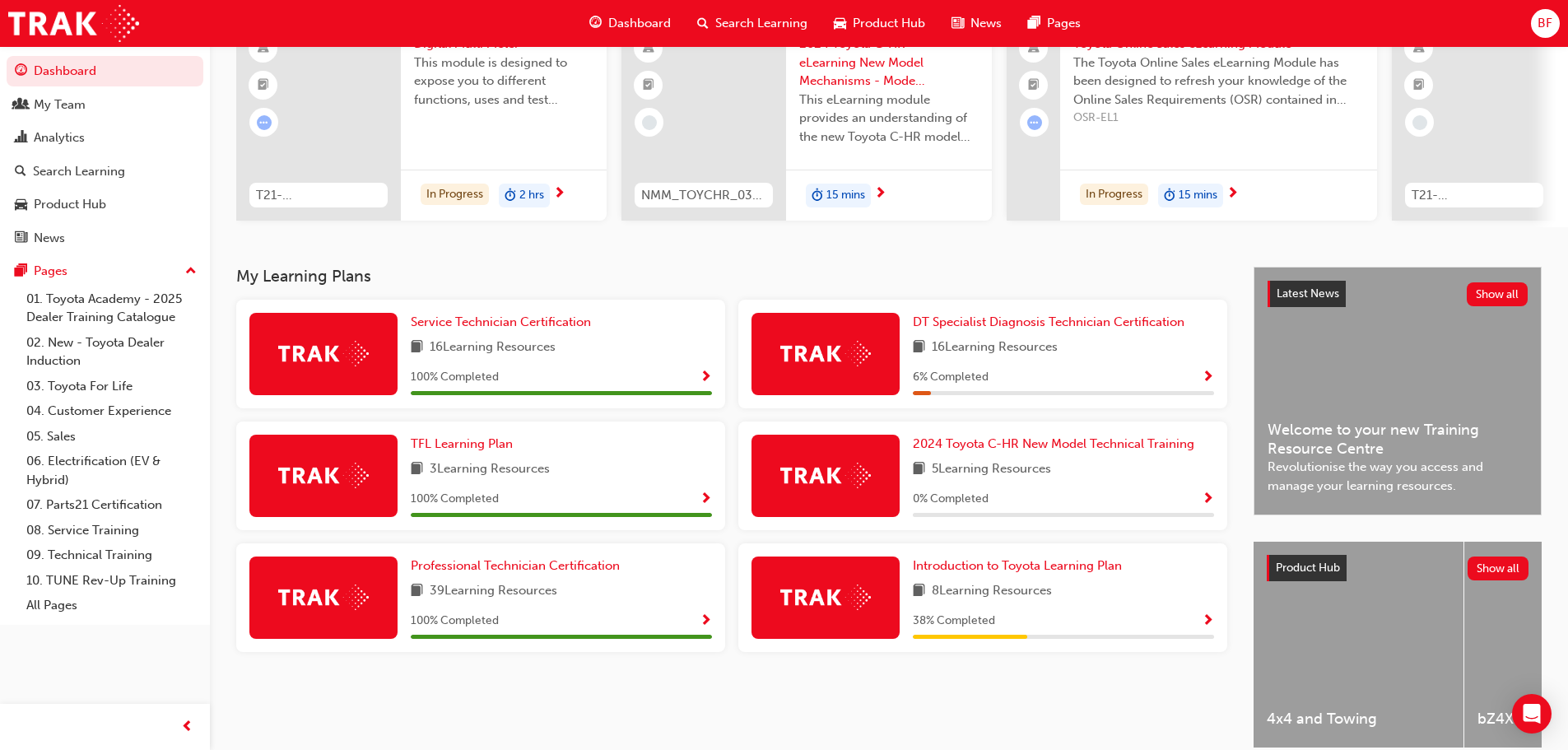
scroll to position [164, 0]
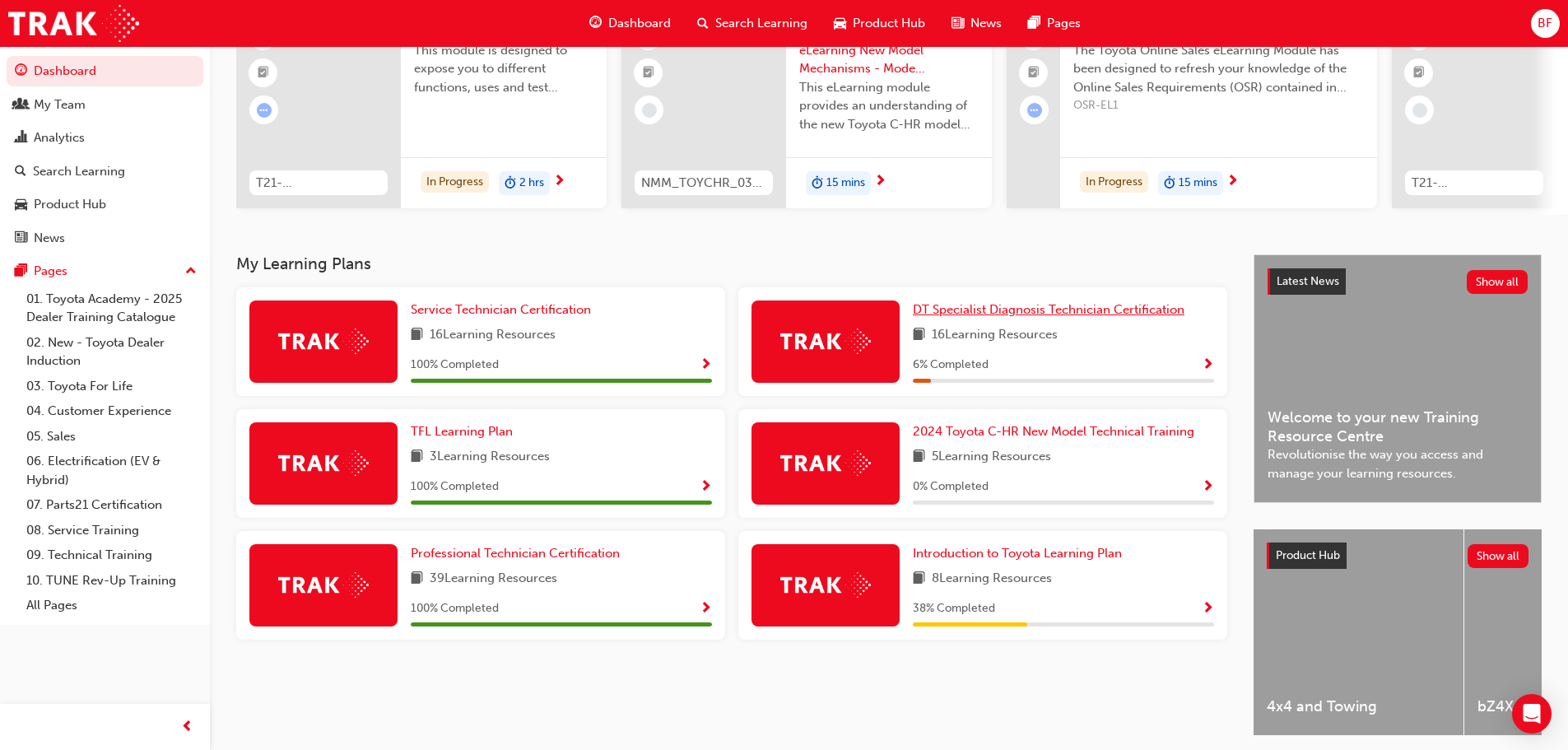
click at [997, 320] on link "DT Specialist Diagnosis Technician Certification" at bounding box center [1052, 309] width 278 height 19
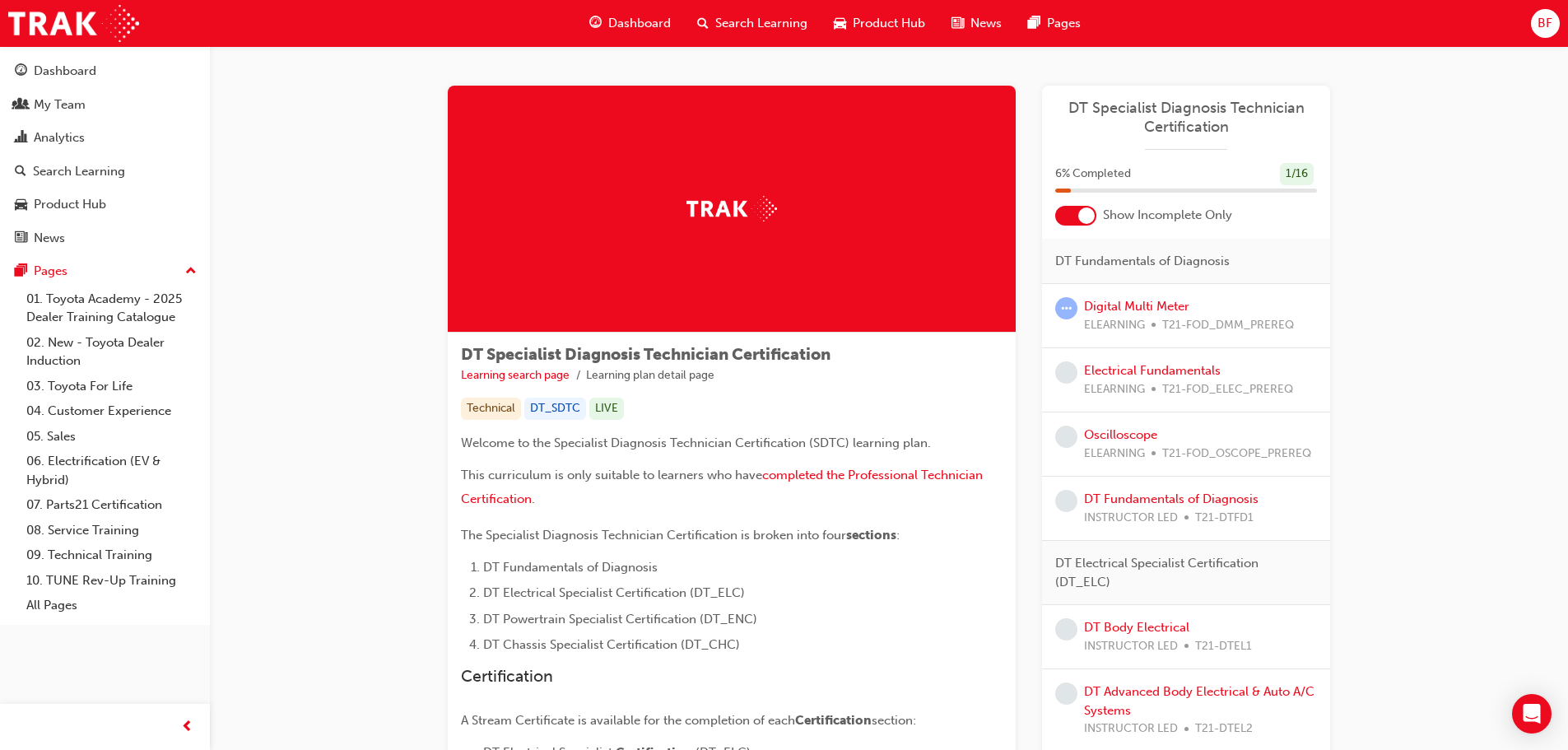
click at [1078, 212] on div at bounding box center [1086, 215] width 16 height 16
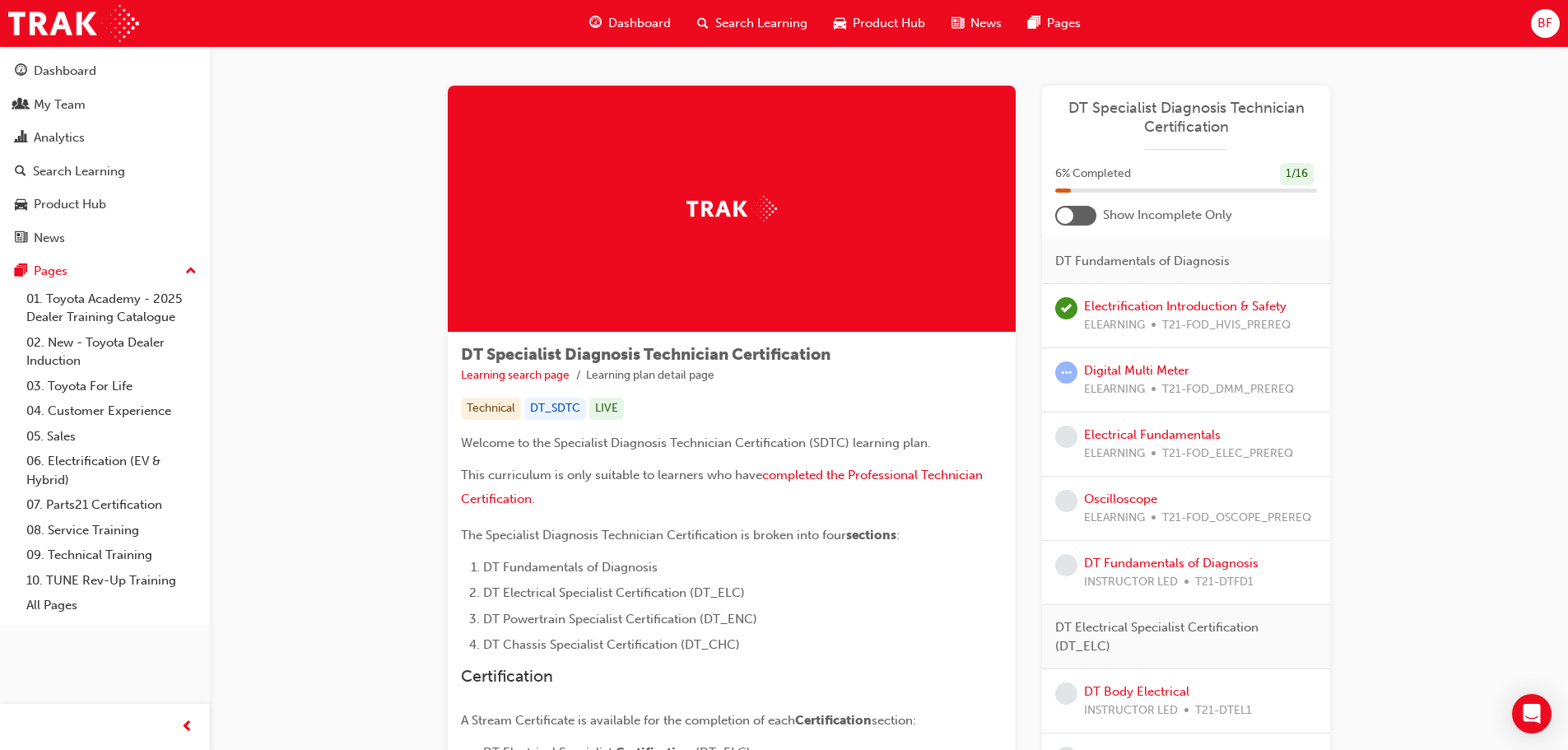
click at [1071, 215] on div at bounding box center [1064, 215] width 16 height 16
